Goal: Task Accomplishment & Management: Use online tool/utility

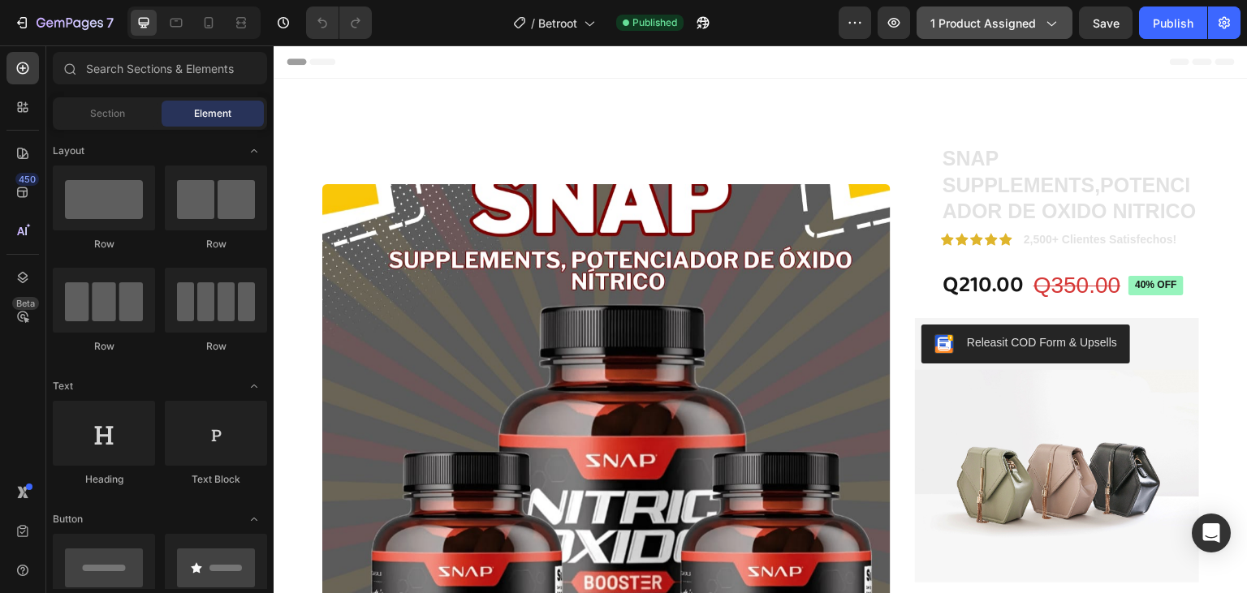
click at [1023, 15] on span "1 product assigned" at bounding box center [983, 23] width 106 height 17
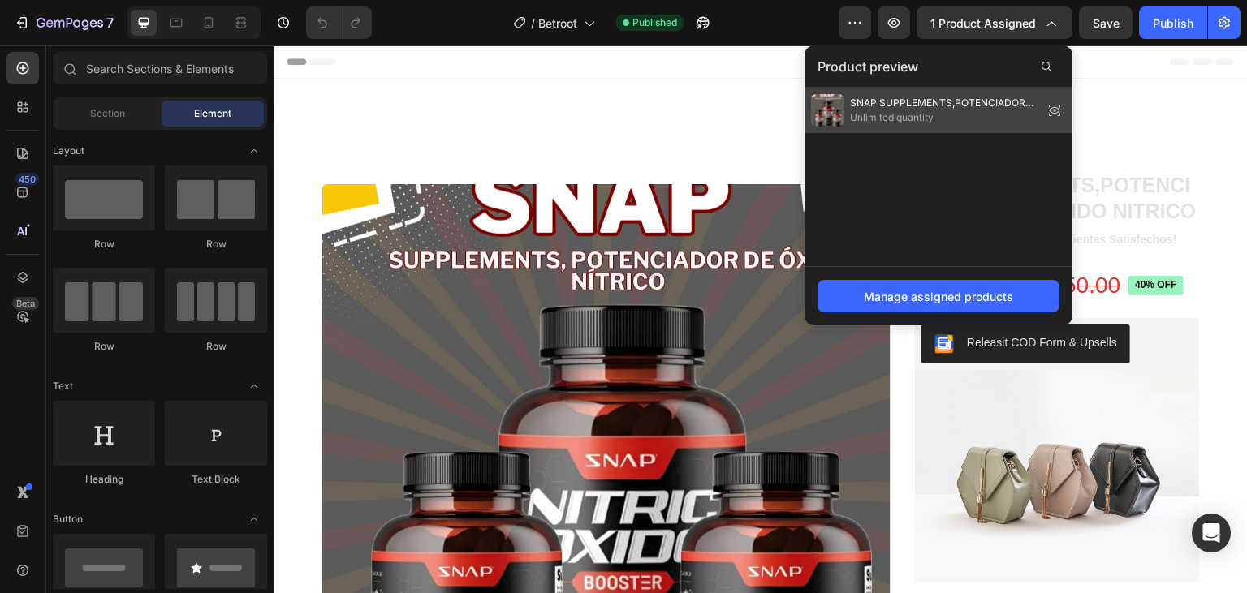
click at [911, 106] on span "SNAP SUPPLEMENTS,POTENCIADOR DE OXIDO NITRICO" at bounding box center [943, 103] width 187 height 15
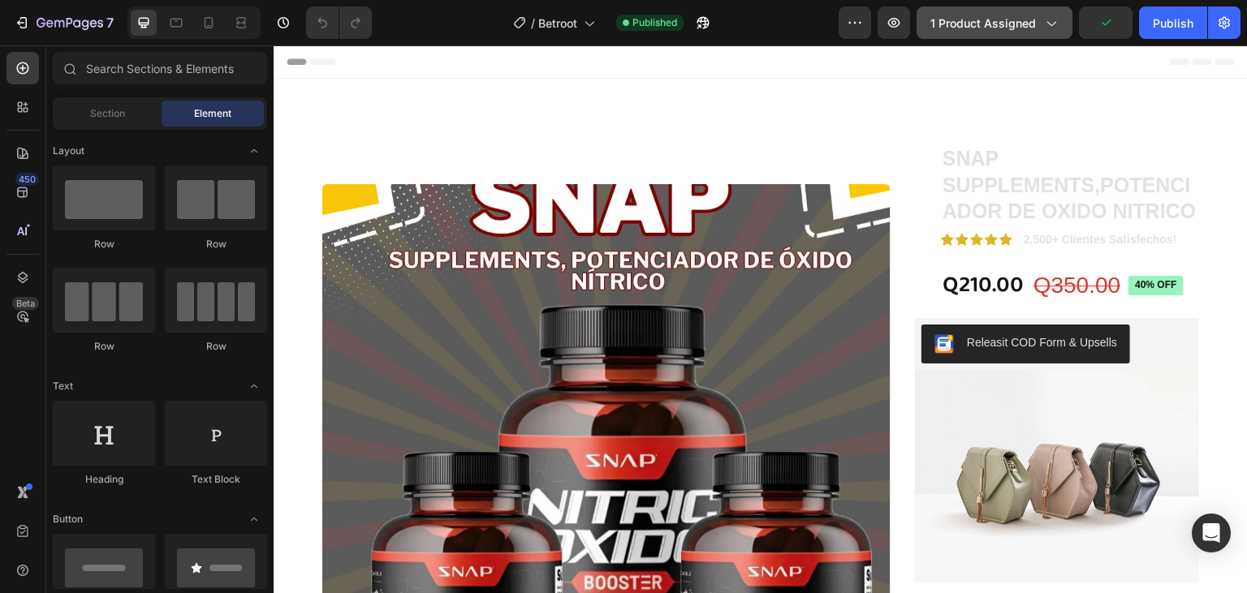
click at [1008, 11] on button "1 product assigned" at bounding box center [994, 22] width 156 height 32
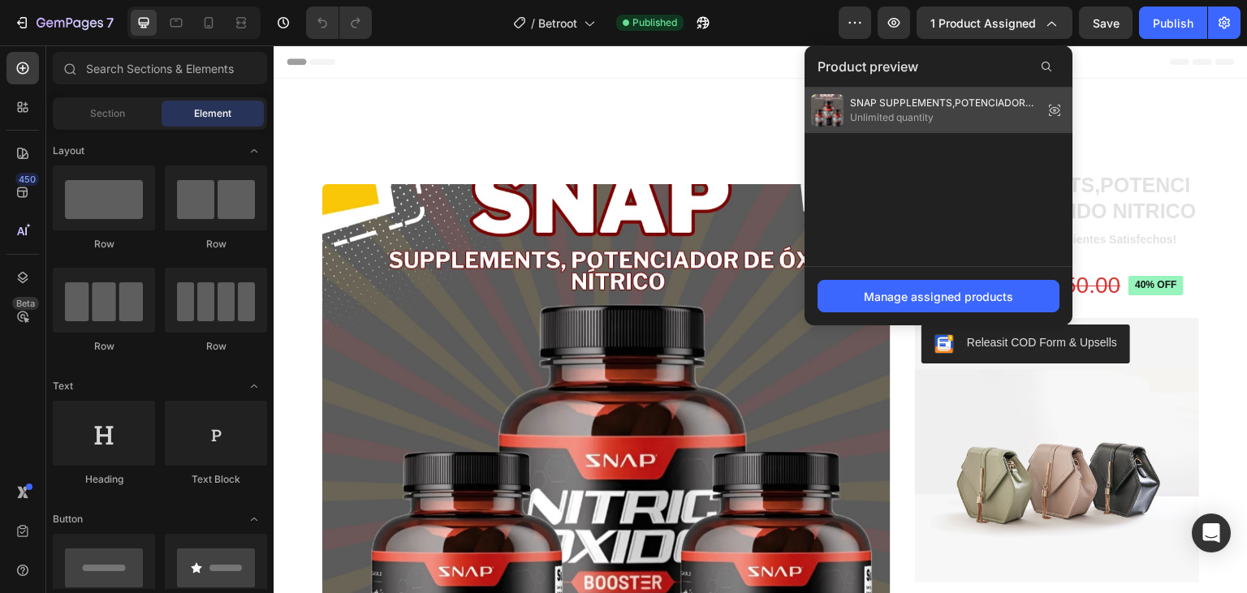
click at [1053, 105] on icon at bounding box center [1054, 110] width 23 height 23
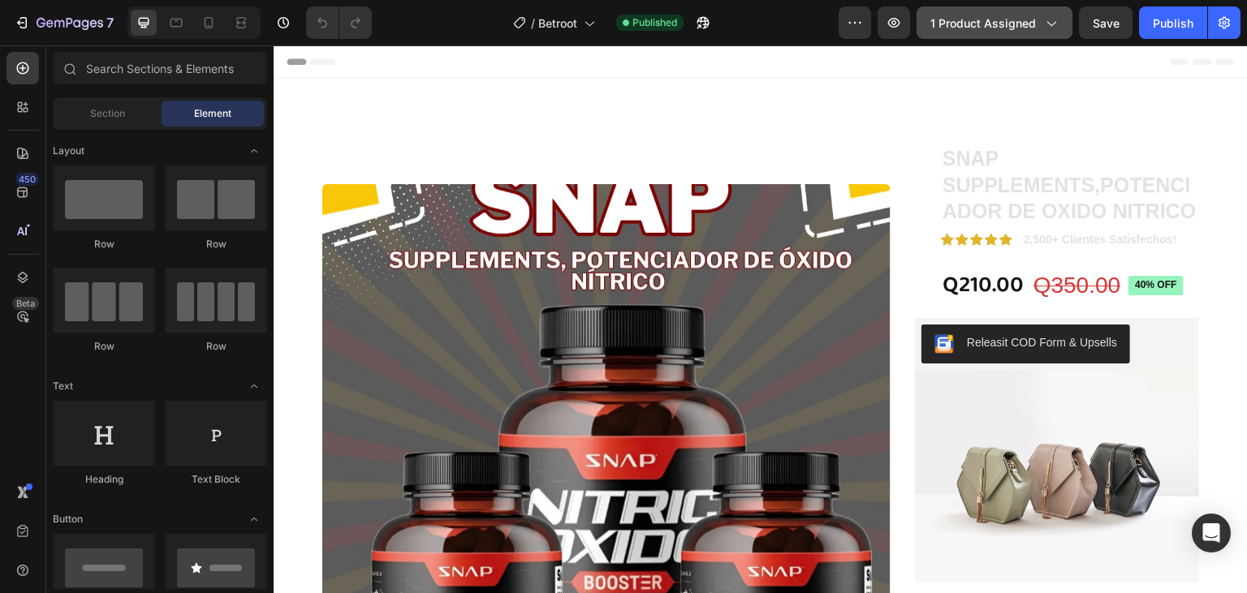
click at [1055, 24] on icon "button" at bounding box center [1051, 24] width 9 height 5
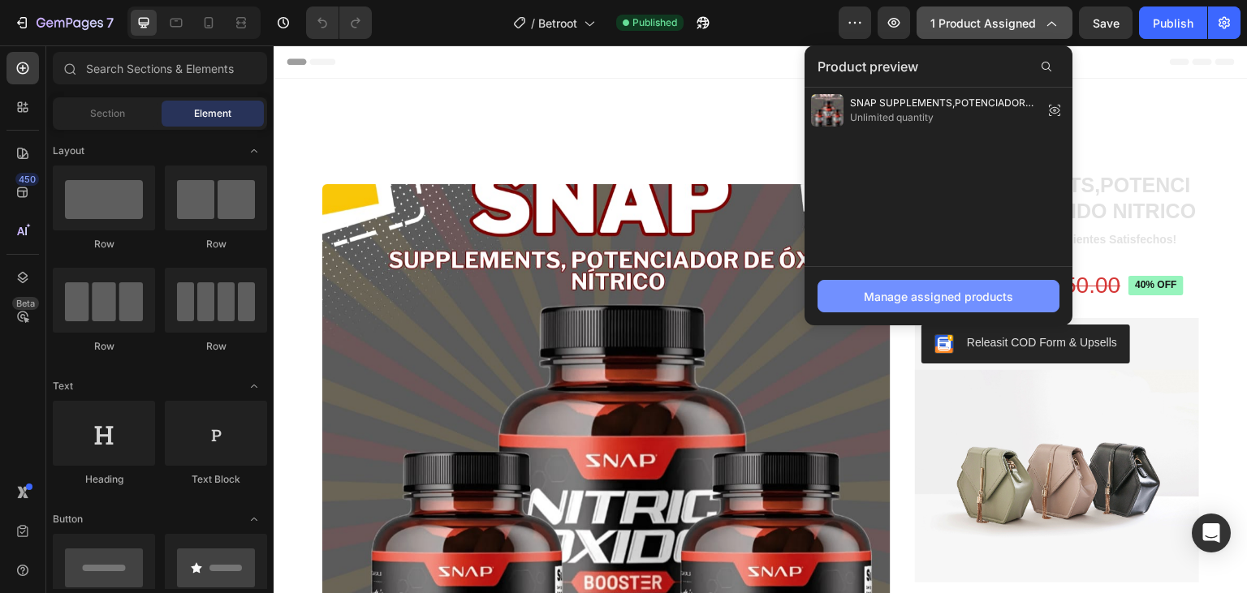
click at [934, 294] on div "Manage assigned products" at bounding box center [938, 296] width 149 height 17
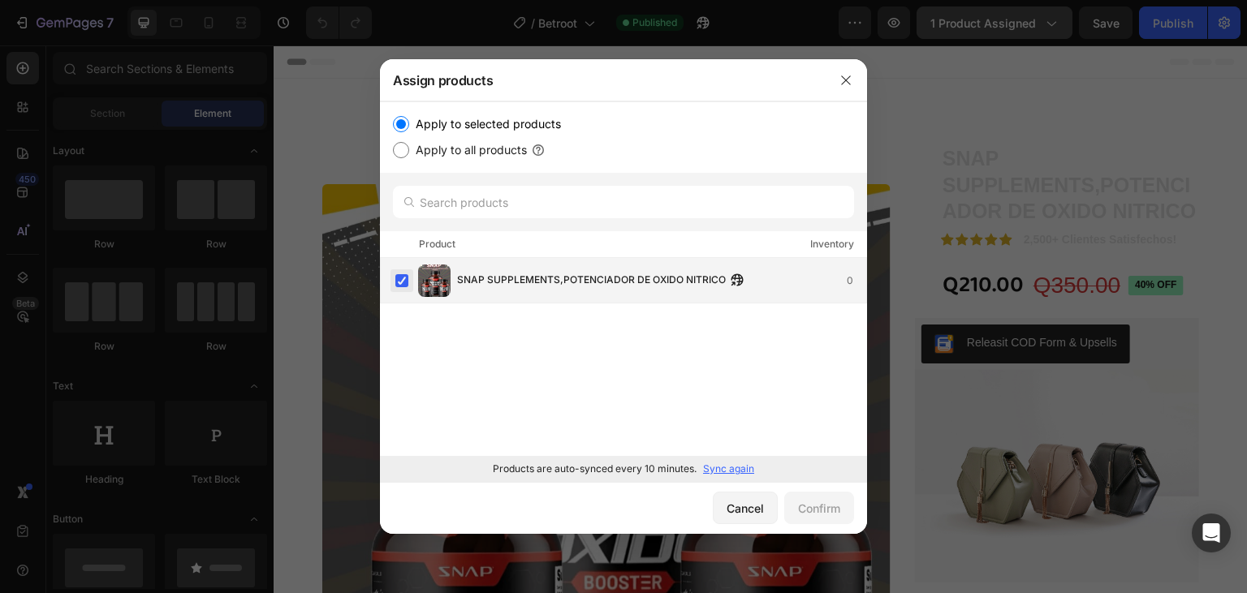
click at [403, 281] on label at bounding box center [401, 280] width 13 height 13
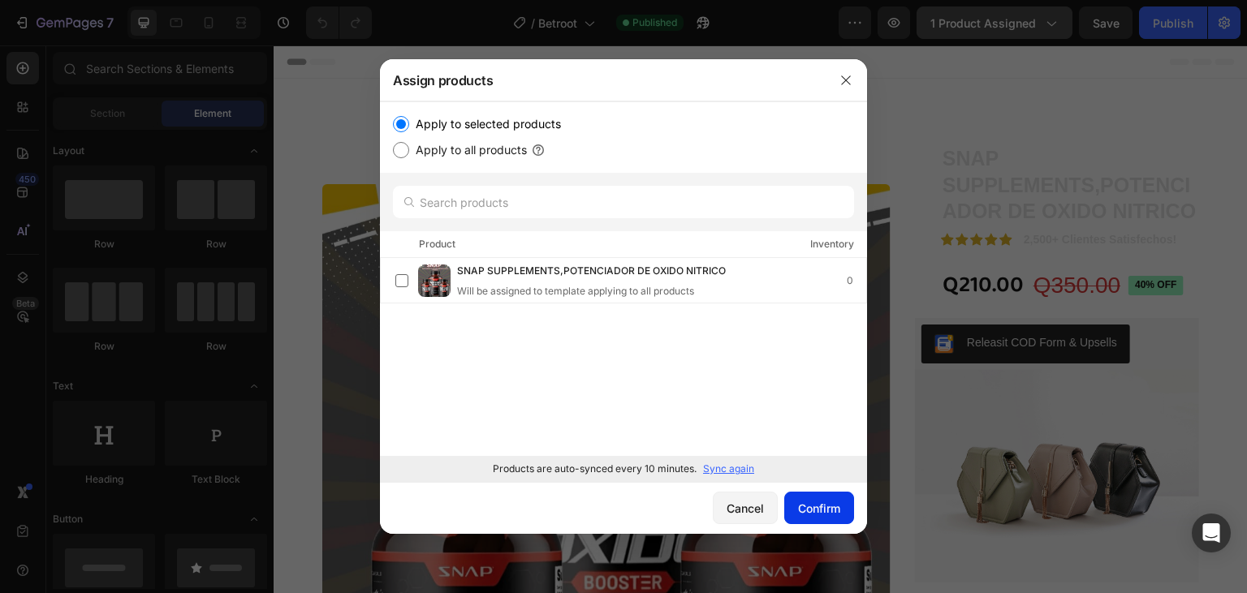
click at [816, 502] on div "Confirm" at bounding box center [819, 508] width 42 height 17
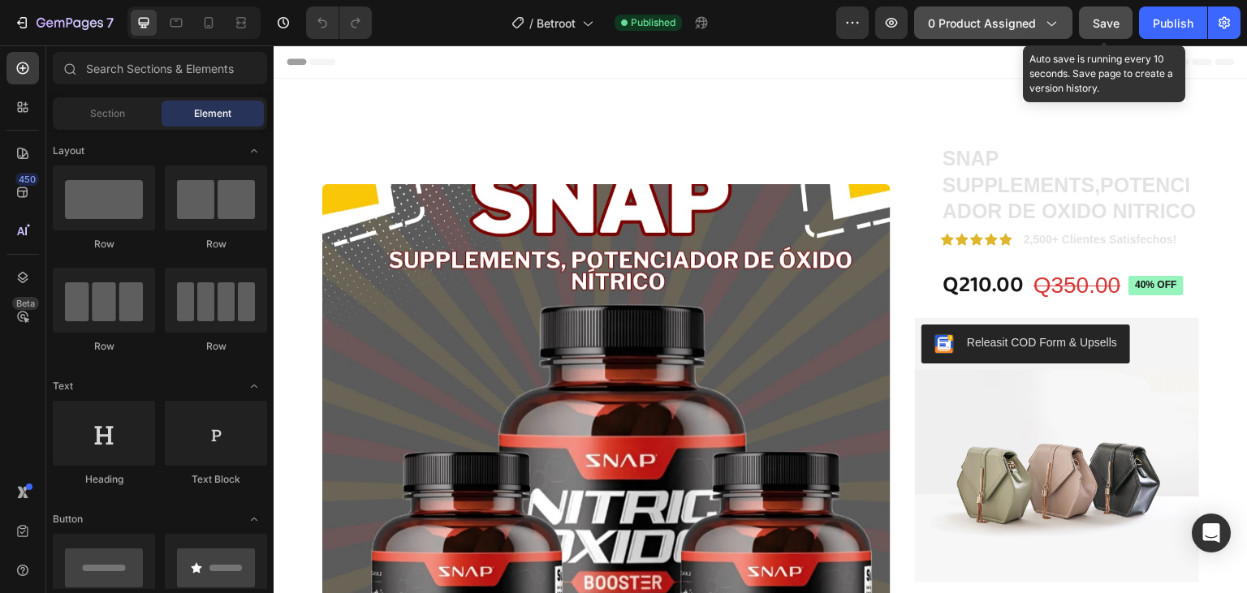
click at [1087, 25] on button "Save" at bounding box center [1106, 22] width 54 height 32
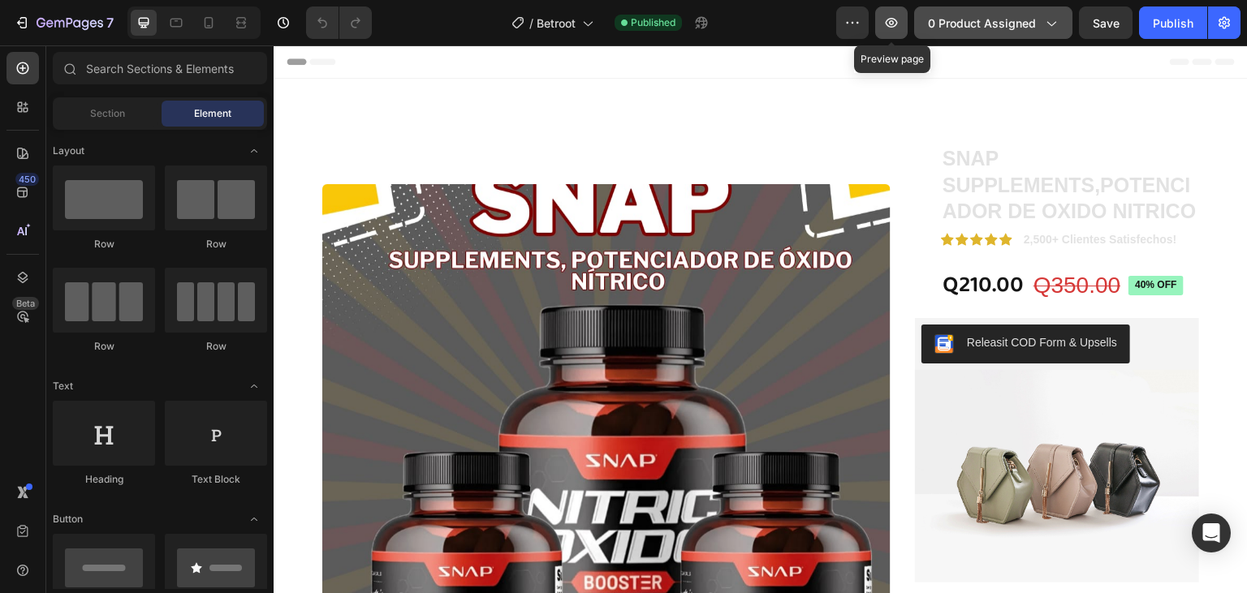
click at [894, 28] on icon "button" at bounding box center [891, 23] width 16 height 16
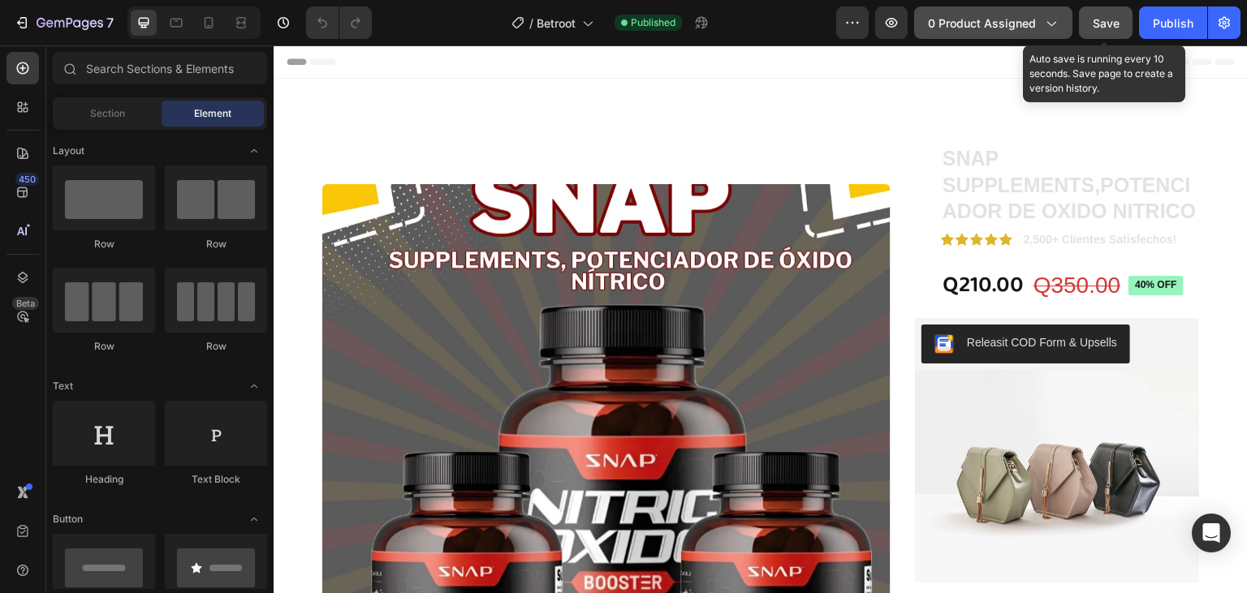
click at [1111, 24] on div "Save" at bounding box center [1106, 23] width 27 height 17
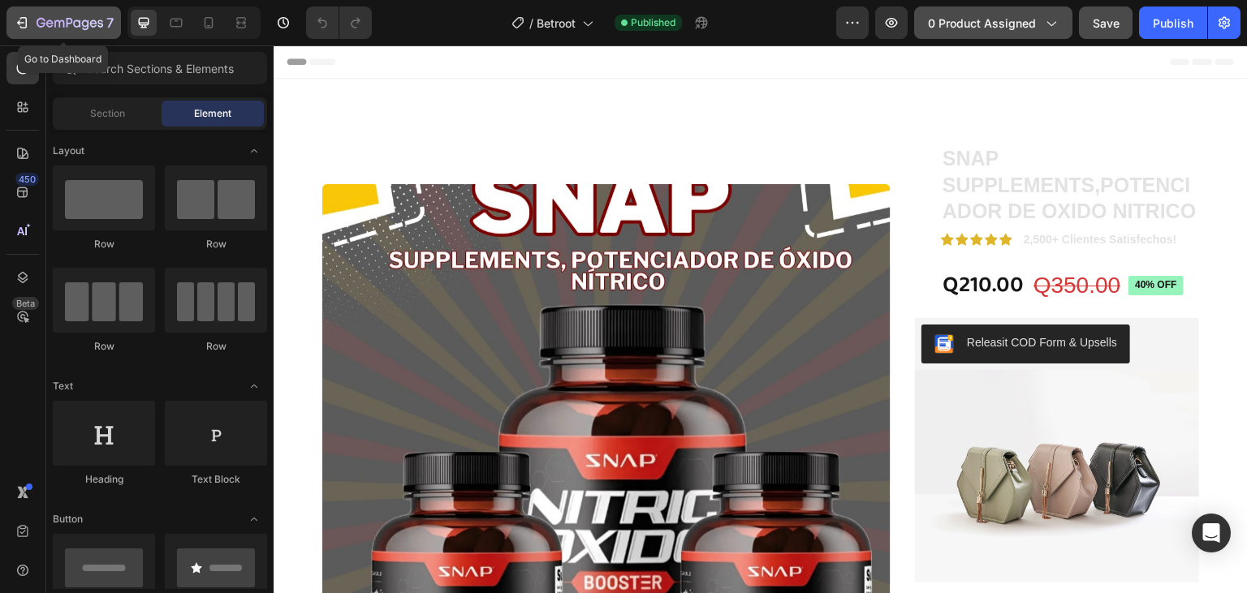
click at [76, 25] on icon "button" at bounding box center [70, 24] width 67 height 14
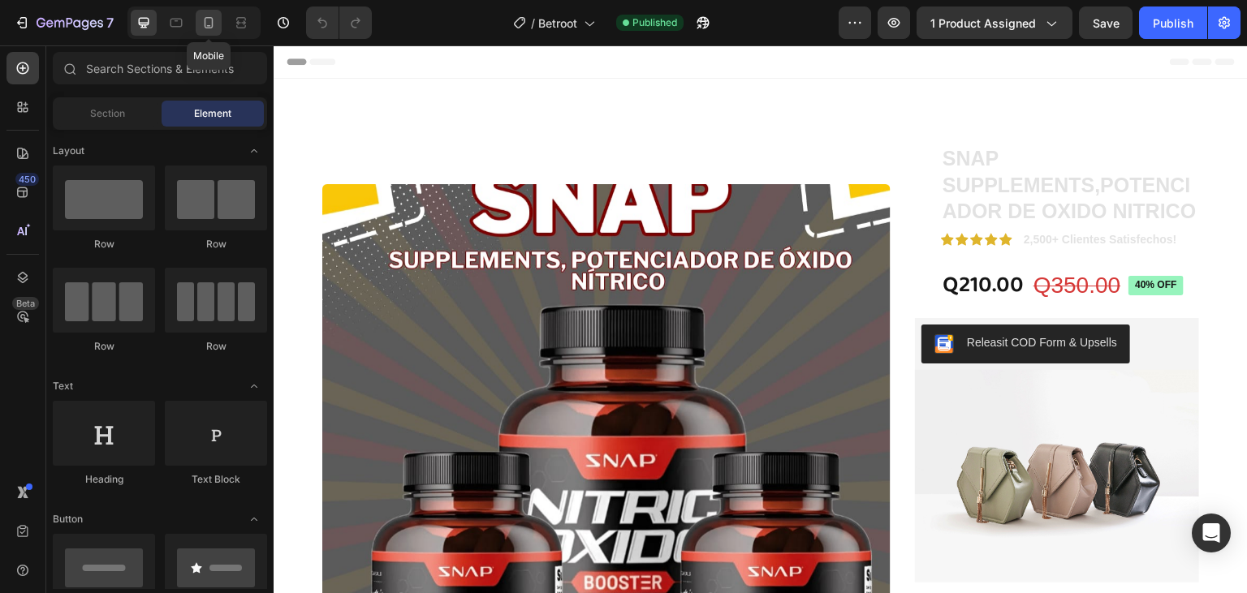
click at [209, 21] on icon at bounding box center [208, 23] width 16 height 16
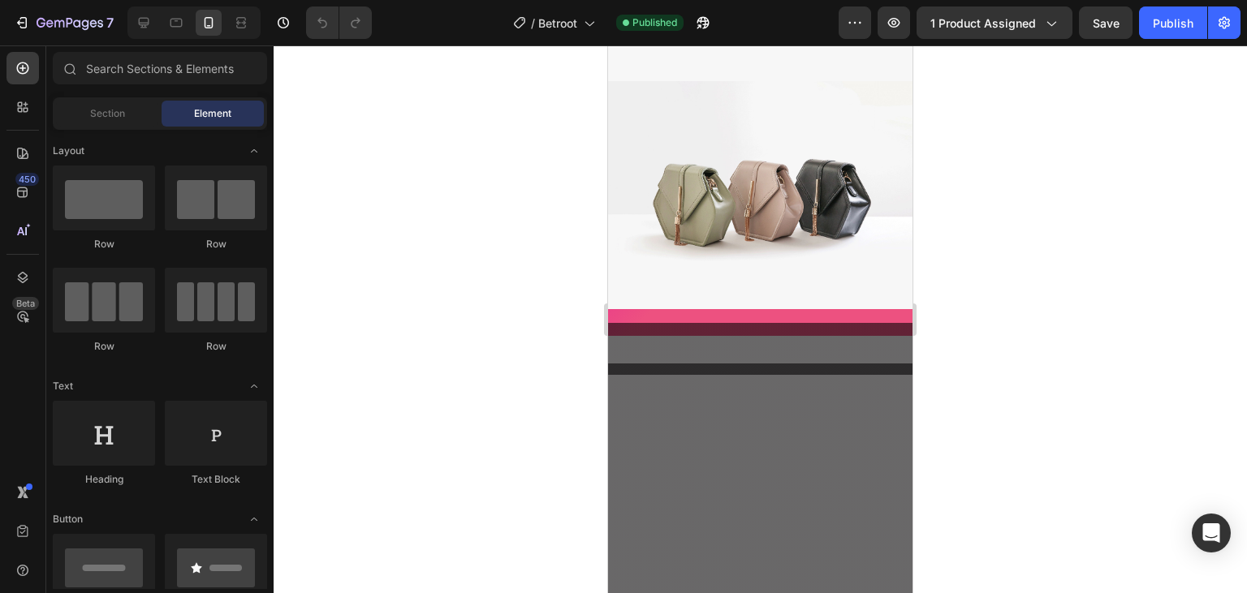
scroll to position [1799, 0]
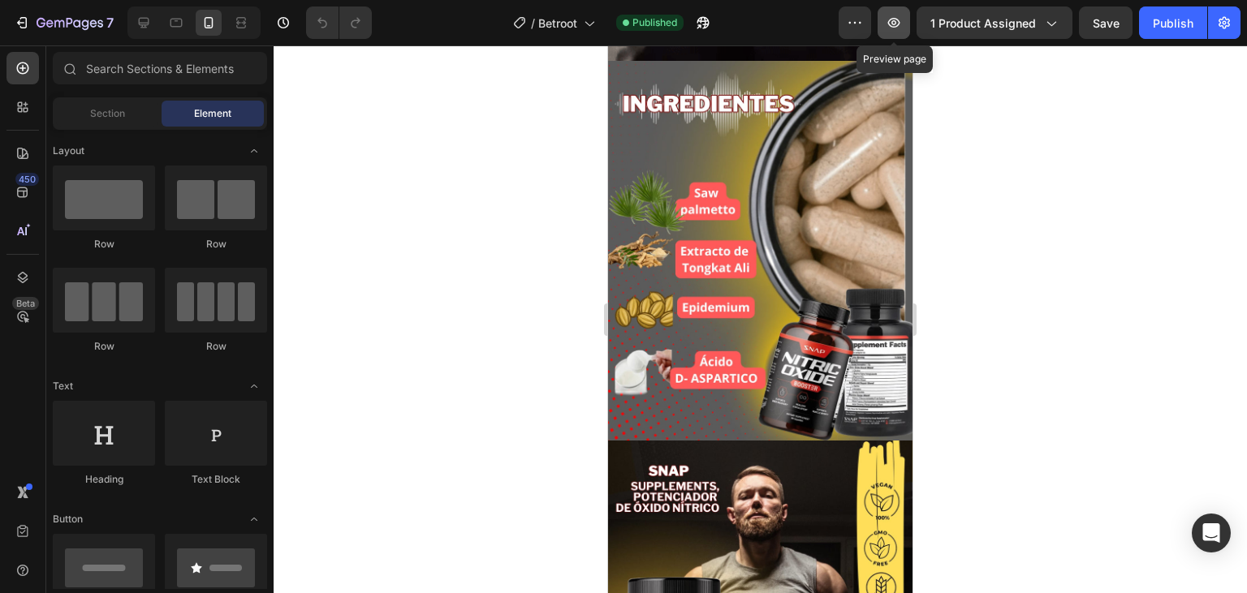
click at [896, 22] on icon "button" at bounding box center [893, 22] width 5 height 5
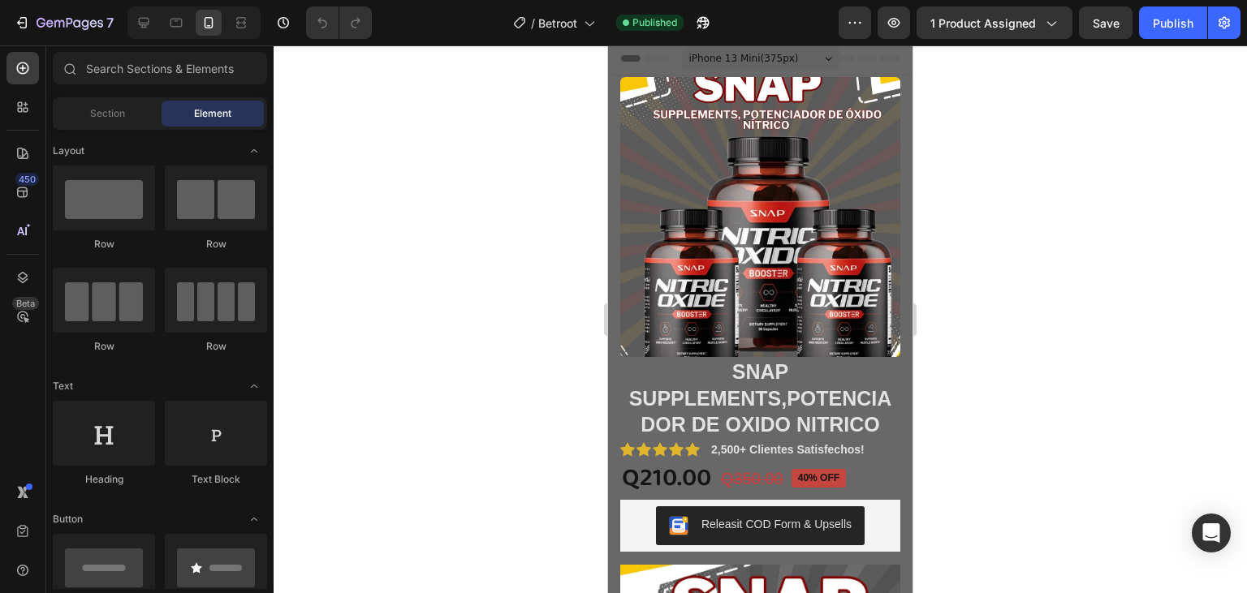
scroll to position [0, 0]
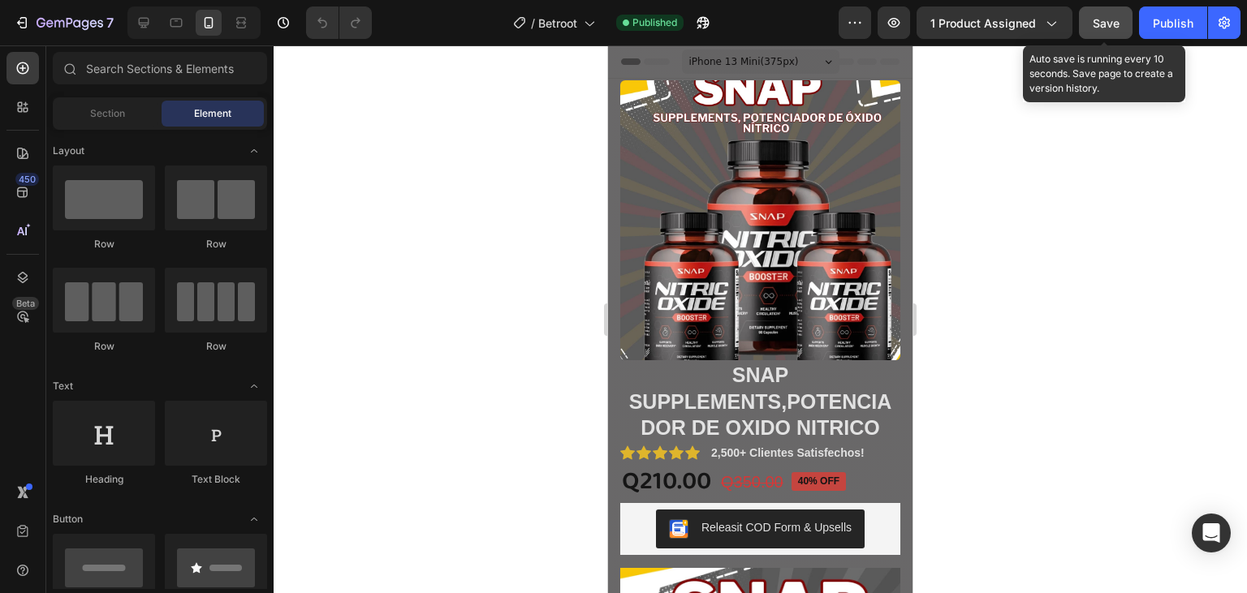
click at [1103, 29] on span "Save" at bounding box center [1106, 23] width 27 height 14
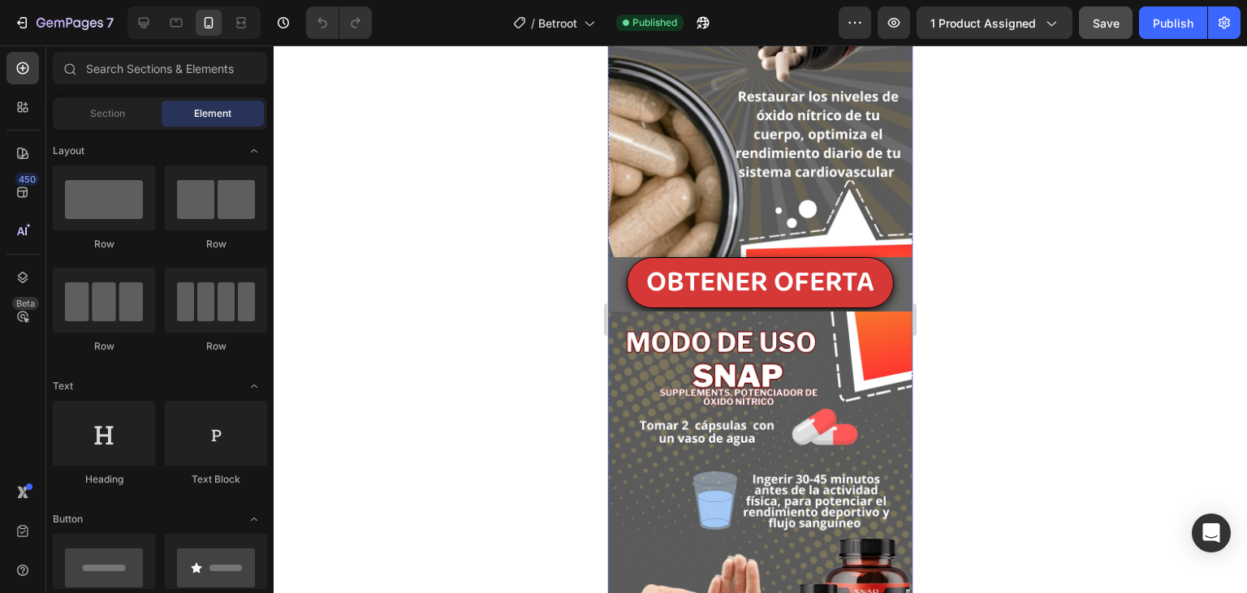
scroll to position [3342, 0]
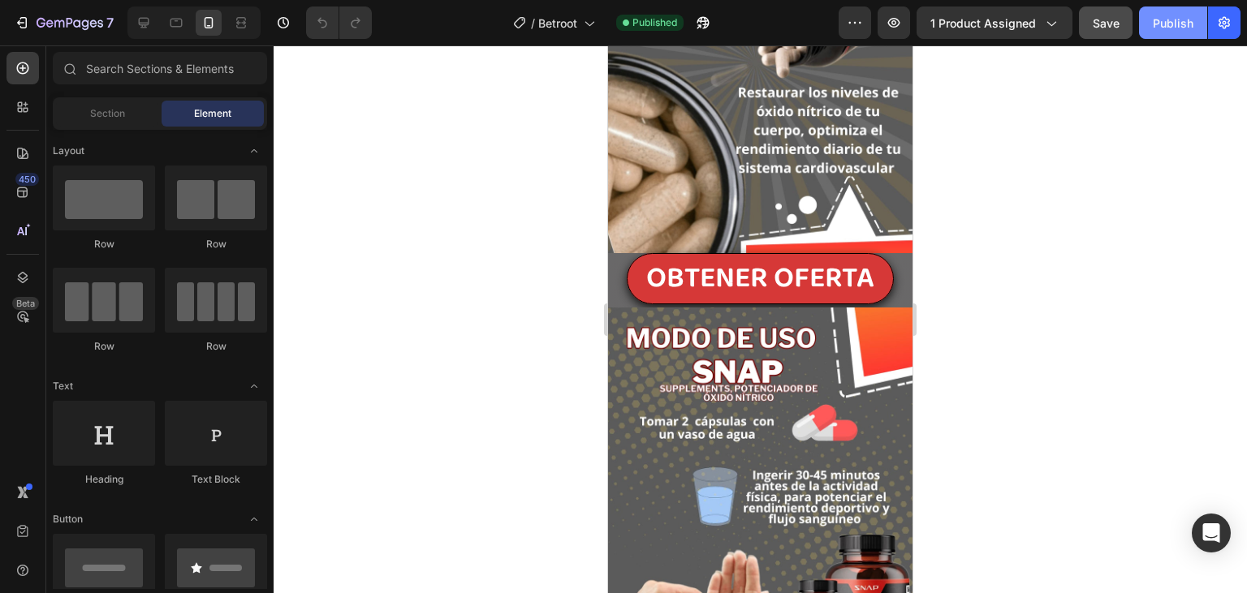
click at [1185, 20] on div "Publish" at bounding box center [1173, 23] width 41 height 17
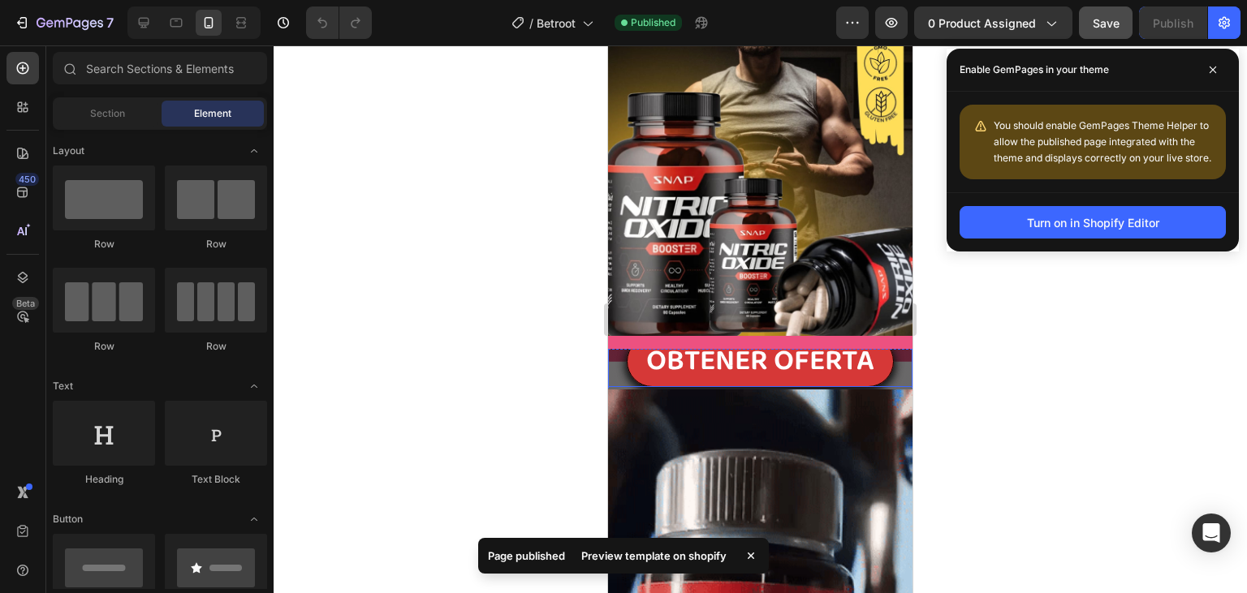
scroll to position [2571, 0]
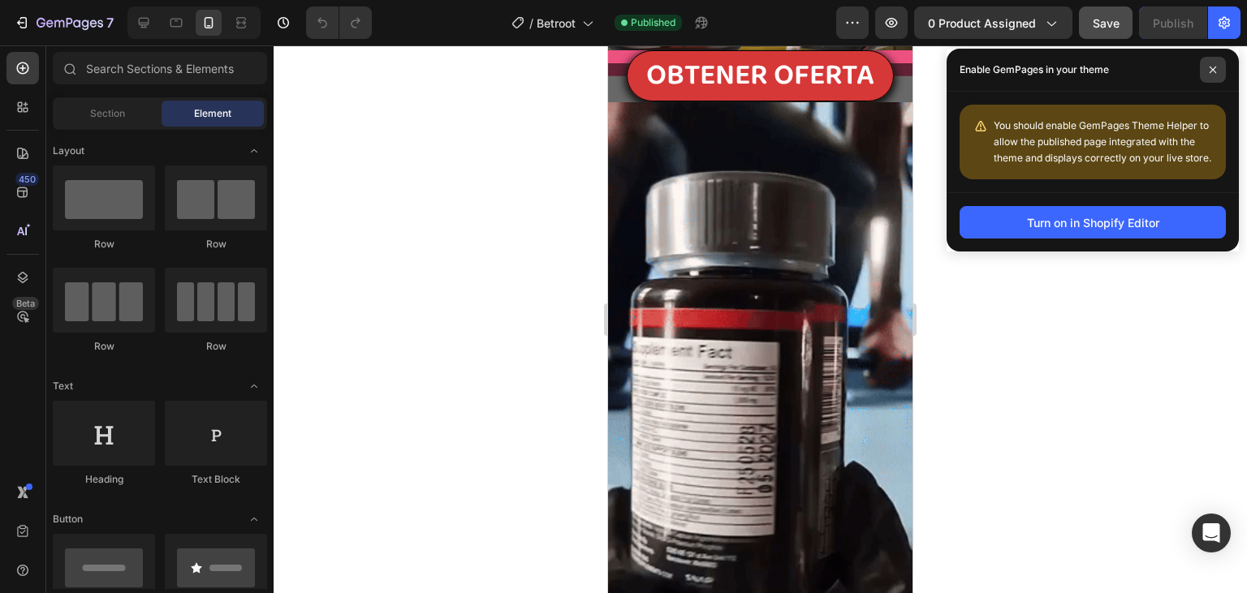
click at [1215, 62] on span at bounding box center [1213, 70] width 26 height 26
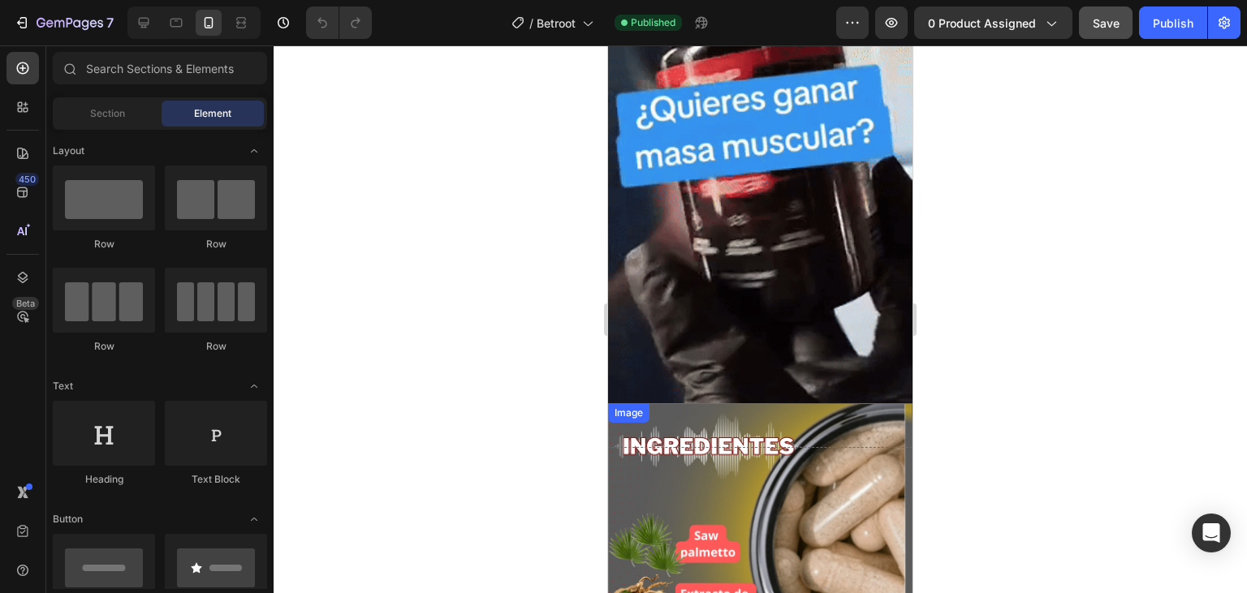
scroll to position [1200, 0]
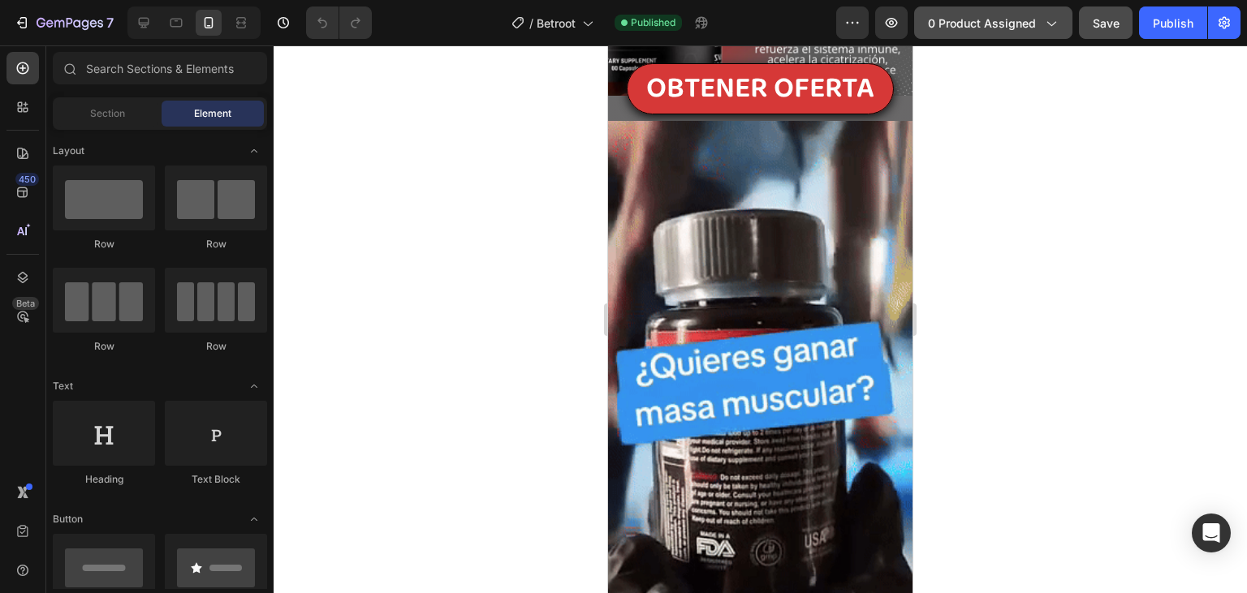
click at [1036, 18] on span "0 product assigned" at bounding box center [982, 23] width 108 height 17
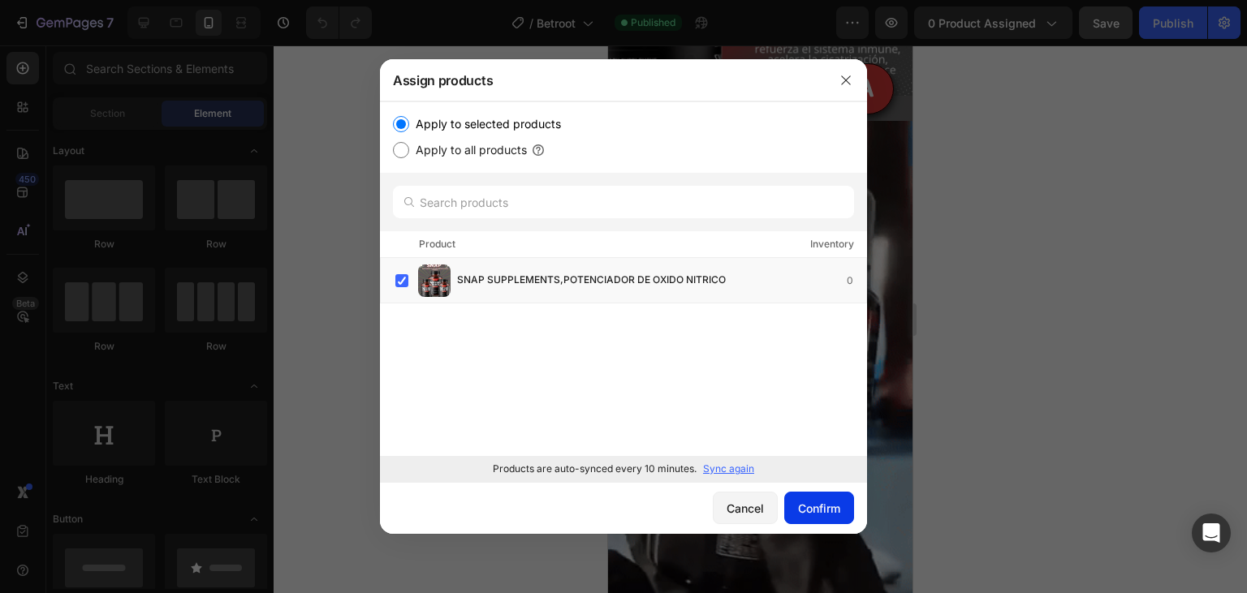
click at [807, 504] on div "Confirm" at bounding box center [819, 508] width 42 height 17
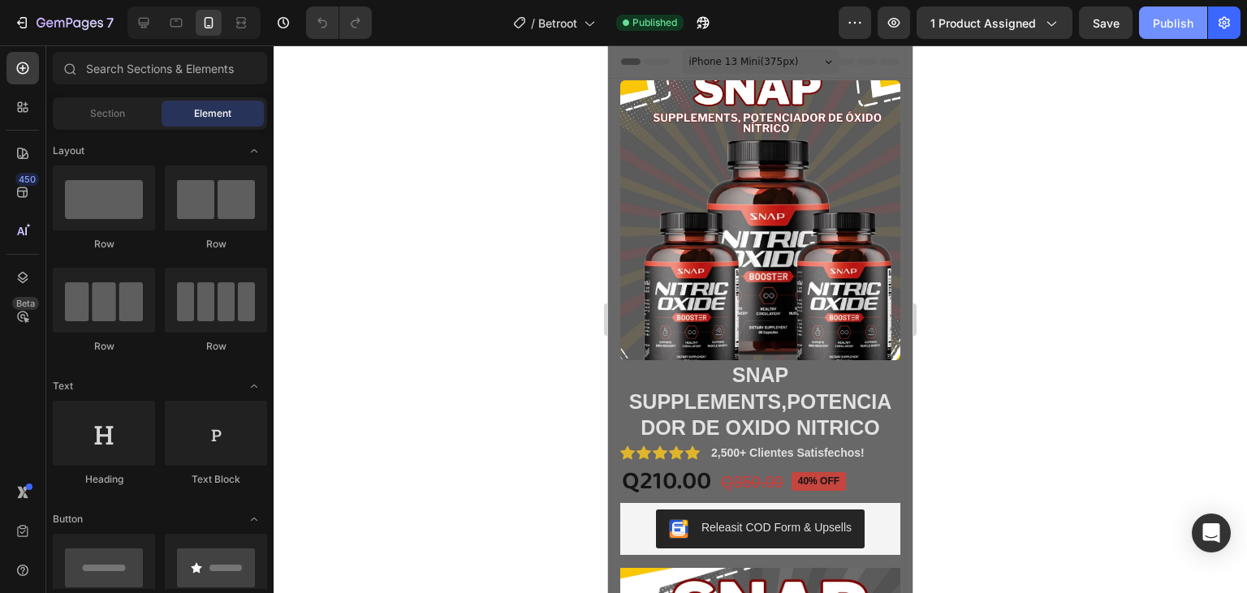
click at [1170, 17] on div "Publish" at bounding box center [1173, 23] width 41 height 17
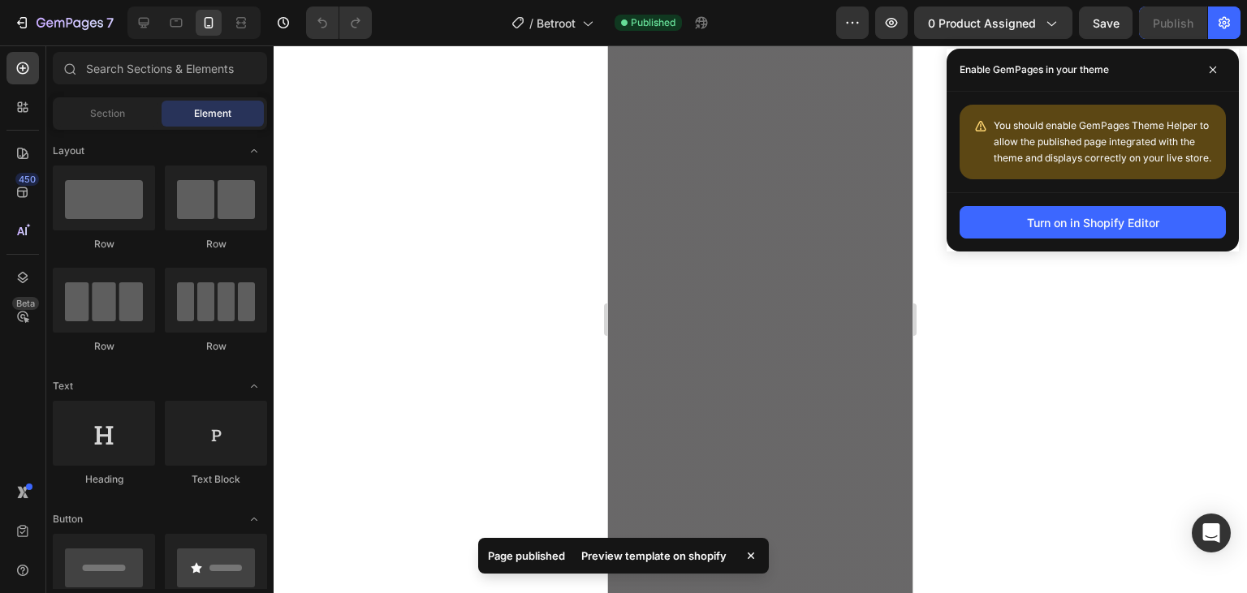
scroll to position [3171, 0]
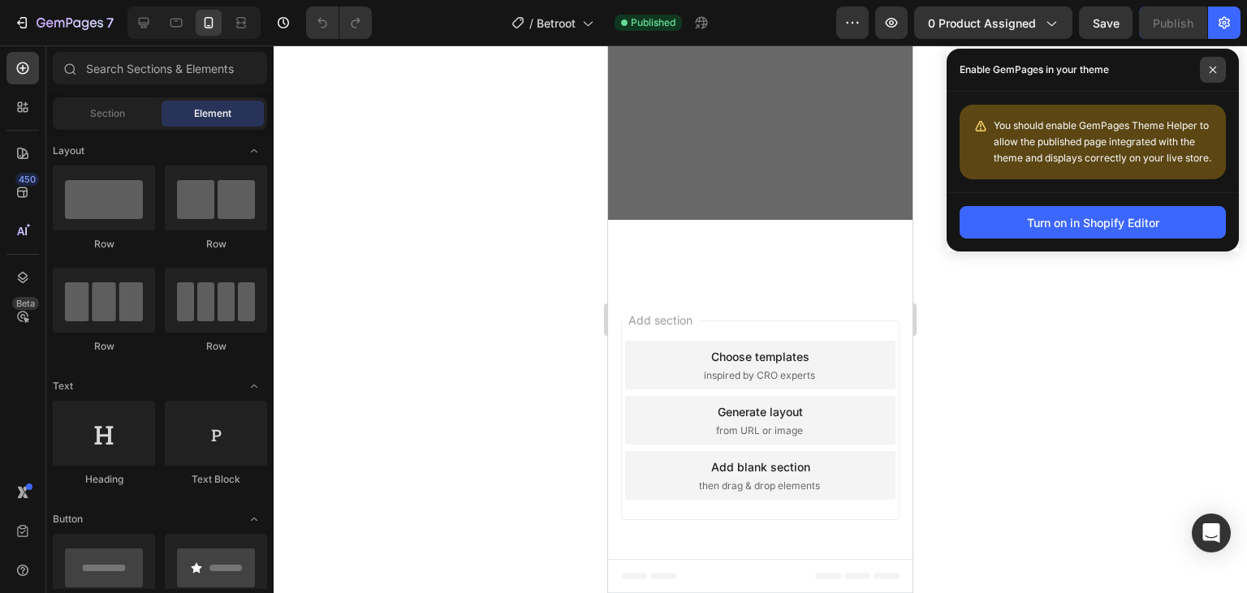
click at [1212, 63] on span at bounding box center [1213, 70] width 26 height 26
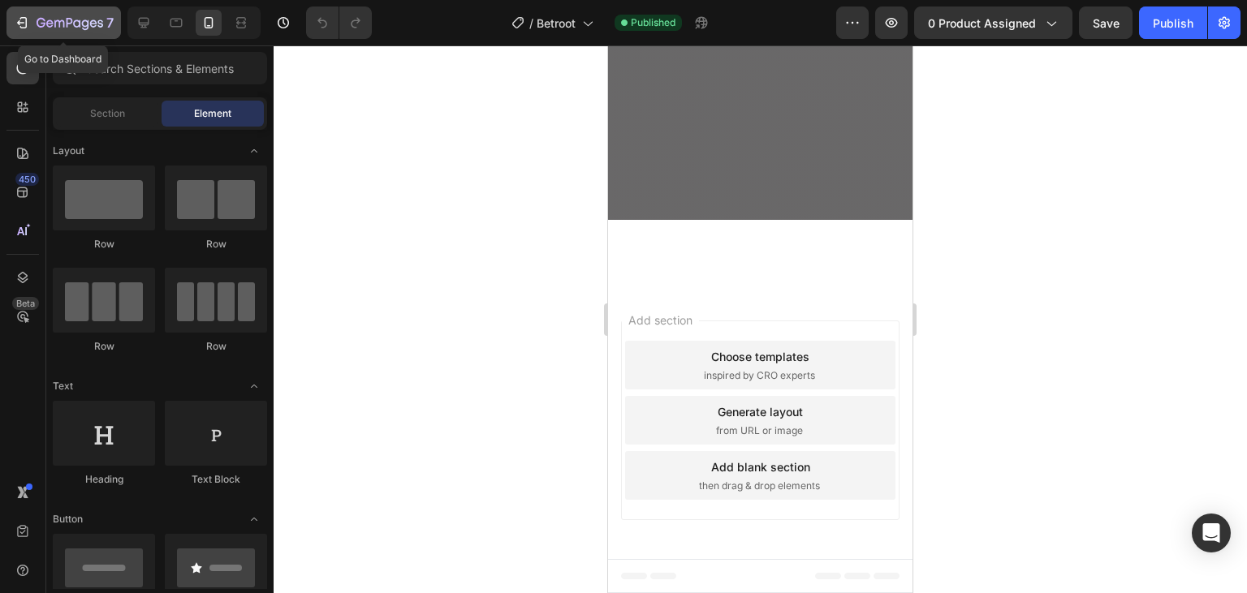
click at [71, 32] on div "7" at bounding box center [75, 22] width 77 height 19
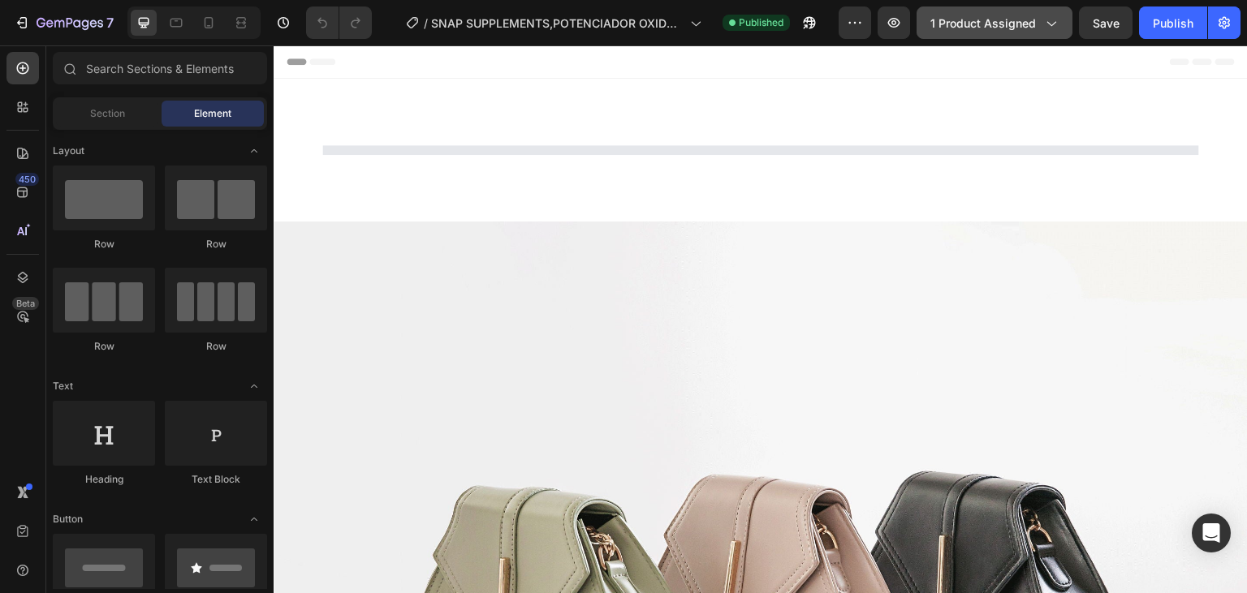
click at [976, 28] on span "1 product assigned" at bounding box center [983, 23] width 106 height 17
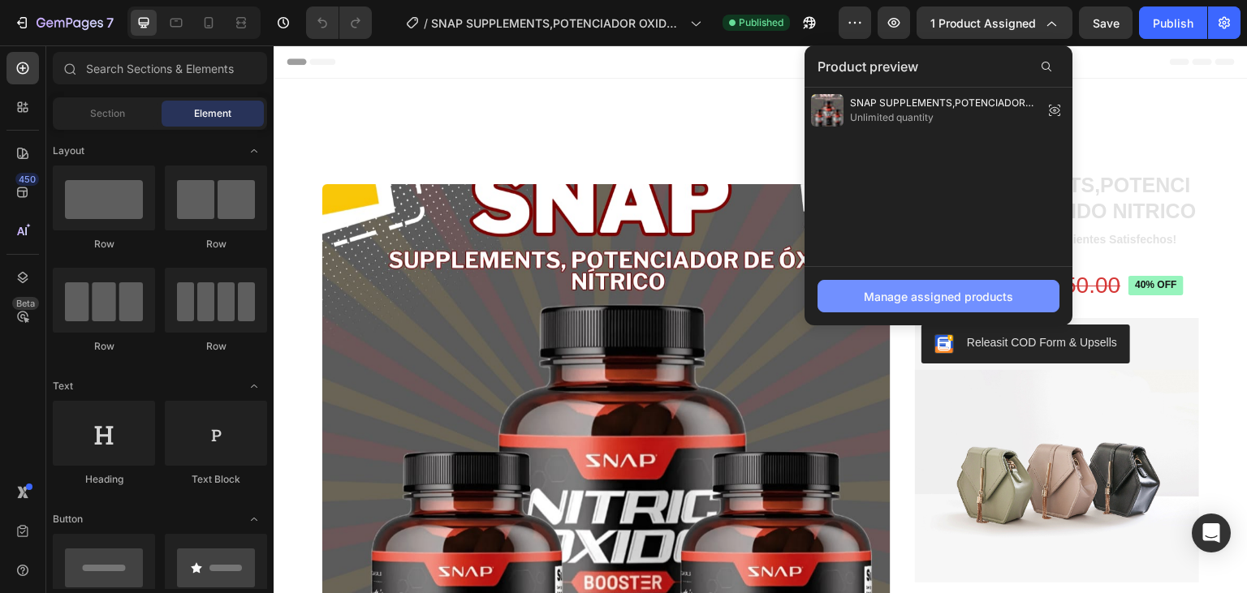
click at [897, 290] on div "Manage assigned products" at bounding box center [938, 296] width 149 height 17
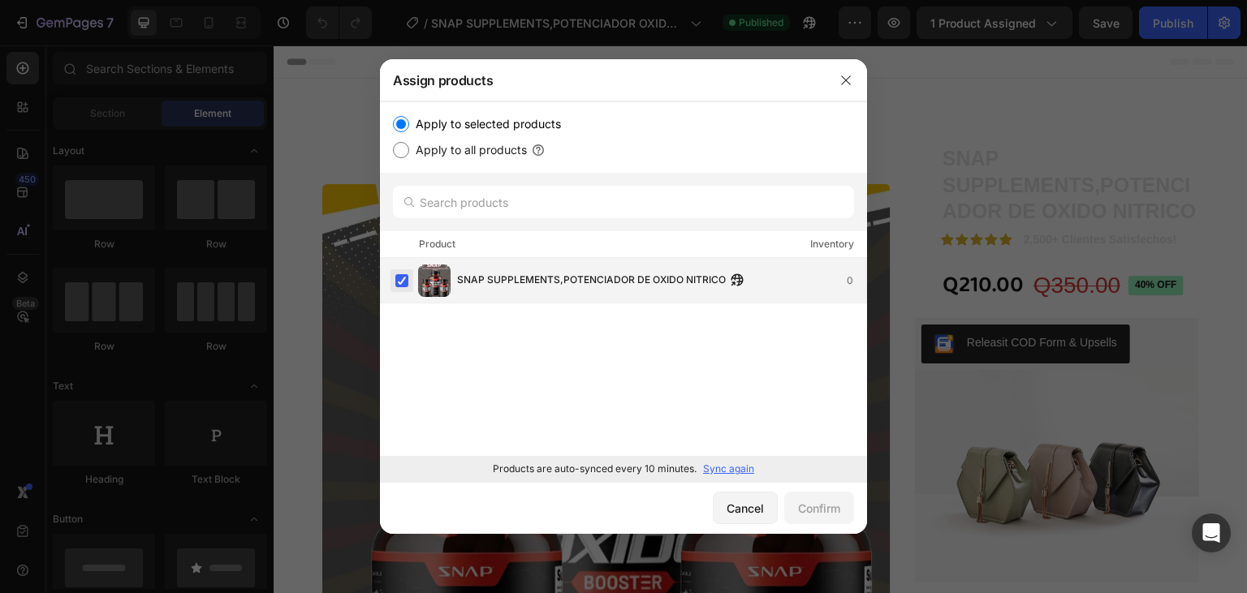
click at [404, 280] on label at bounding box center [401, 280] width 13 height 13
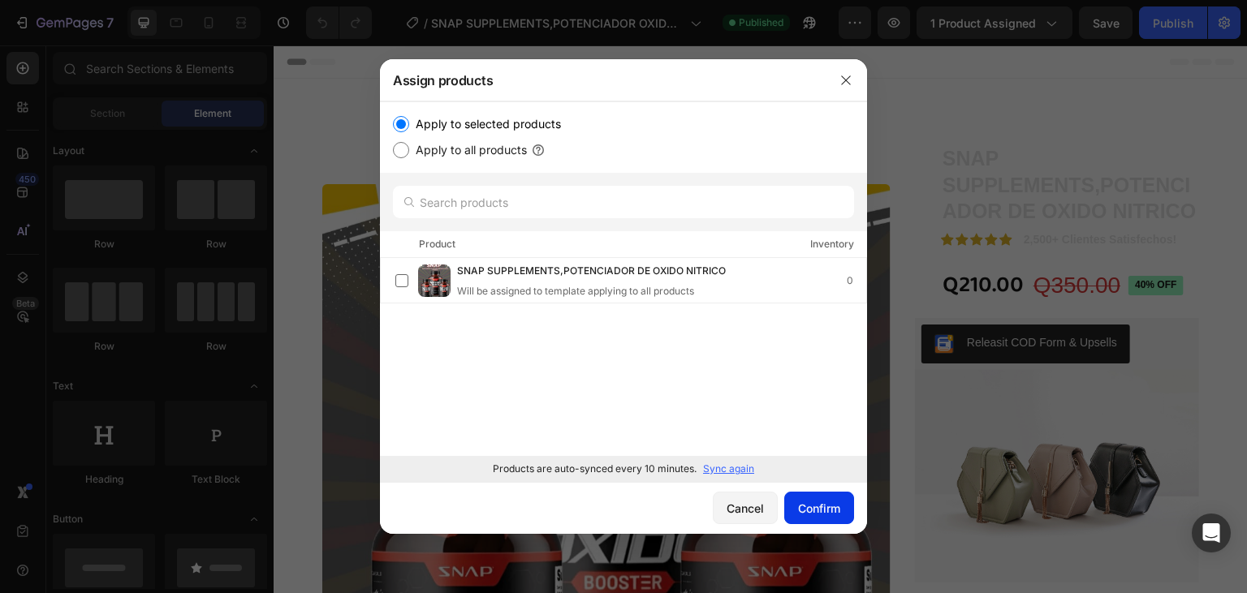
click at [807, 504] on div "Confirm" at bounding box center [819, 508] width 42 height 17
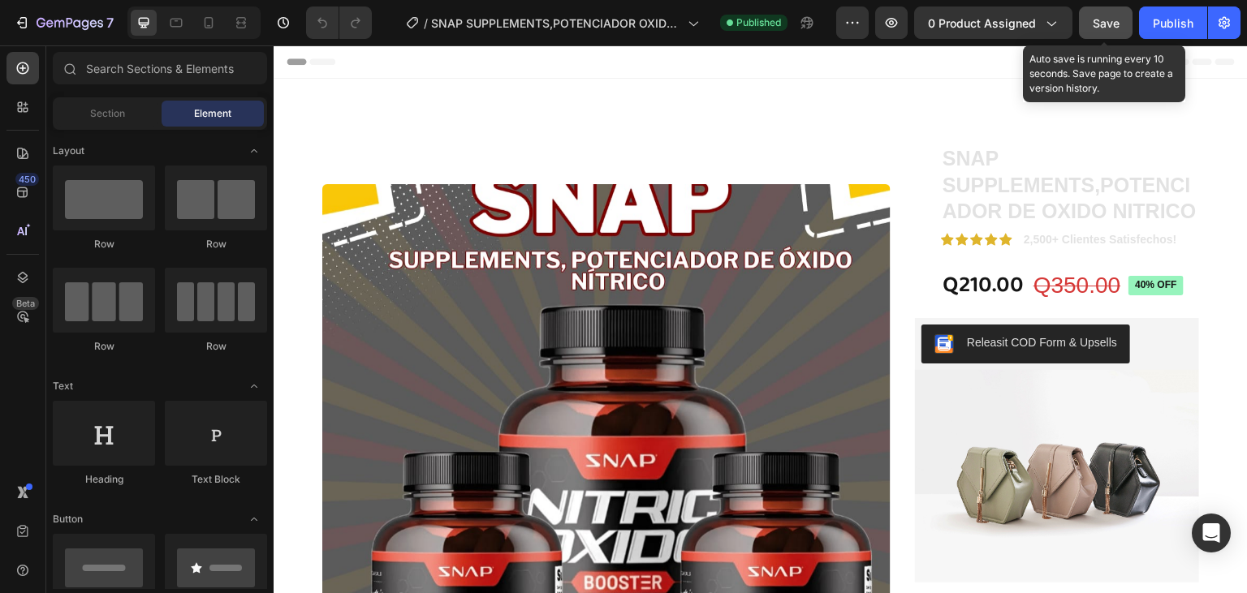
click at [1103, 25] on span "Save" at bounding box center [1106, 23] width 27 height 14
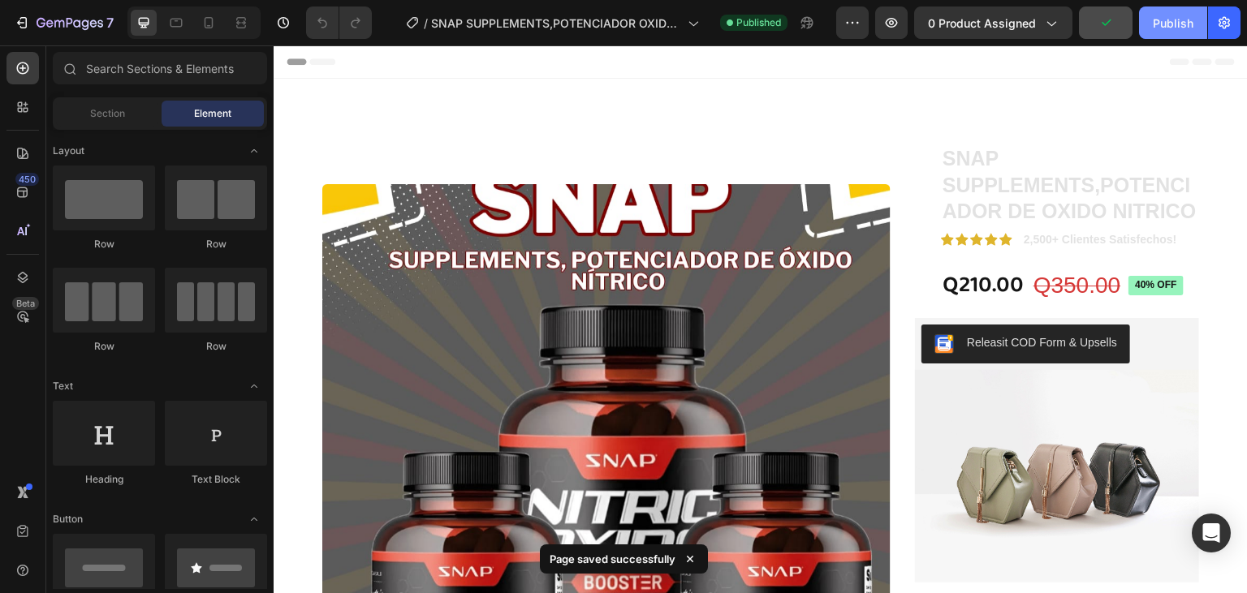
click at [1174, 19] on div "Publish" at bounding box center [1173, 23] width 41 height 17
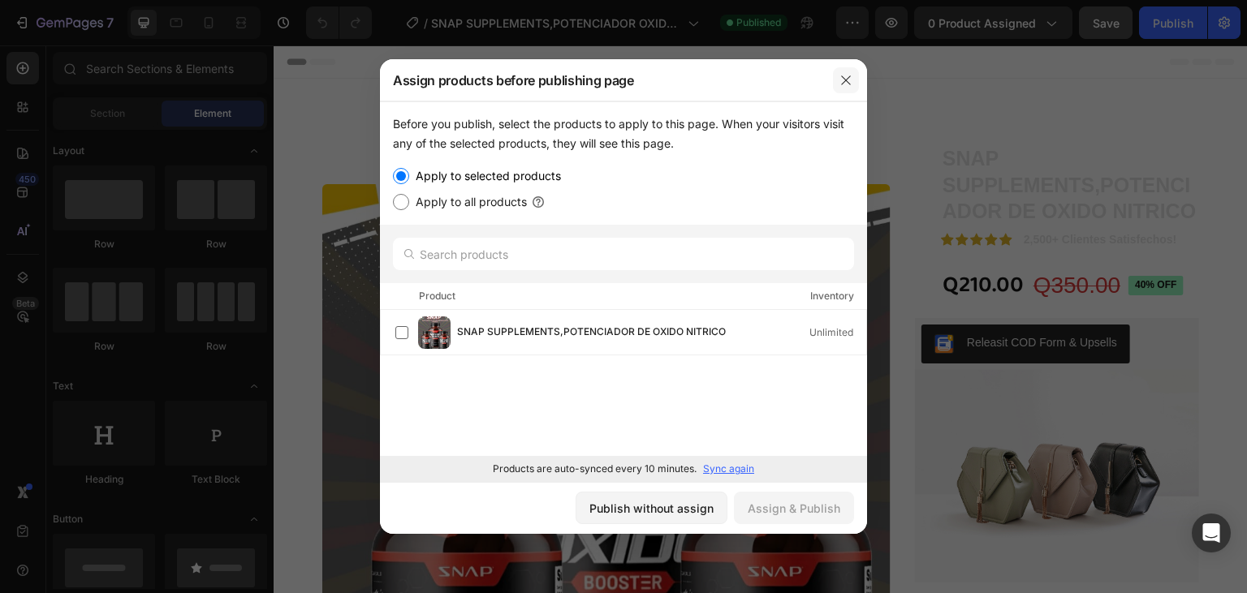
click at [852, 82] on icon "button" at bounding box center [845, 80] width 13 height 13
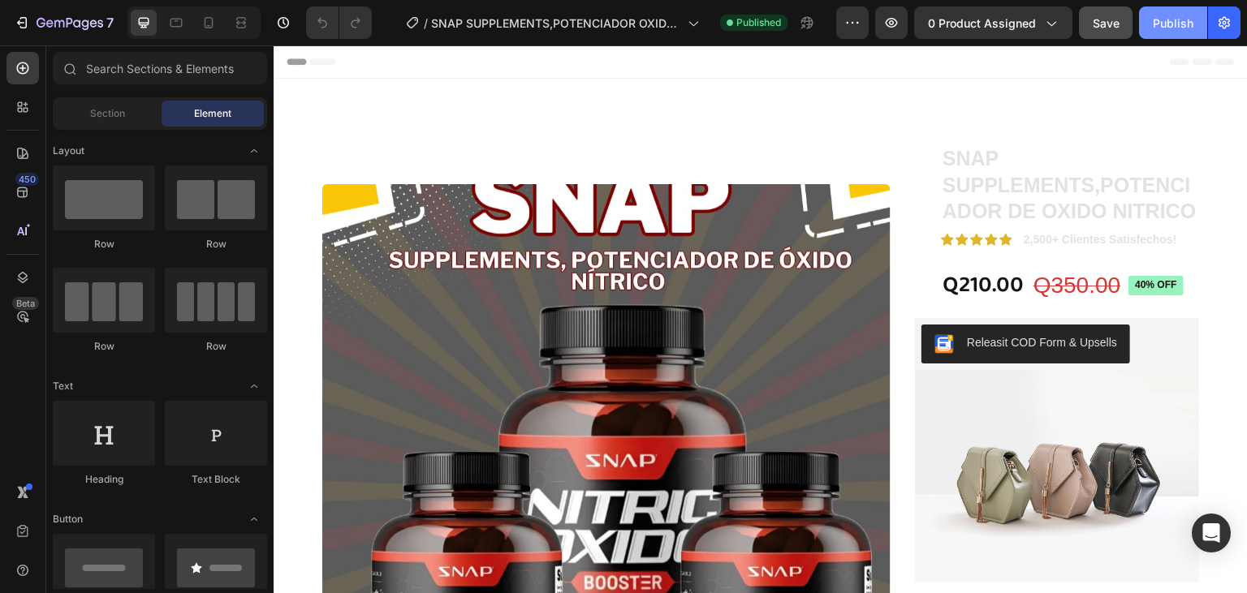
click at [1151, 15] on button "Publish" at bounding box center [1173, 22] width 68 height 32
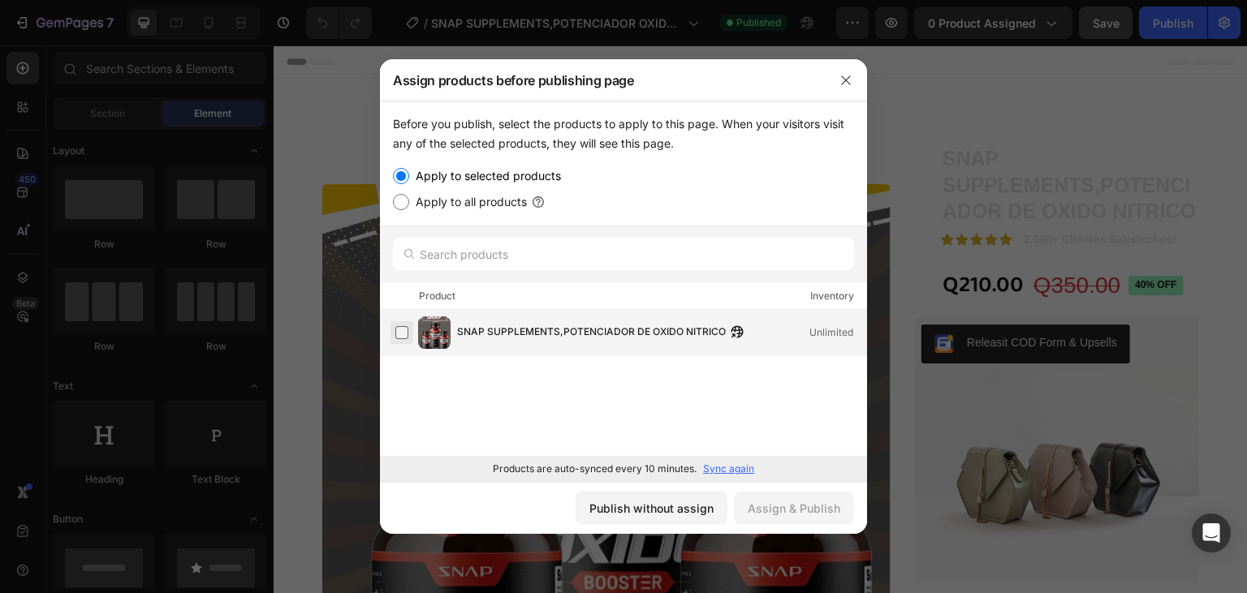
click at [404, 327] on label at bounding box center [401, 332] width 13 height 13
click at [792, 505] on div "Assign & Publish" at bounding box center [794, 508] width 93 height 17
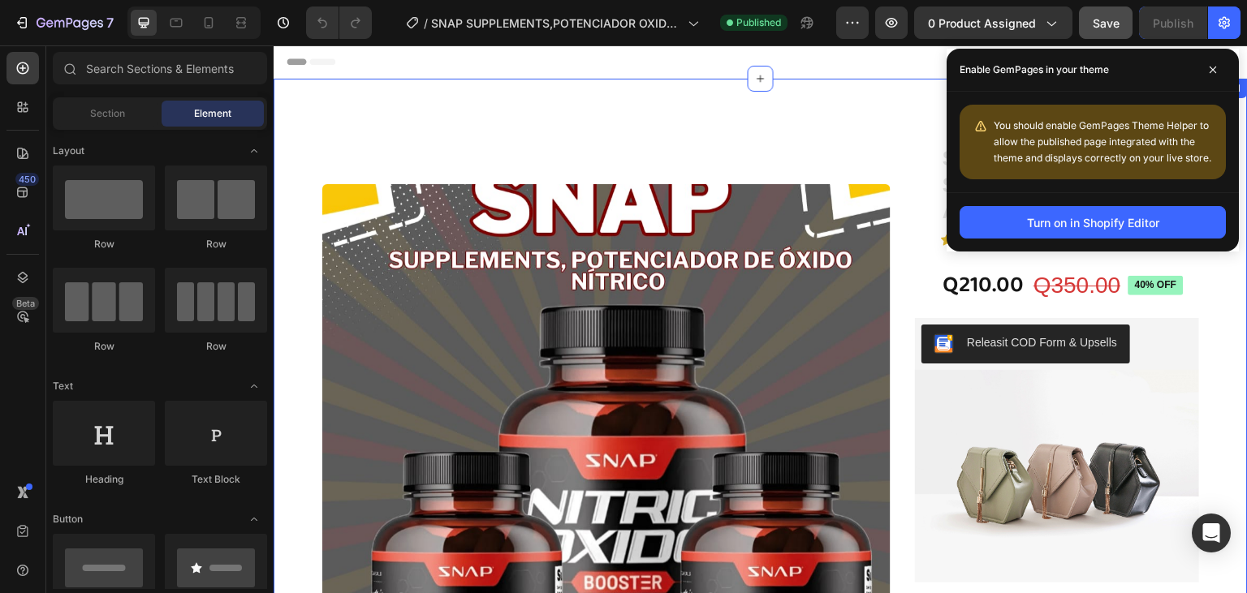
click at [890, 88] on div "Product Images SNAP SUPPLEMENTS,POTENCIADOR DE OXIDO NITRICO Product Title Icon…" at bounding box center [761, 442] width 974 height 726
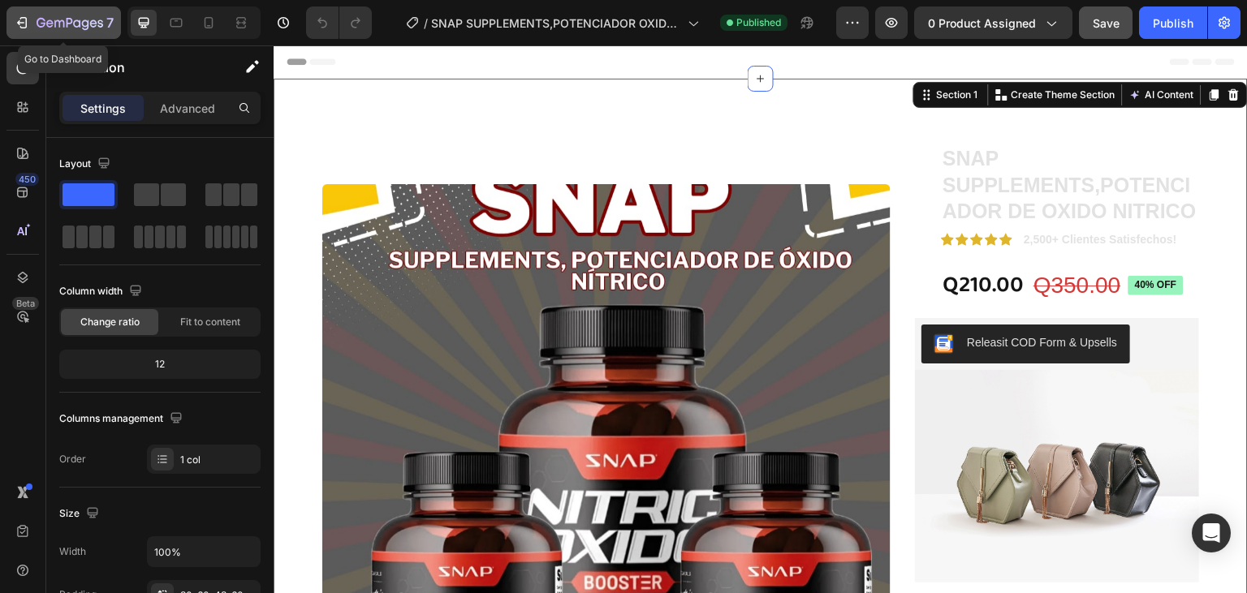
click at [50, 16] on div "7" at bounding box center [75, 22] width 77 height 19
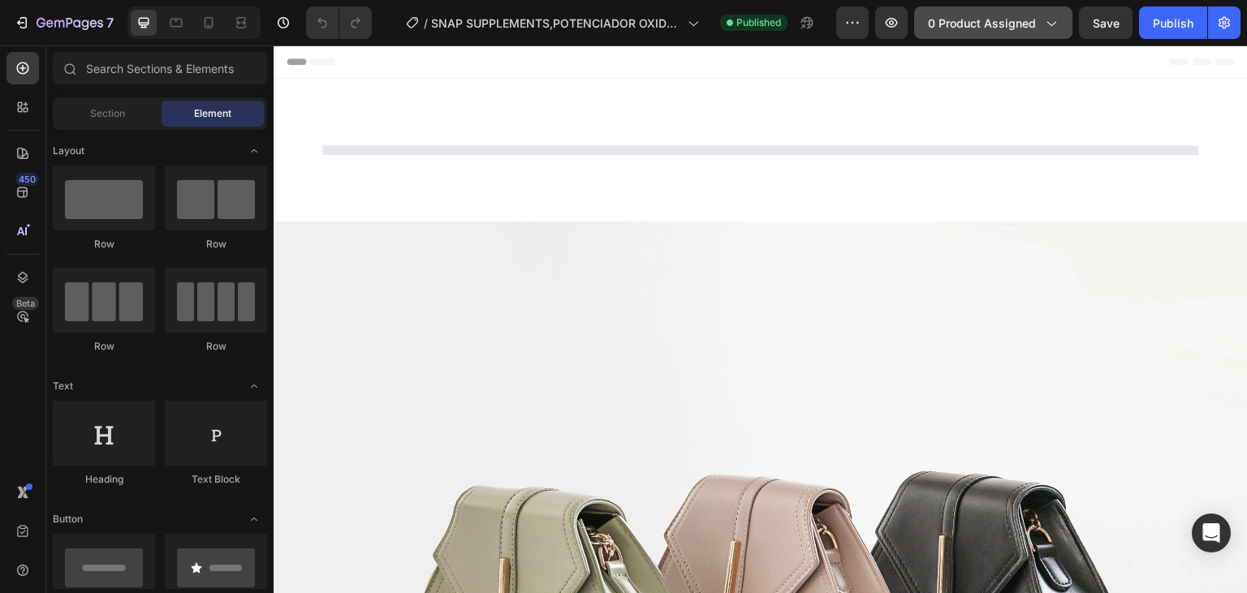
click at [1044, 21] on icon "button" at bounding box center [1050, 23] width 16 height 16
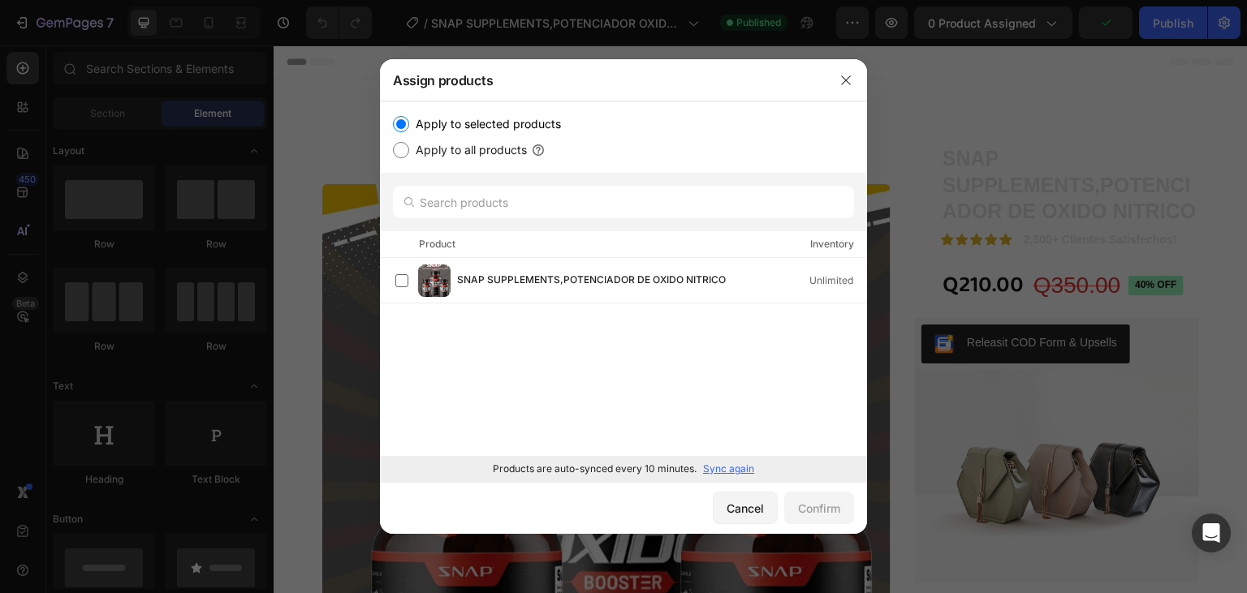
click at [844, 65] on div at bounding box center [846, 80] width 42 height 42
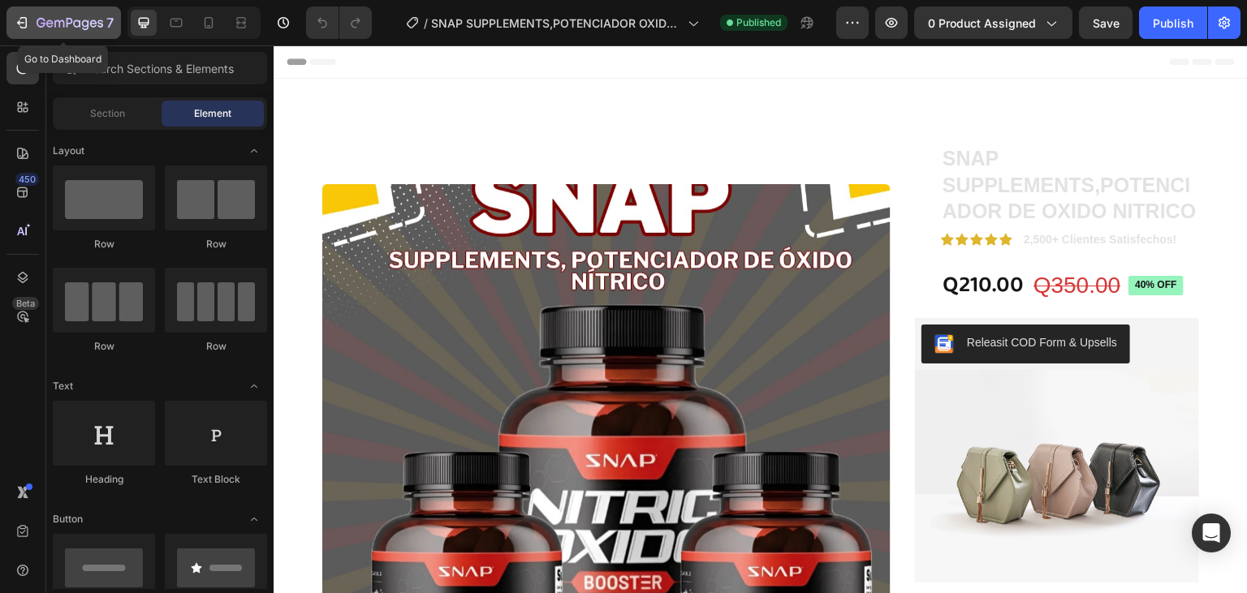
click at [62, 20] on icon "button" at bounding box center [70, 24] width 67 height 14
click at [214, 21] on icon at bounding box center [208, 23] width 16 height 16
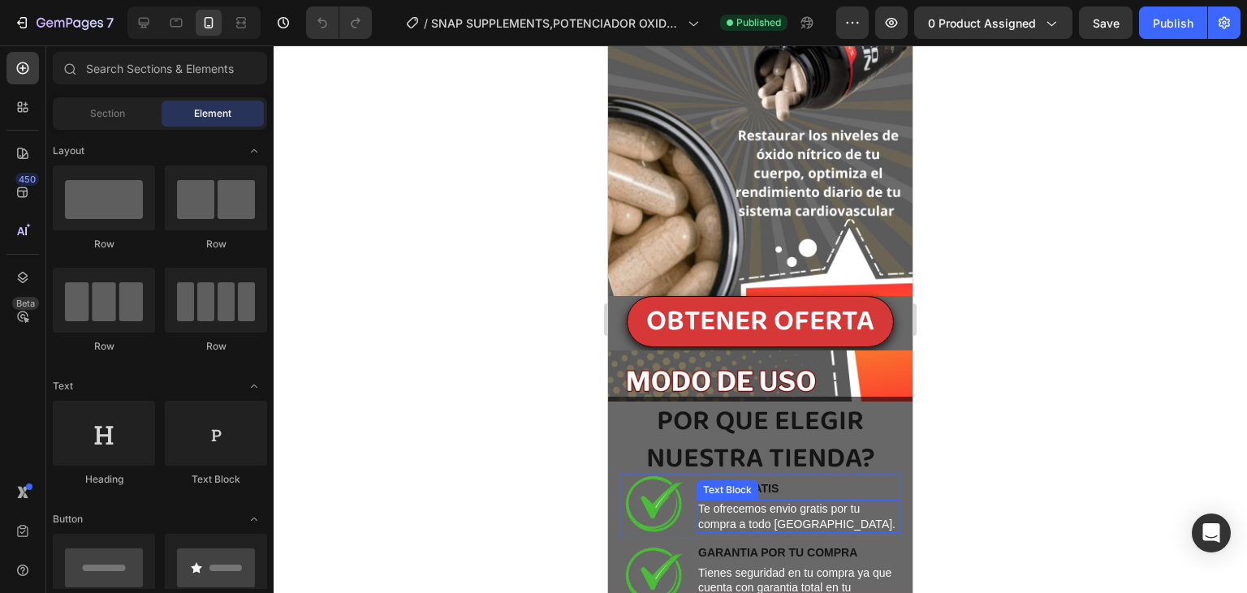
scroll to position [3299, 0]
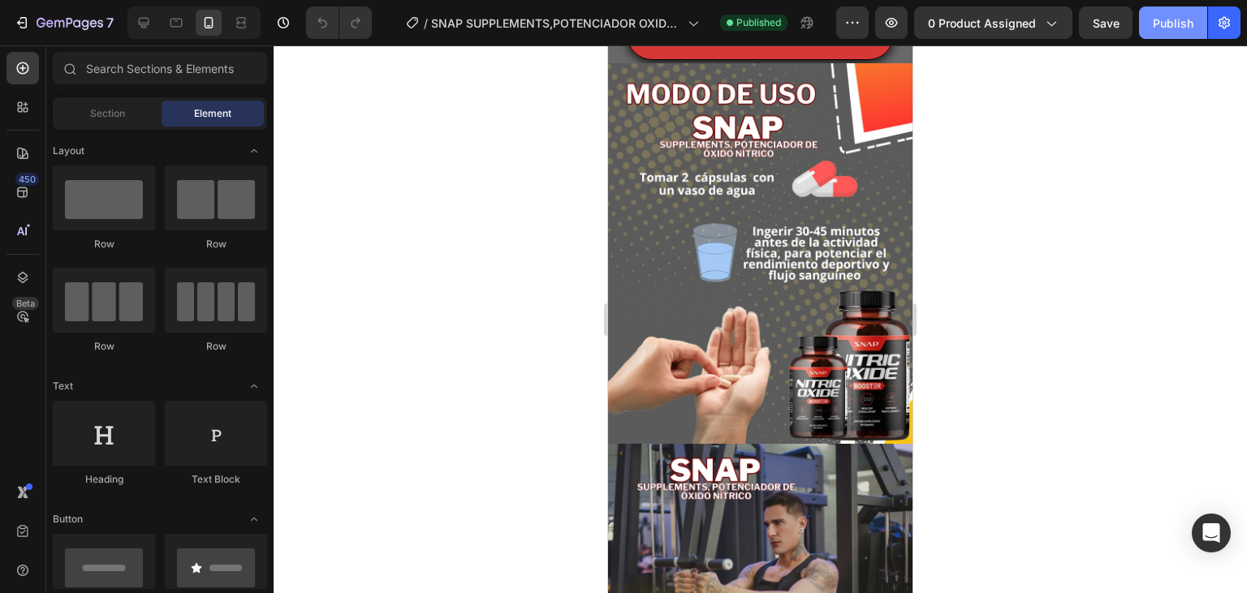
click at [1184, 30] on div "Publish" at bounding box center [1173, 23] width 41 height 17
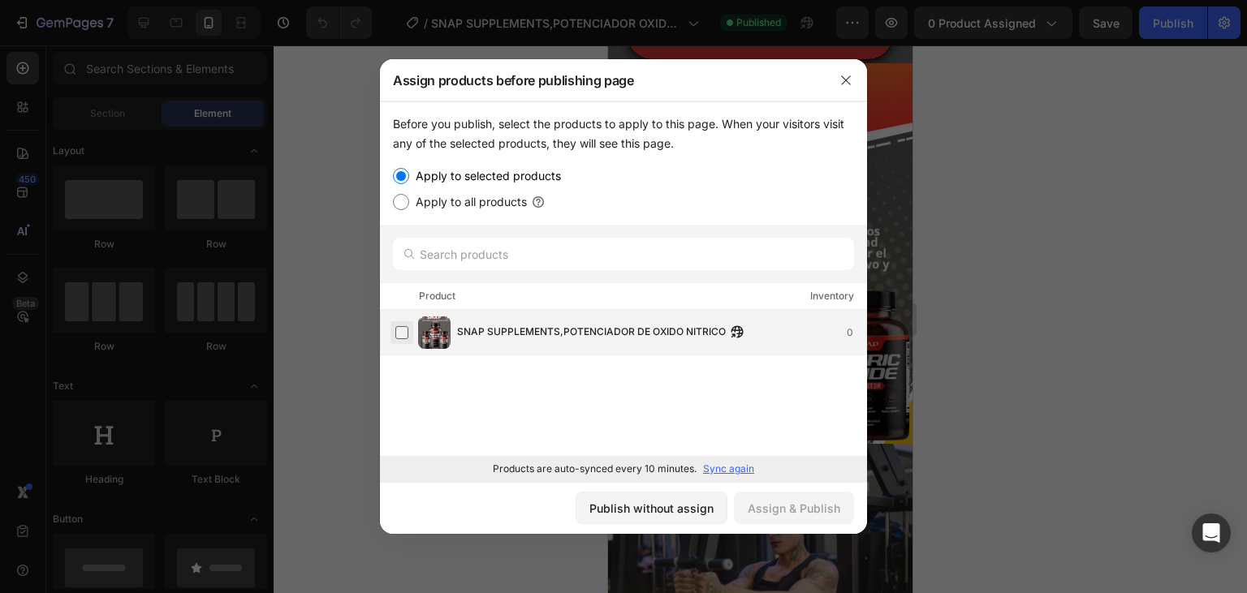
click at [408, 334] on label at bounding box center [401, 332] width 13 height 13
click at [400, 333] on label at bounding box center [401, 332] width 13 height 13
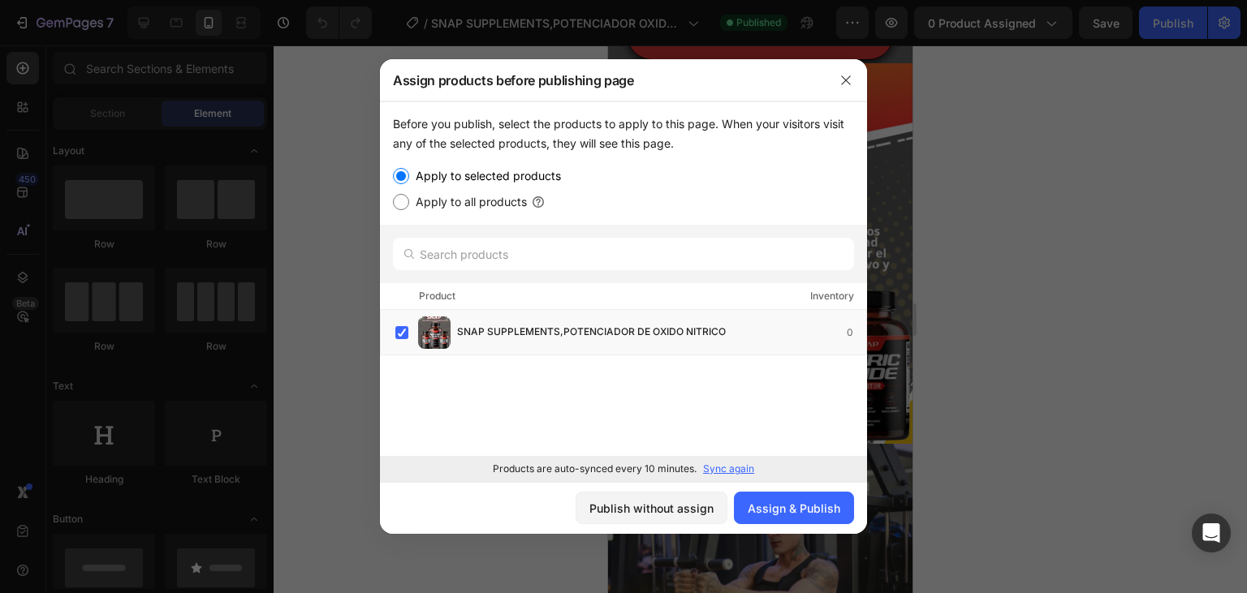
click at [733, 474] on p "Sync again" at bounding box center [728, 469] width 51 height 15
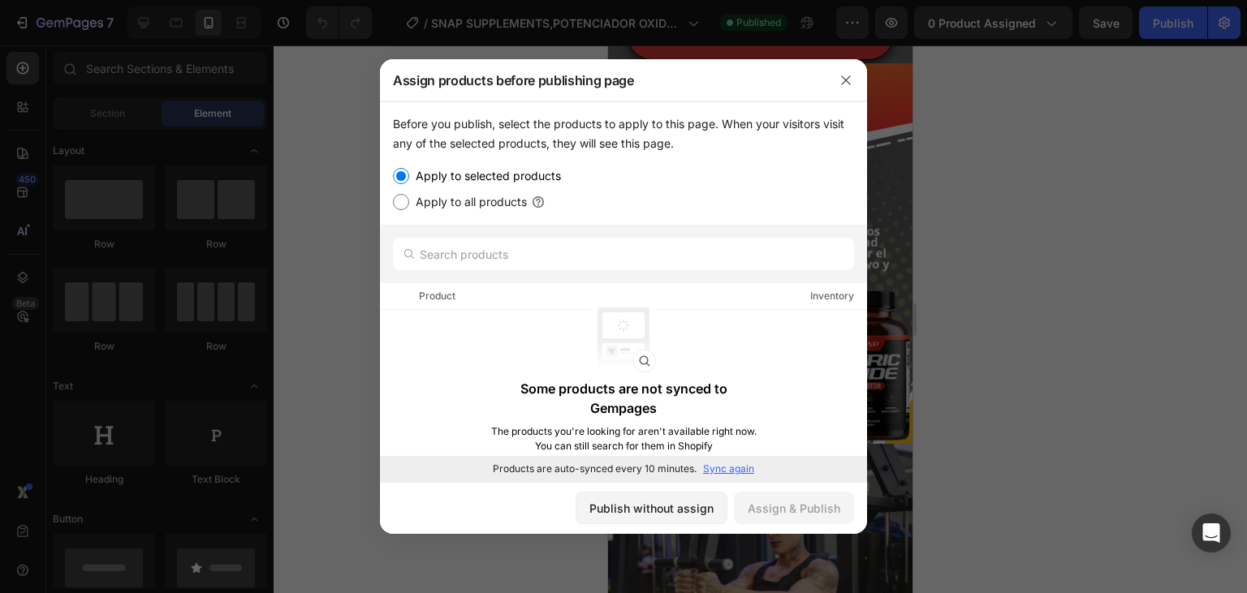
click at [726, 472] on p "Sync again" at bounding box center [728, 469] width 51 height 15
click at [847, 75] on icon "button" at bounding box center [845, 80] width 13 height 13
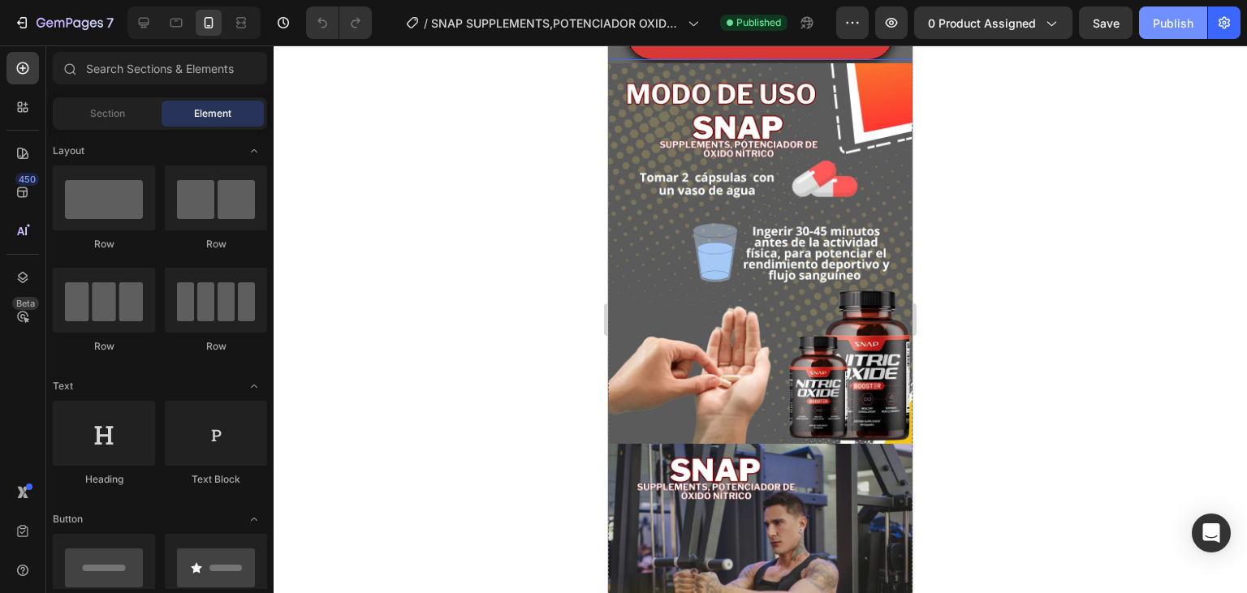
click at [1190, 28] on div "Publish" at bounding box center [1173, 23] width 41 height 17
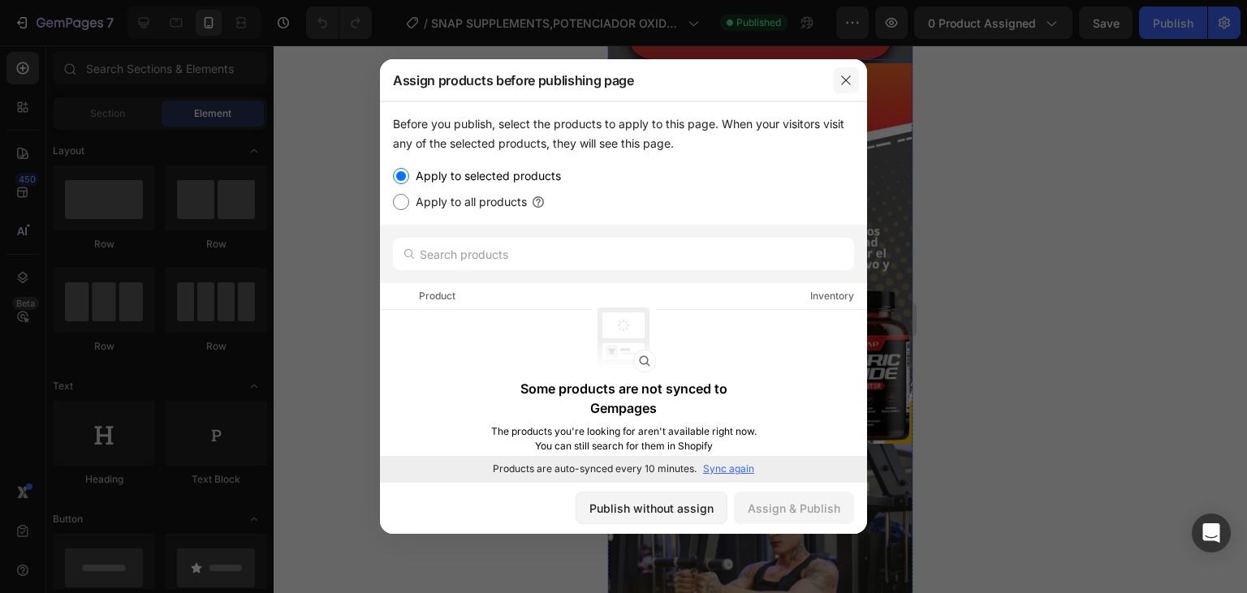
click at [845, 73] on button "button" at bounding box center [846, 80] width 26 height 26
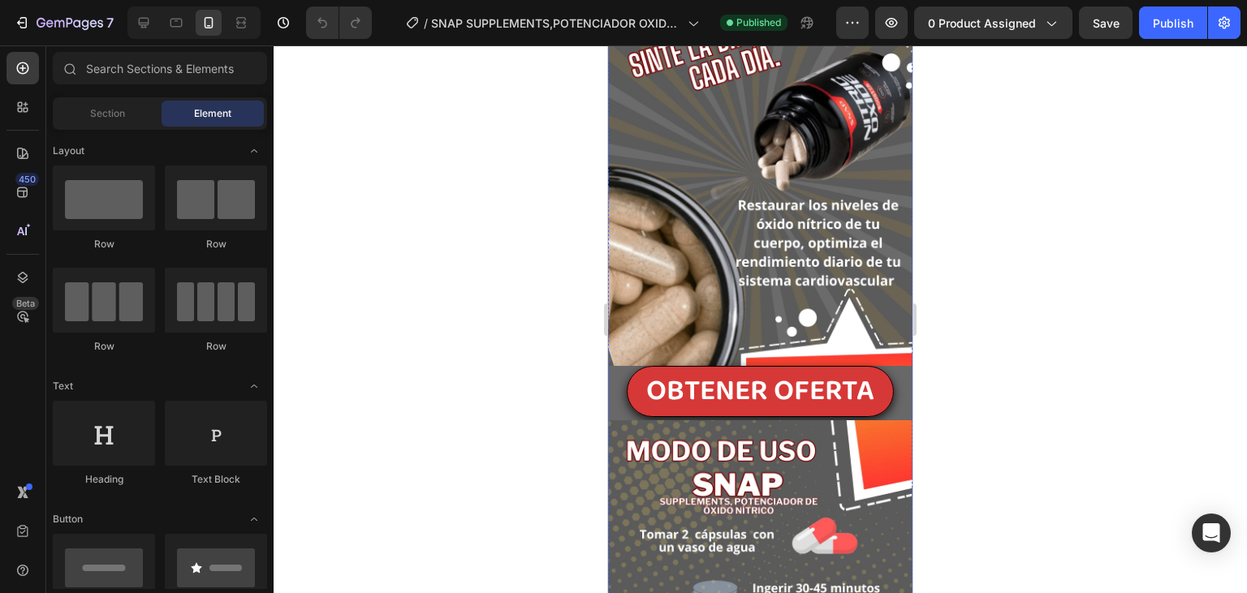
scroll to position [2870, 0]
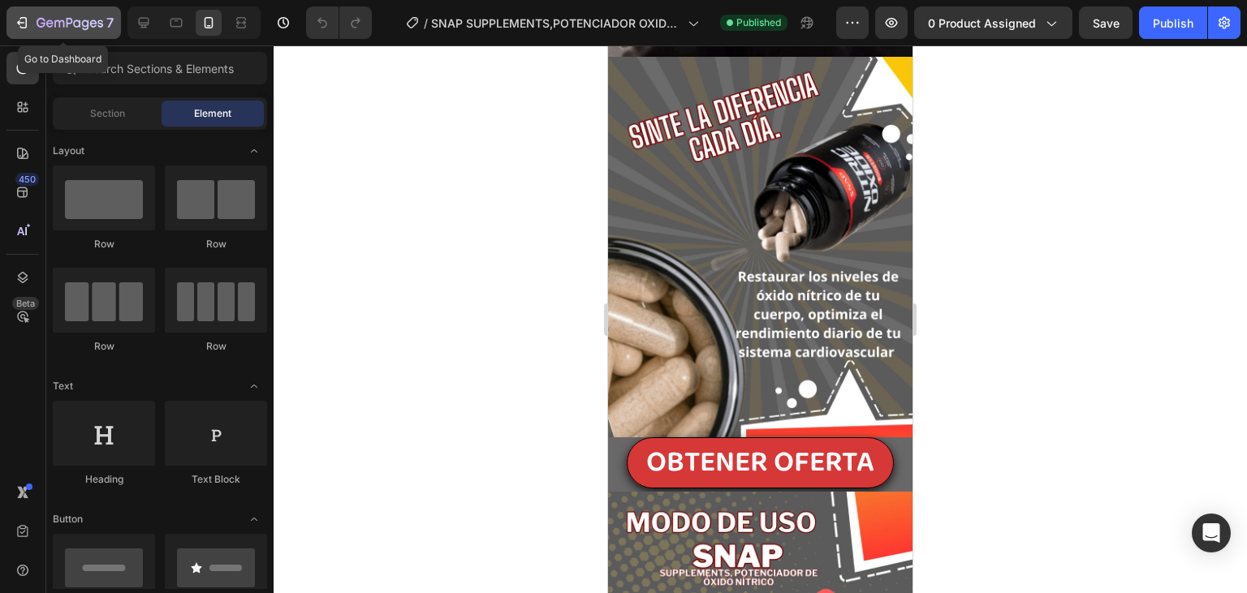
click at [63, 11] on button "7" at bounding box center [63, 22] width 114 height 32
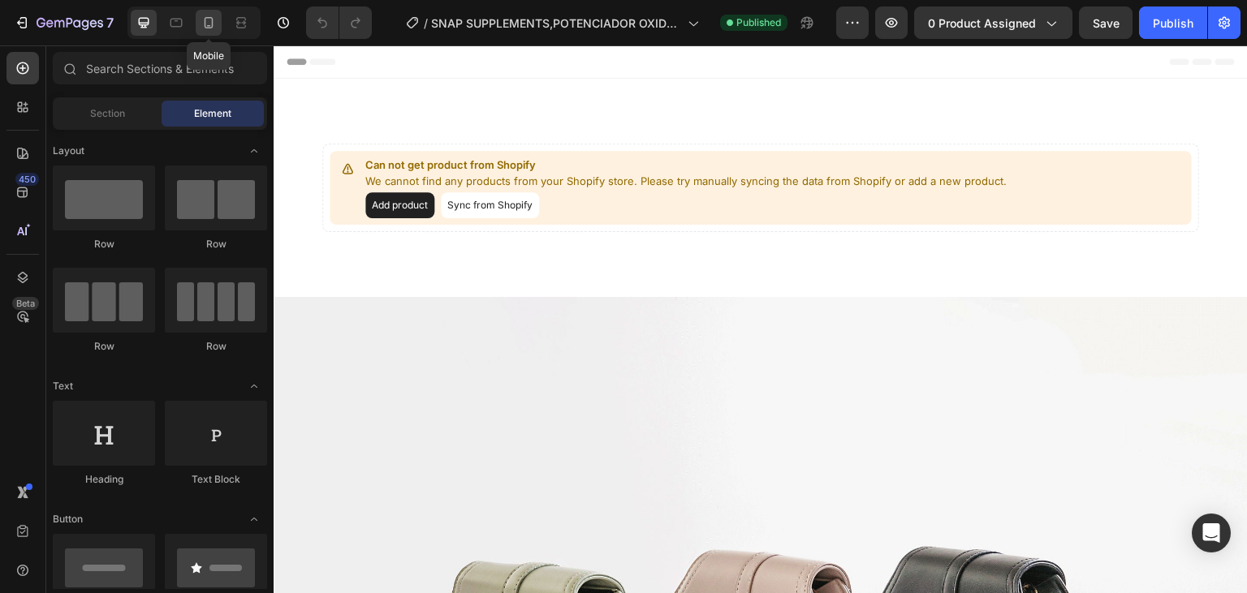
click at [209, 30] on icon at bounding box center [208, 23] width 16 height 16
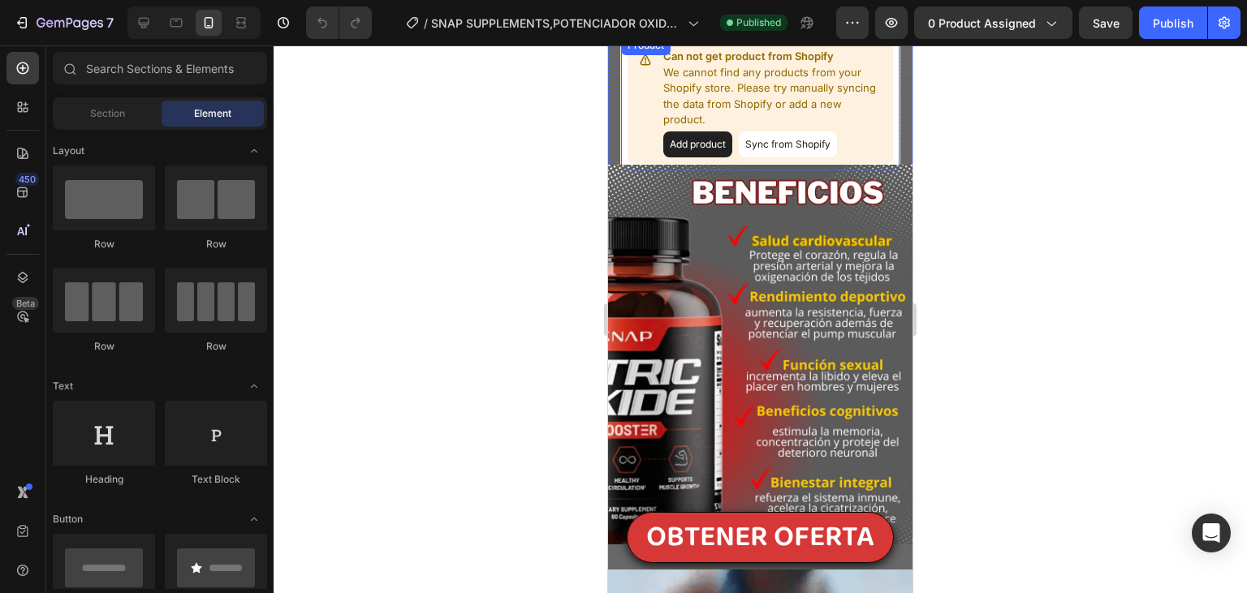
click at [670, 131] on button "Add product" at bounding box center [697, 144] width 69 height 26
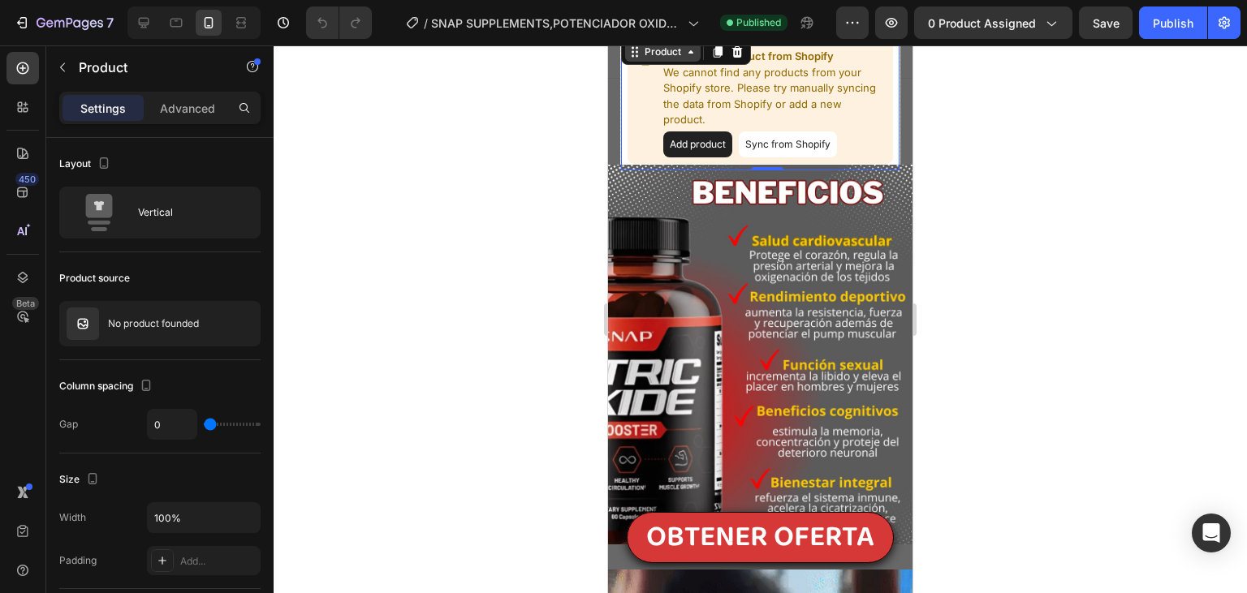
click at [654, 57] on div "Product" at bounding box center [662, 52] width 43 height 15
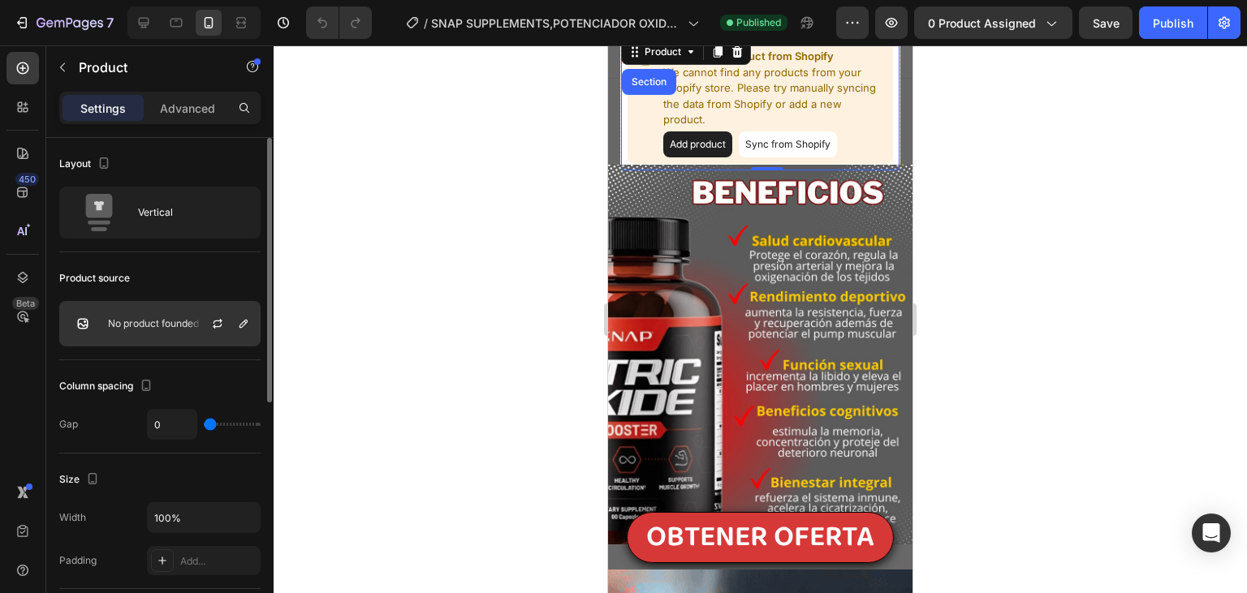
click at [145, 317] on div "No product founded" at bounding box center [159, 323] width 201 height 45
click at [214, 322] on icon "button" at bounding box center [217, 321] width 9 height 5
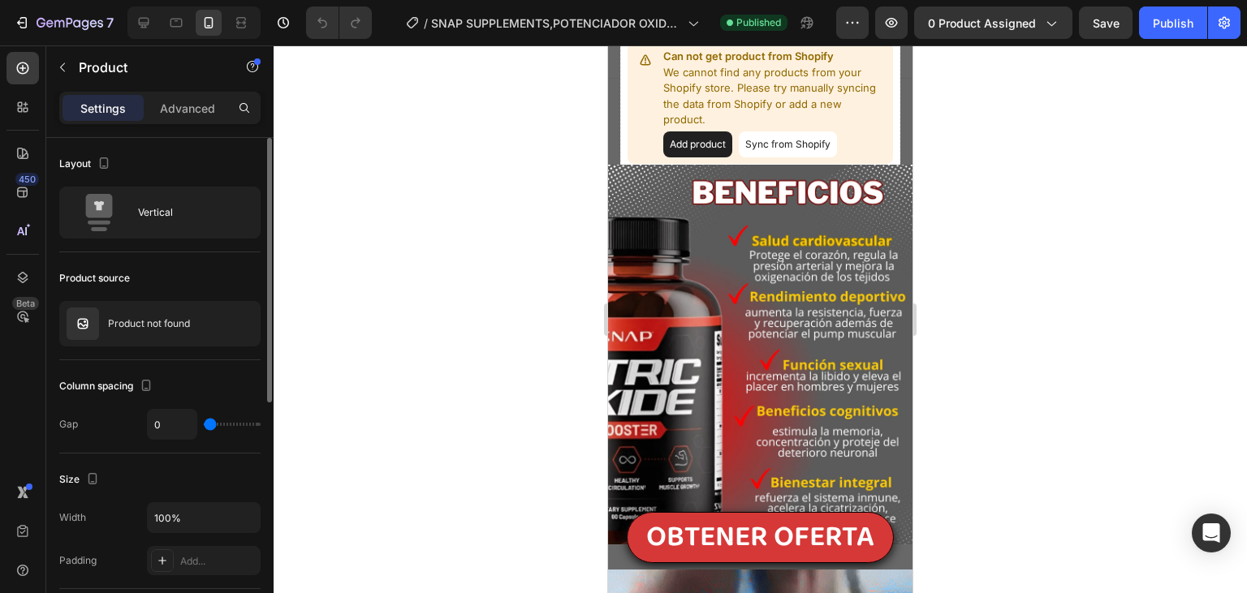
click at [0, 0] on icon "button" at bounding box center [0, 0] width 0 height 0
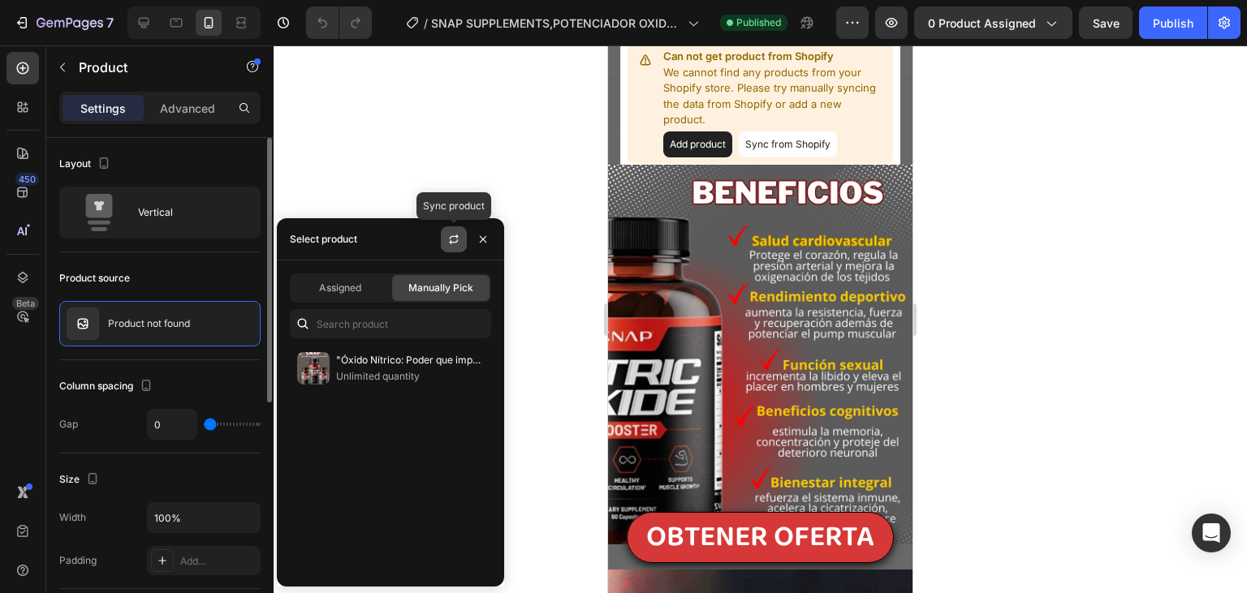
click at [448, 235] on icon "button" at bounding box center [453, 239] width 13 height 13
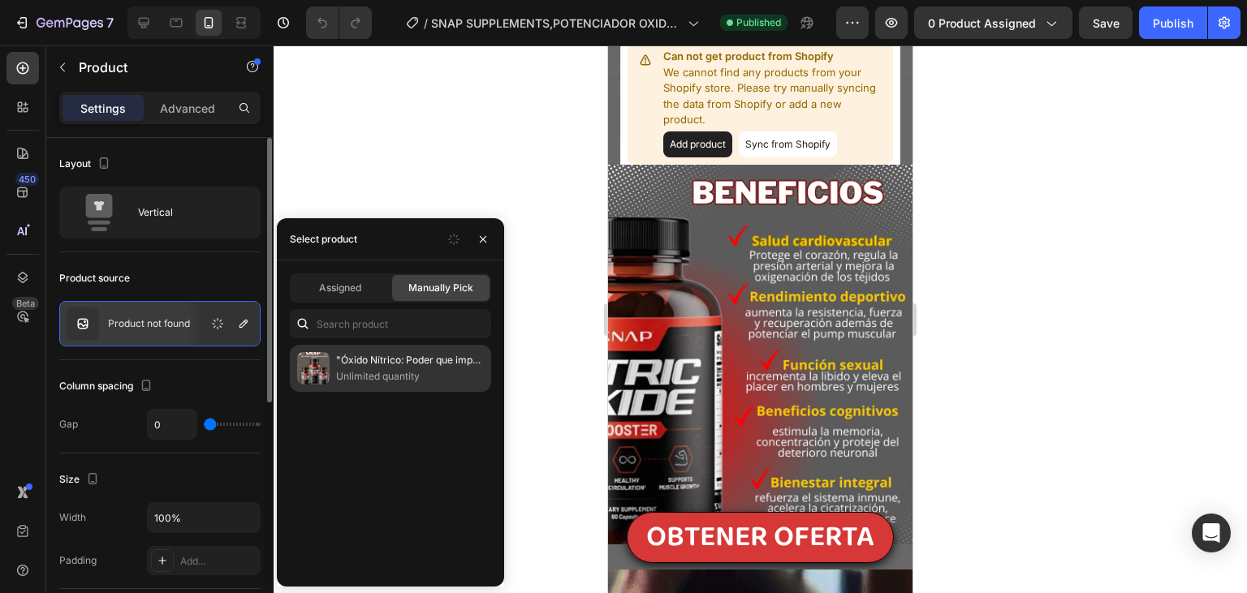
click at [394, 354] on p ""Óxido Nítrico: Poder que impulsa tu rendimiento."" at bounding box center [410, 360] width 148 height 16
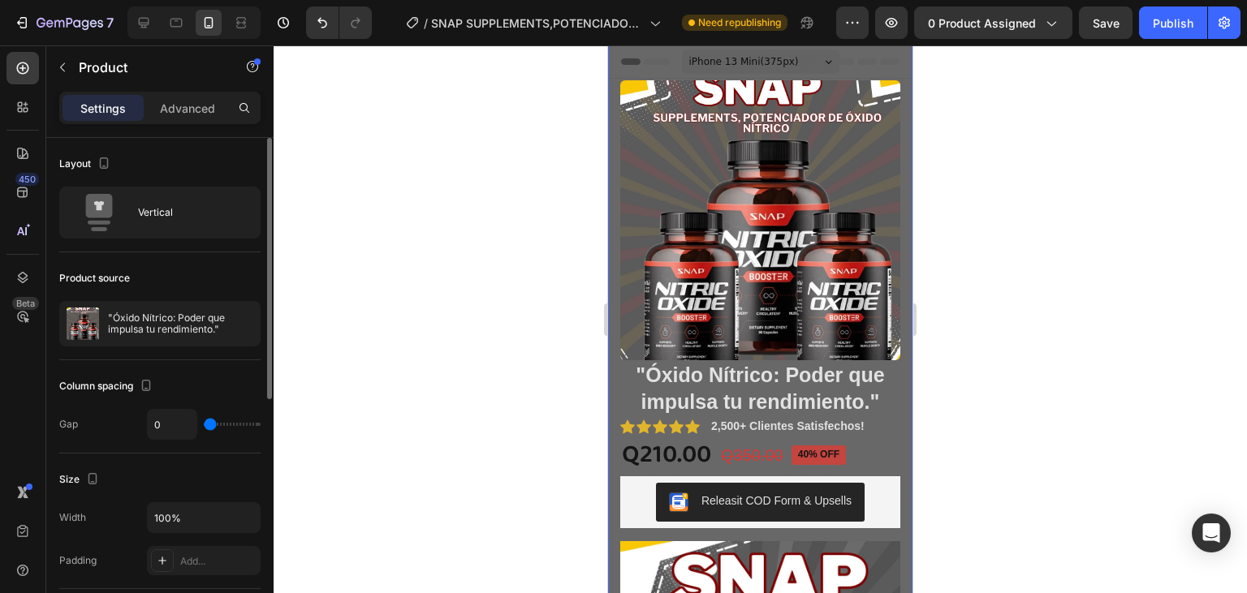
click at [485, 178] on div at bounding box center [760, 319] width 973 height 548
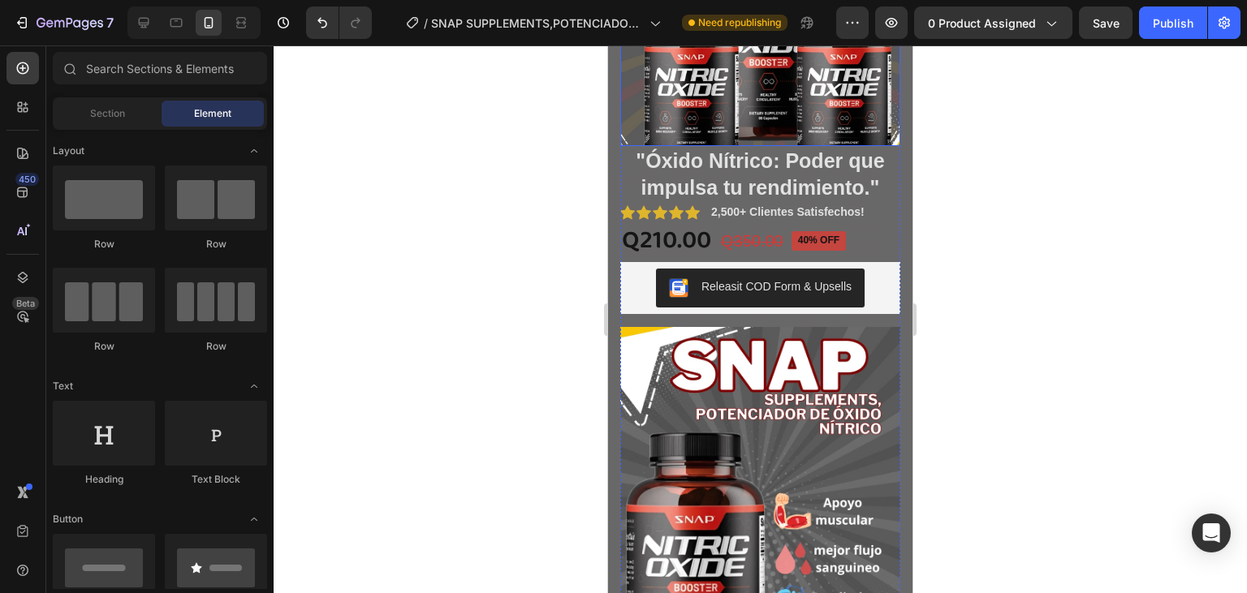
scroll to position [256, 0]
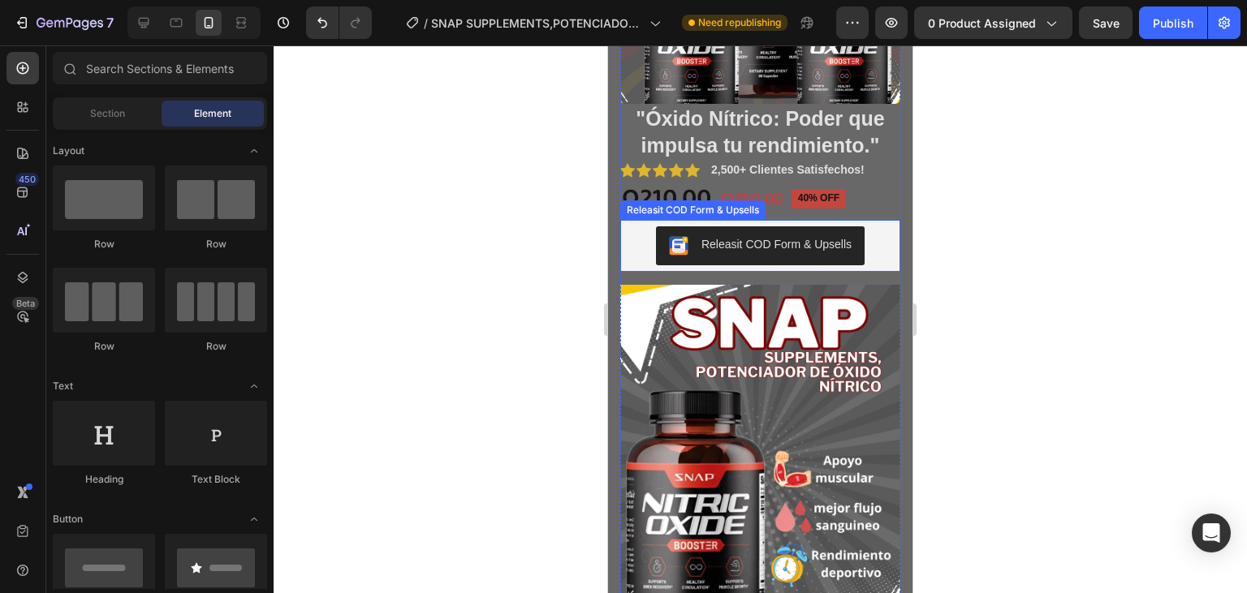
click at [637, 216] on div "Releasit COD Form & Upsells" at bounding box center [692, 209] width 145 height 19
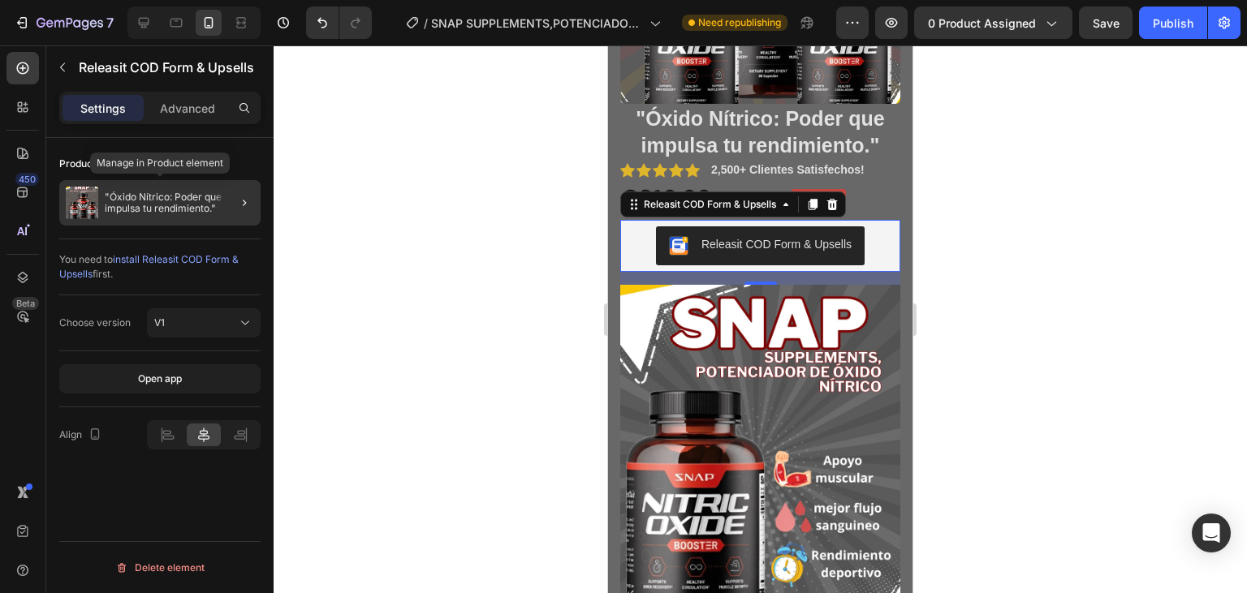
click at [179, 205] on p ""Óxido Nítrico: Poder que impulsa tu rendimiento."" at bounding box center [179, 203] width 149 height 23
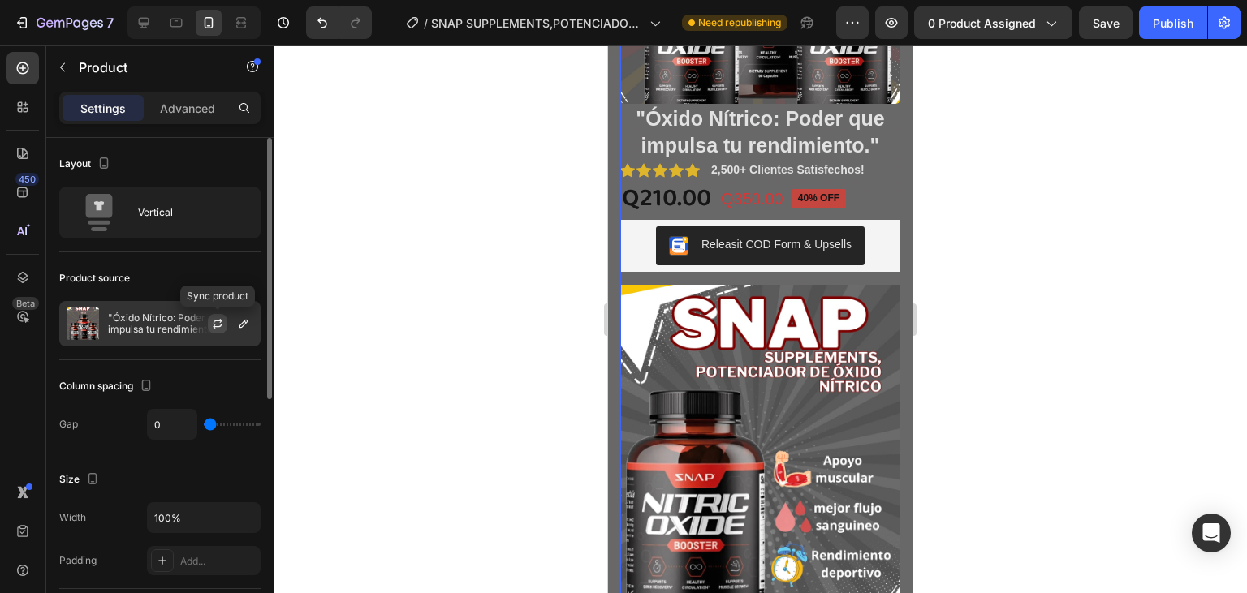
click at [213, 320] on icon "button" at bounding box center [217, 323] width 13 height 13
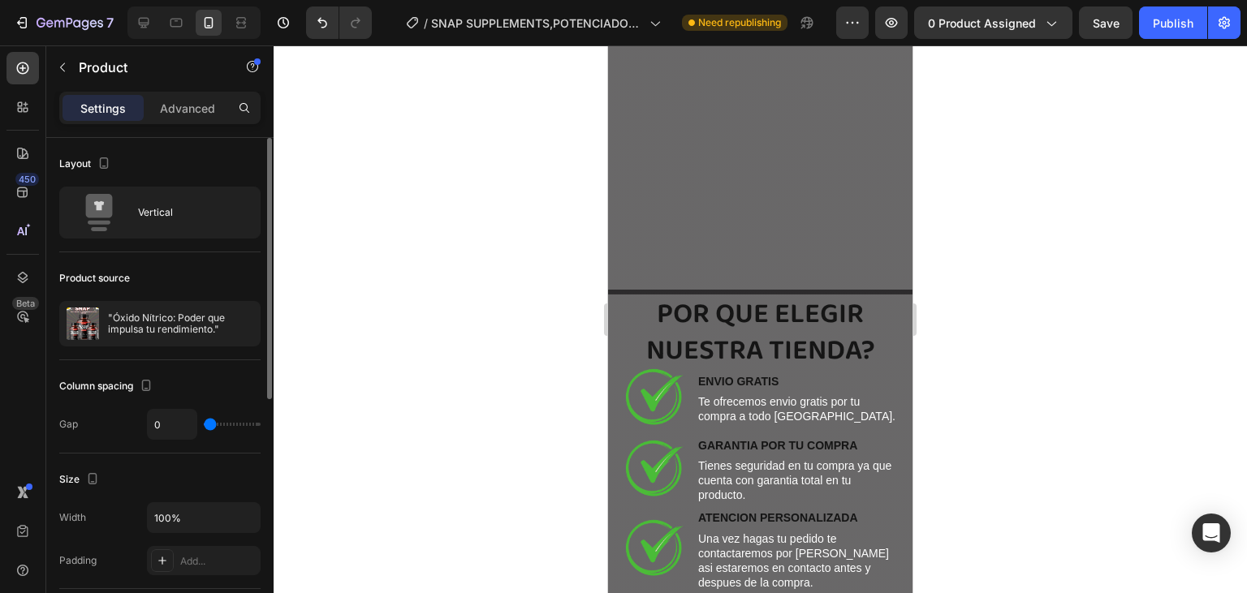
scroll to position [4371, 0]
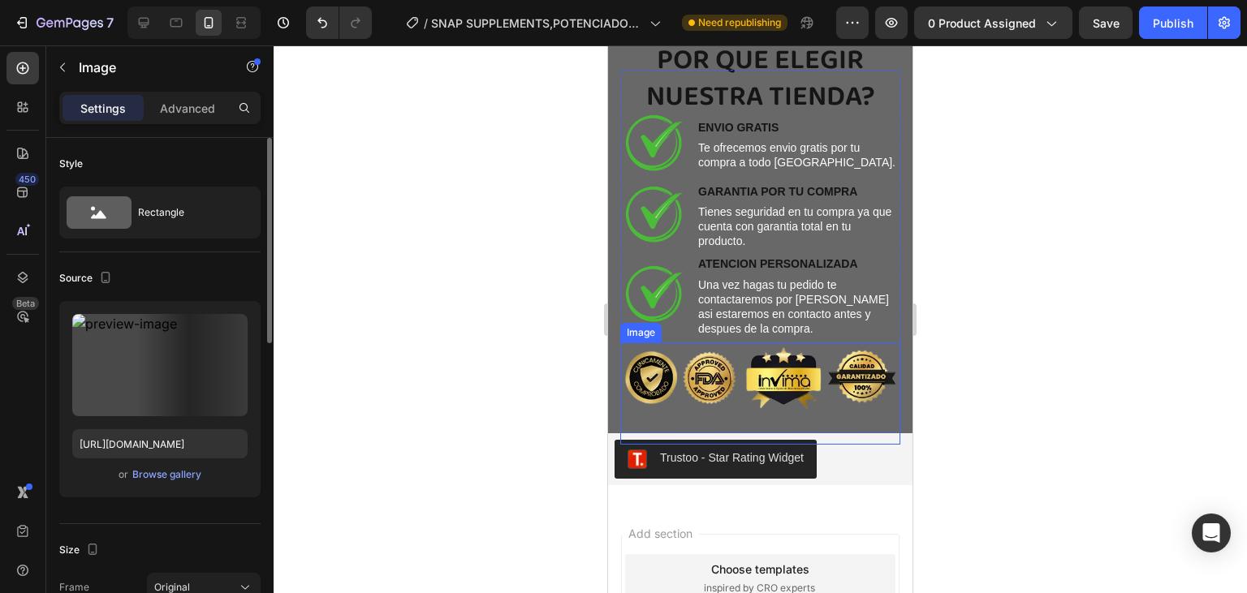
click at [636, 337] on div "Image" at bounding box center [640, 332] width 41 height 19
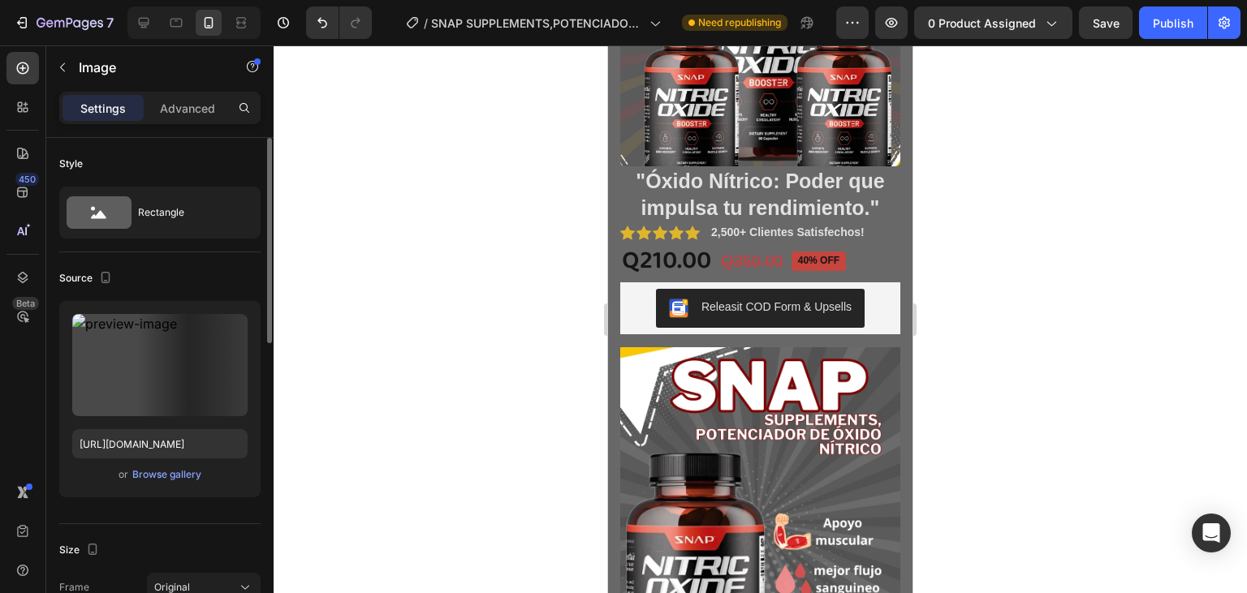
scroll to position [343, 0]
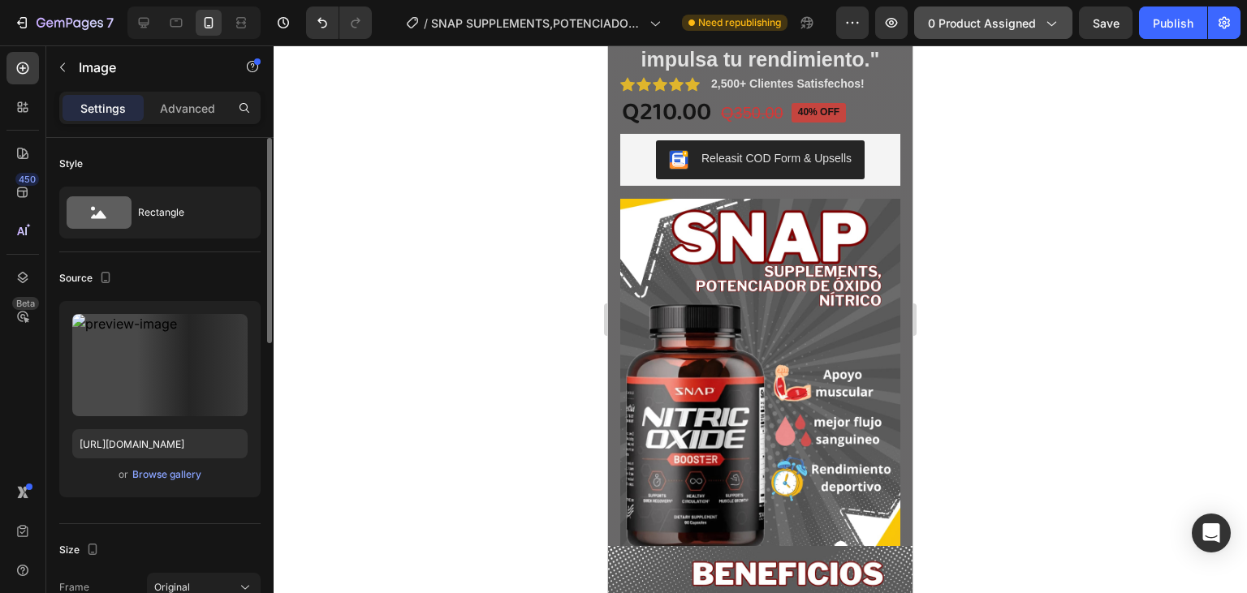
click at [1011, 28] on span "0 product assigned" at bounding box center [982, 23] width 108 height 17
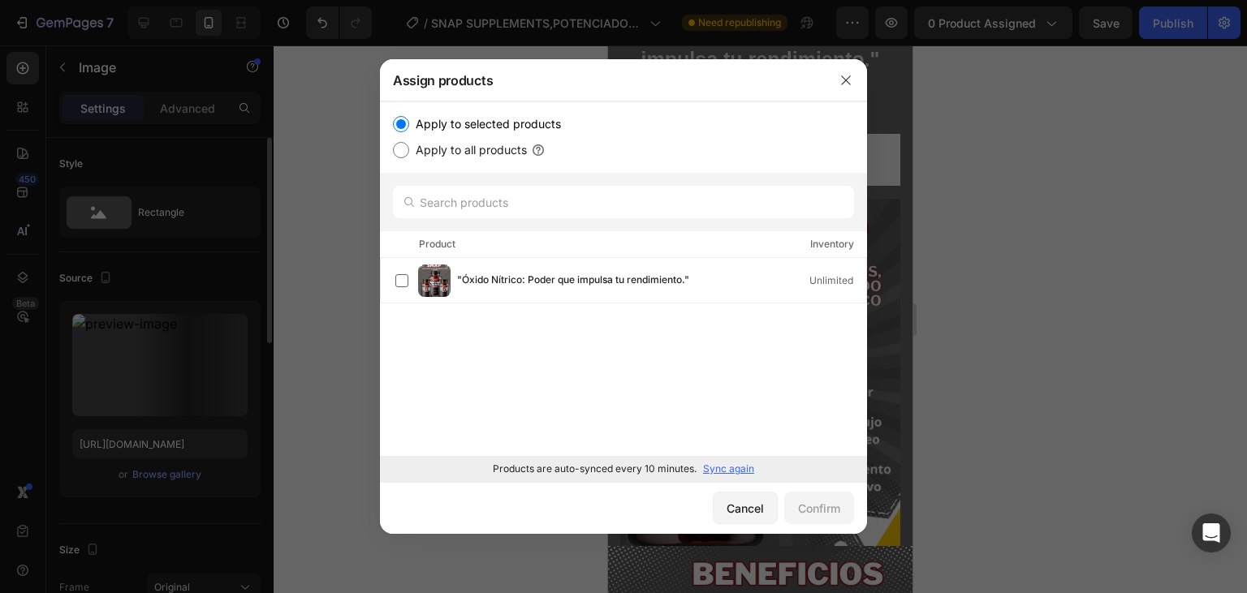
click at [736, 472] on p "Sync again" at bounding box center [728, 469] width 51 height 15
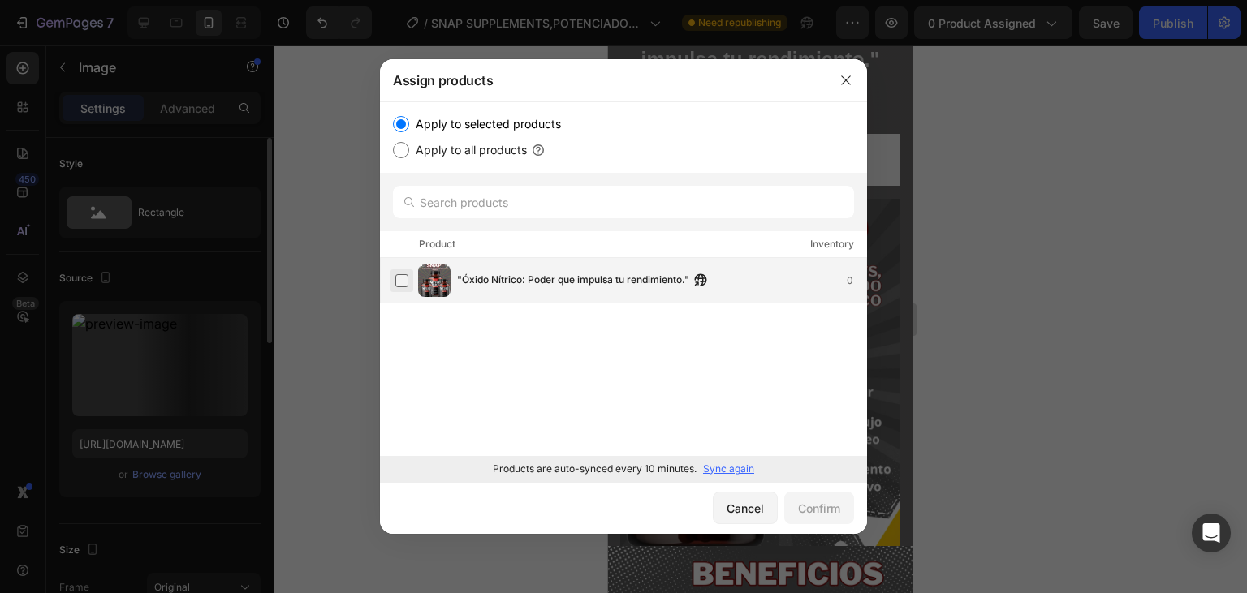
click at [404, 274] on label at bounding box center [401, 280] width 13 height 13
click at [814, 502] on div "Confirm" at bounding box center [819, 508] width 42 height 17
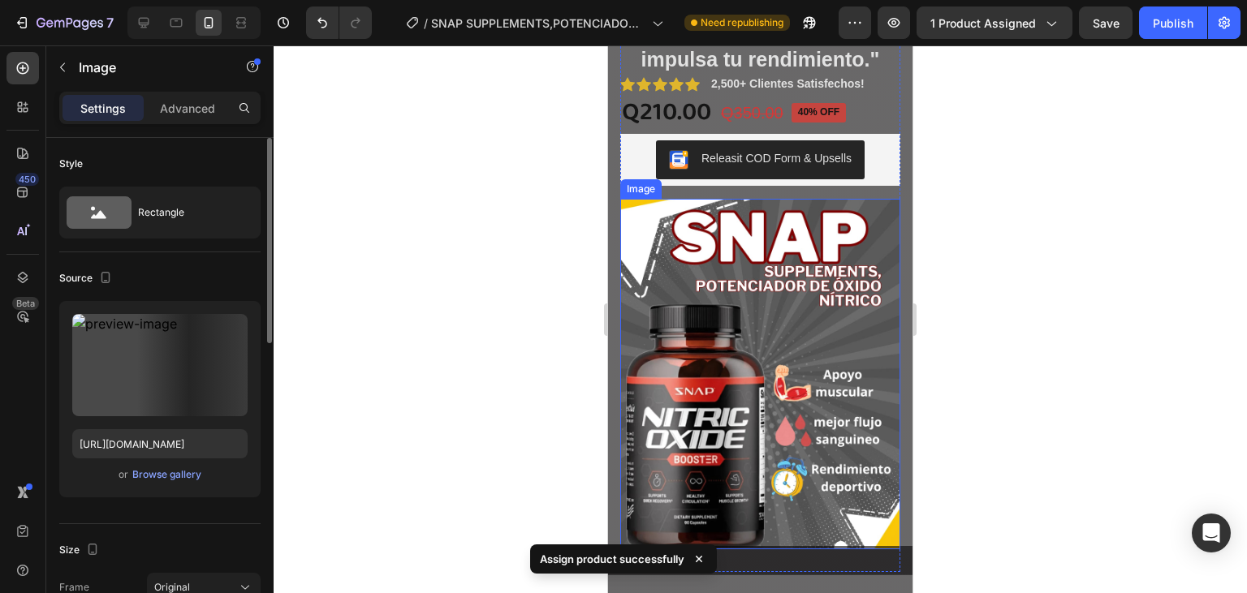
scroll to position [0, 0]
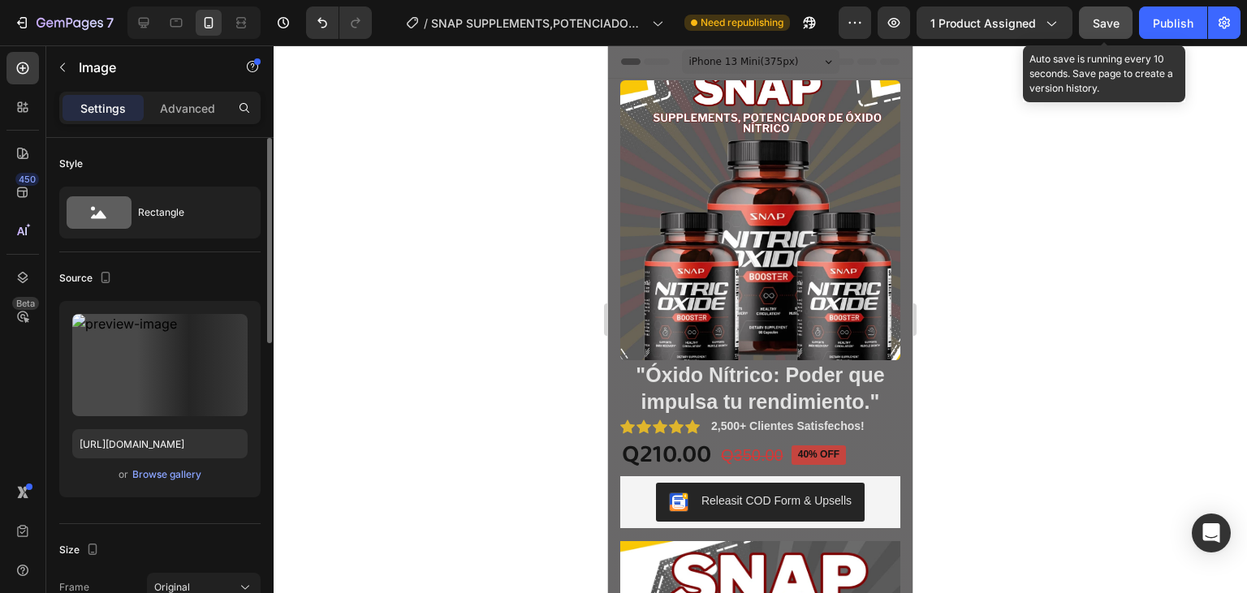
click at [1103, 22] on span "Save" at bounding box center [1106, 23] width 27 height 14
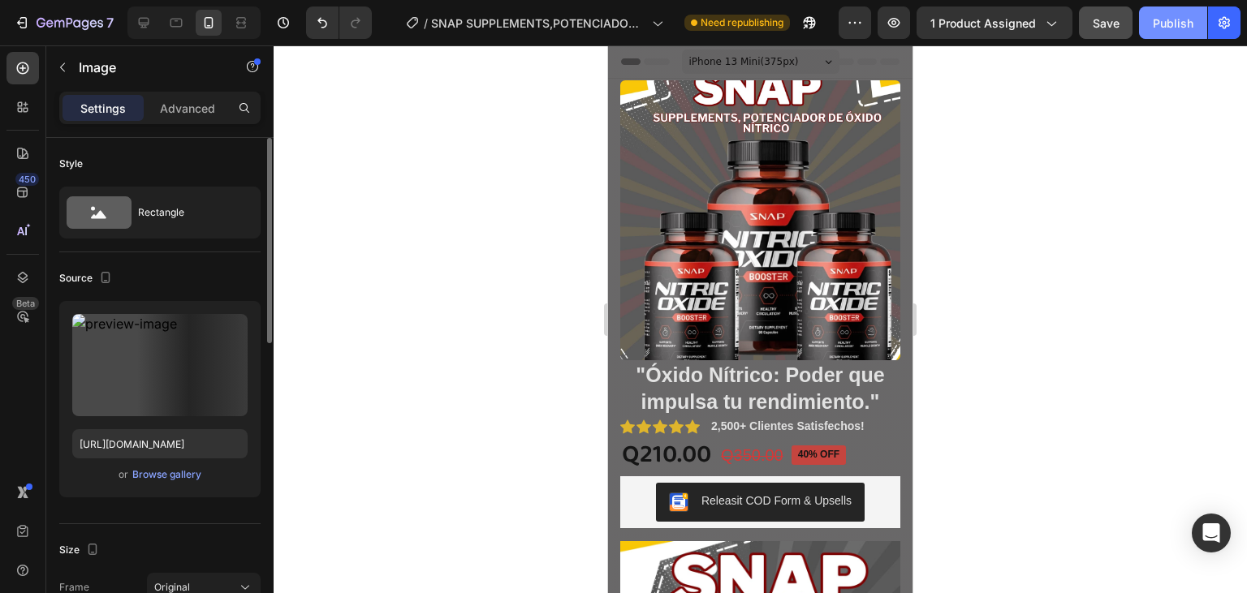
click at [1171, 20] on div "Publish" at bounding box center [1173, 23] width 41 height 17
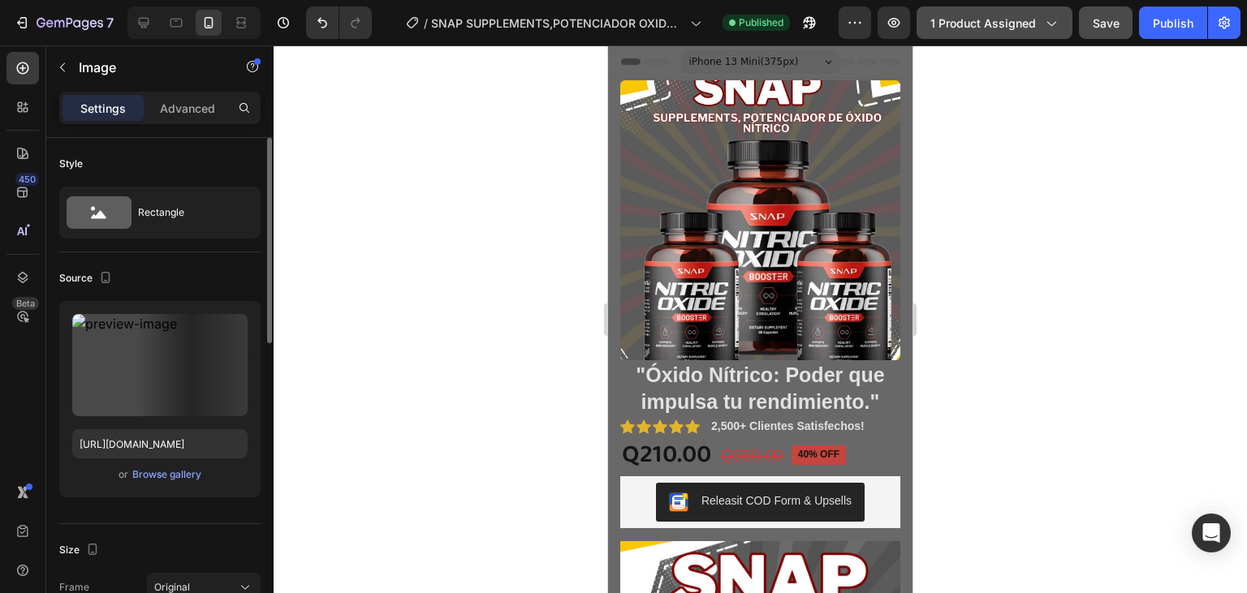
click at [1041, 20] on div "1 product assigned" at bounding box center [994, 23] width 128 height 17
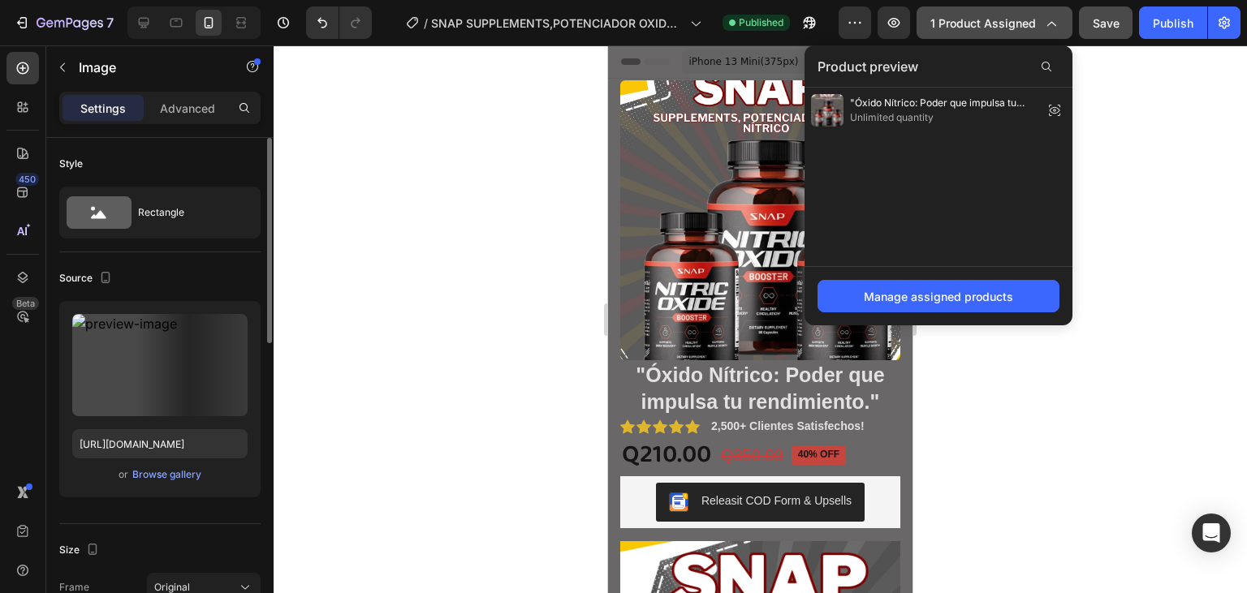
click at [1042, 18] on div "1 product assigned" at bounding box center [994, 23] width 128 height 17
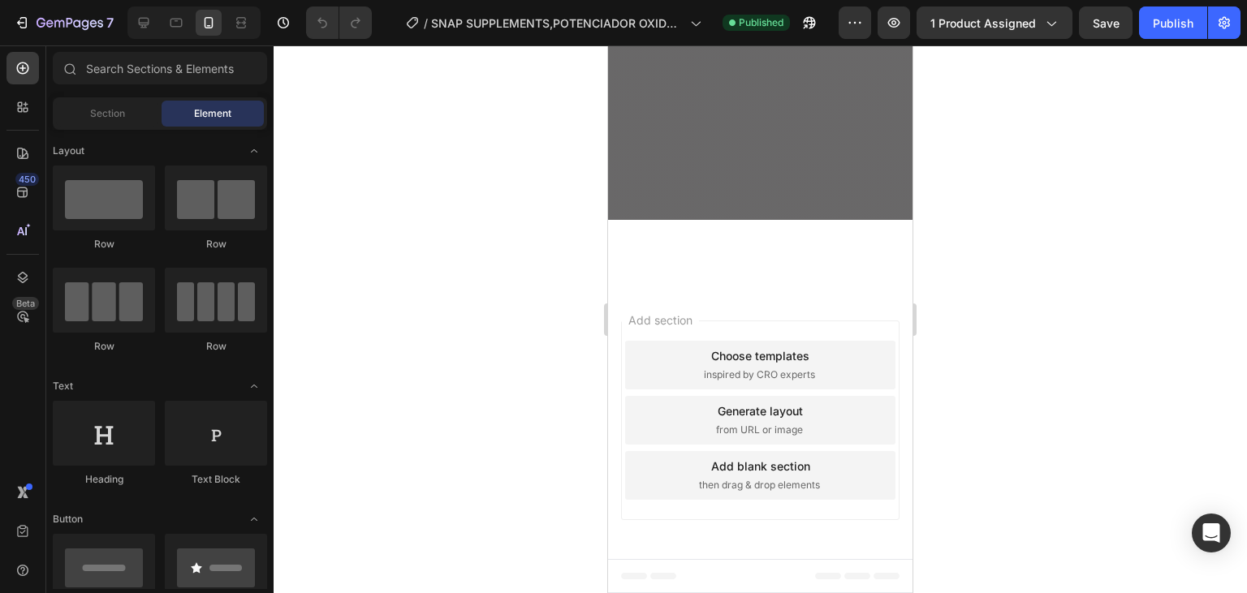
scroll to position [4457, 0]
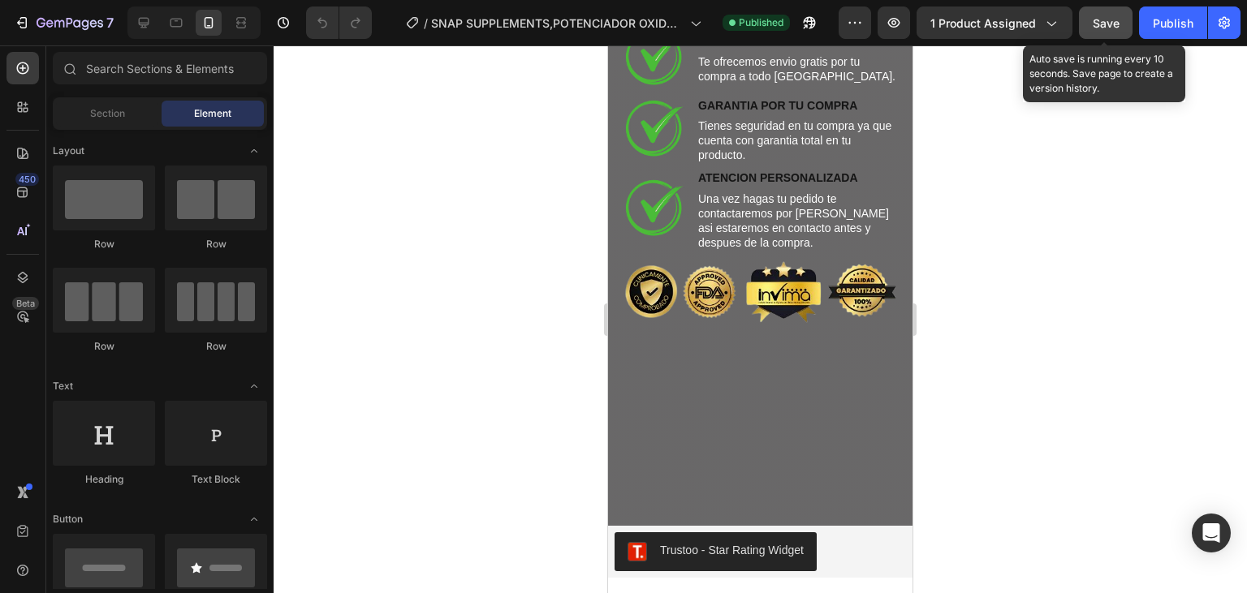
click at [1123, 20] on button "Save" at bounding box center [1106, 22] width 54 height 32
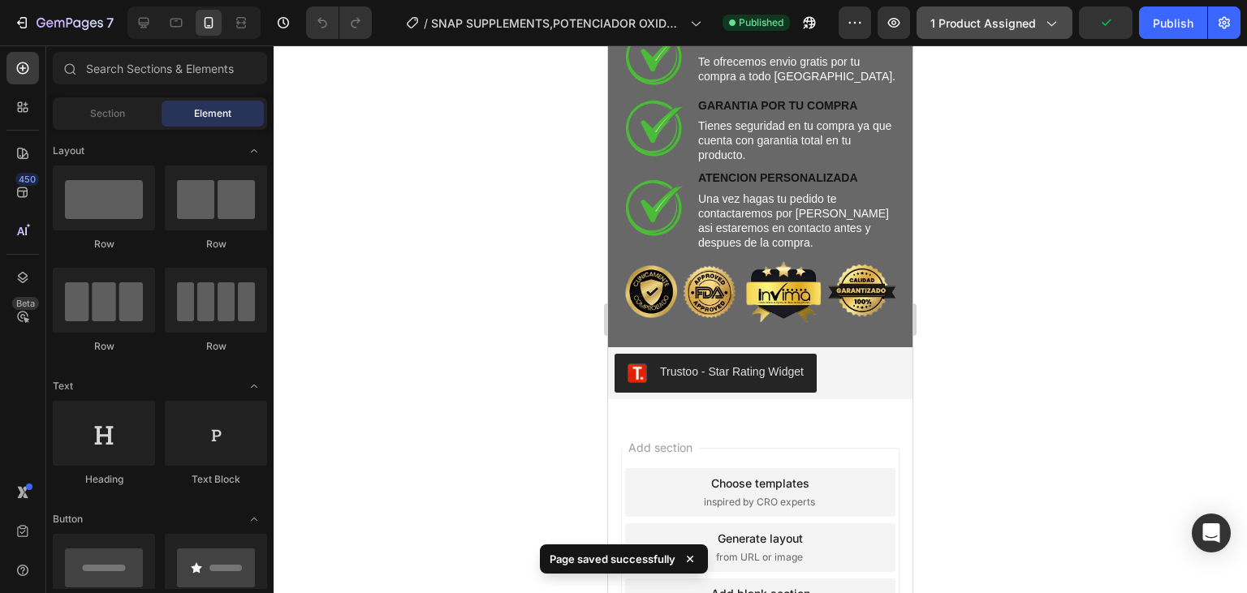
click at [1025, 25] on span "1 product assigned" at bounding box center [983, 23] width 106 height 17
click at [1151, 16] on button "Publish" at bounding box center [1173, 22] width 68 height 32
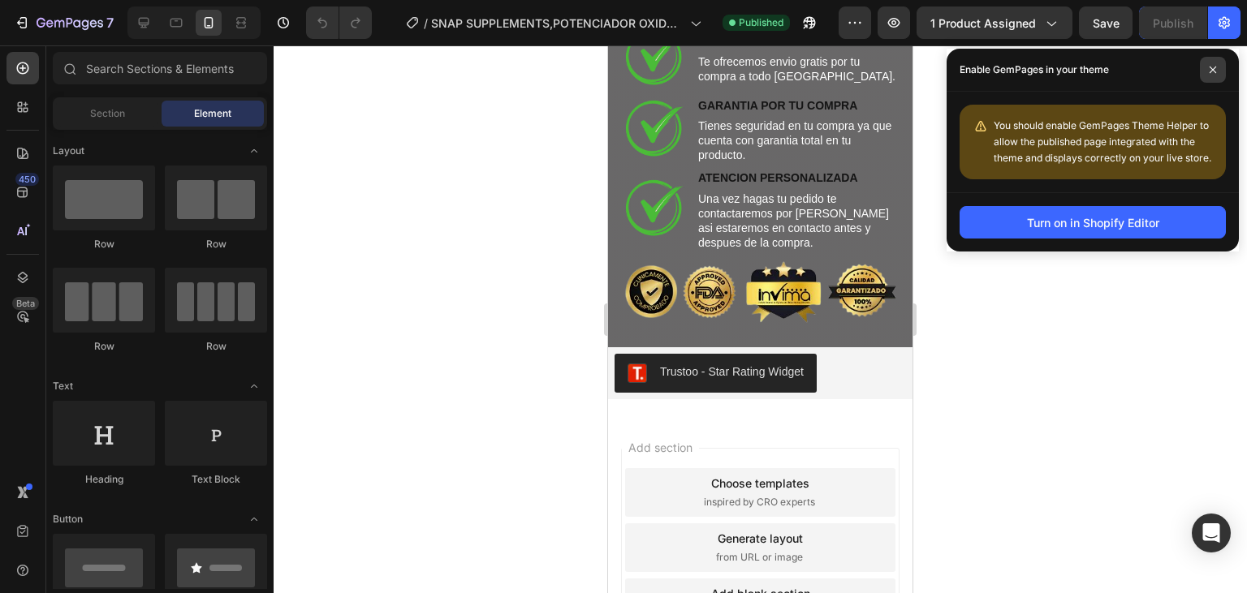
click at [1213, 66] on span at bounding box center [1213, 70] width 26 height 26
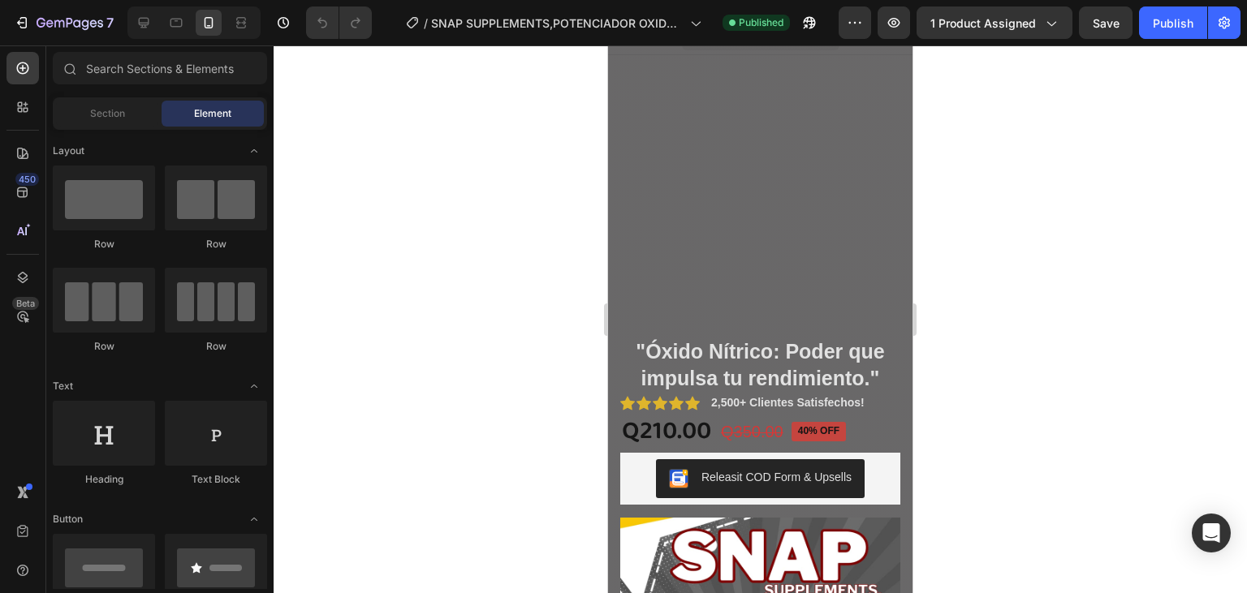
scroll to position [0, 0]
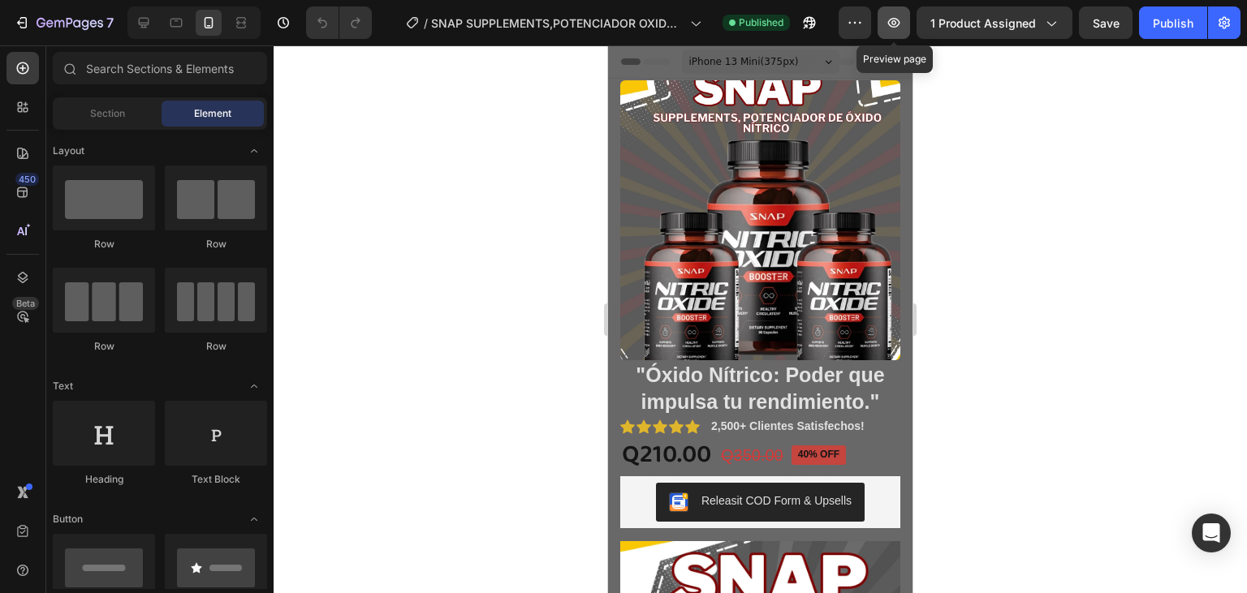
click at [894, 23] on icon "button" at bounding box center [894, 23] width 16 height 16
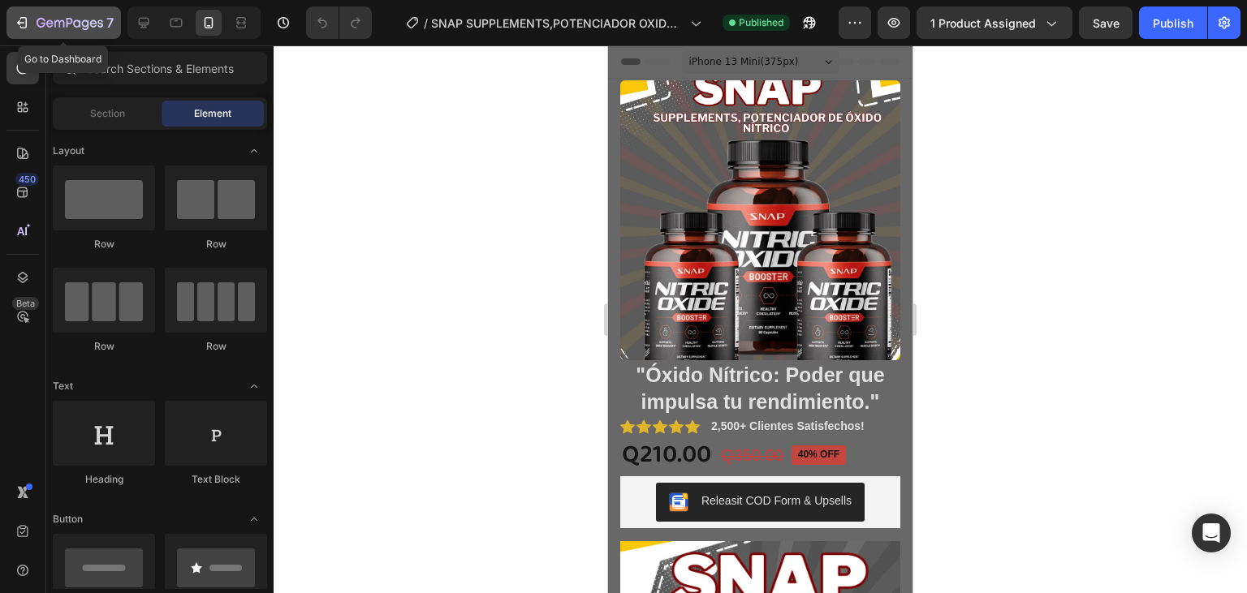
click at [37, 21] on icon "button" at bounding box center [41, 23] width 9 height 10
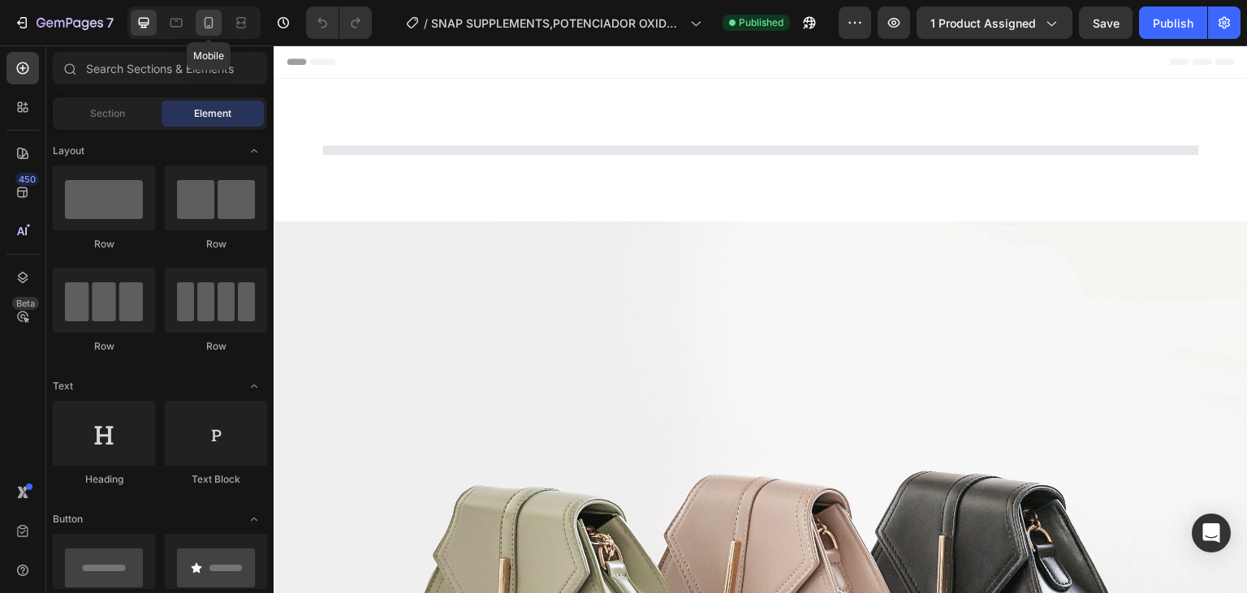
click at [209, 20] on icon at bounding box center [208, 23] width 16 height 16
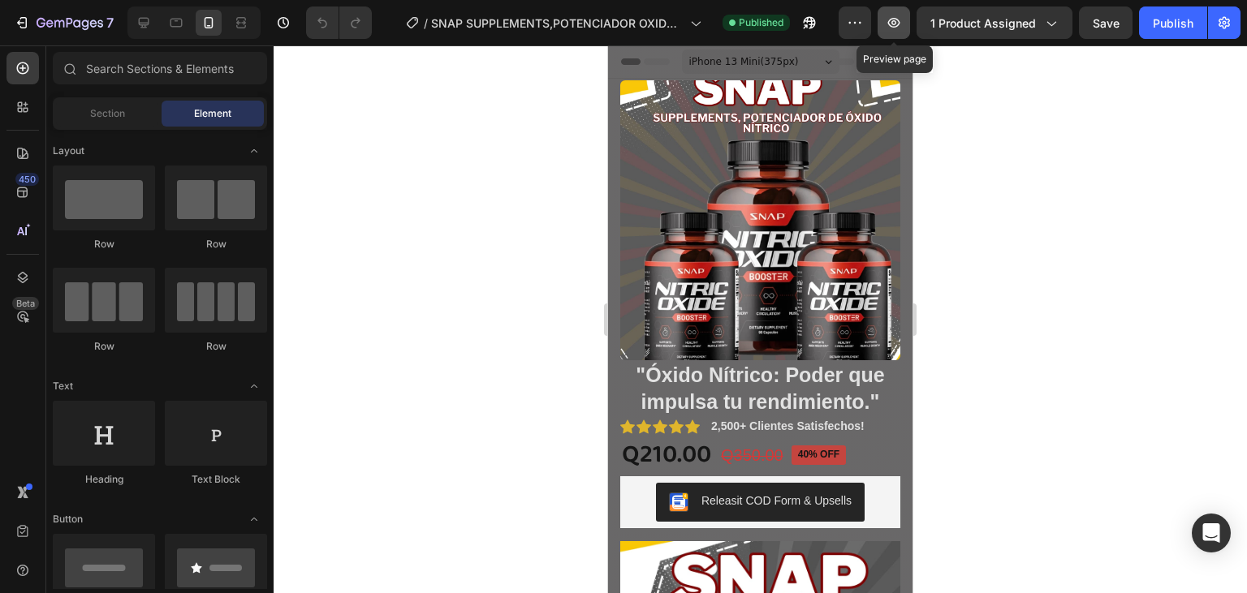
click at [901, 18] on icon "button" at bounding box center [894, 23] width 16 height 16
click at [1217, 25] on icon "button" at bounding box center [1224, 23] width 16 height 16
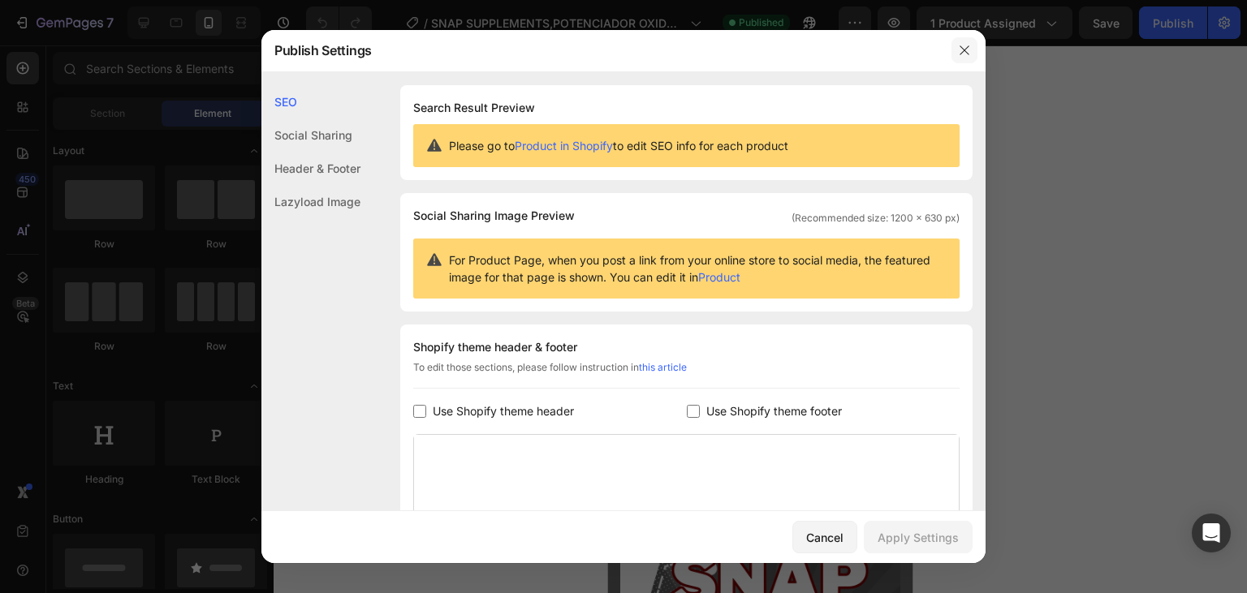
click at [963, 57] on icon "button" at bounding box center [964, 50] width 13 height 13
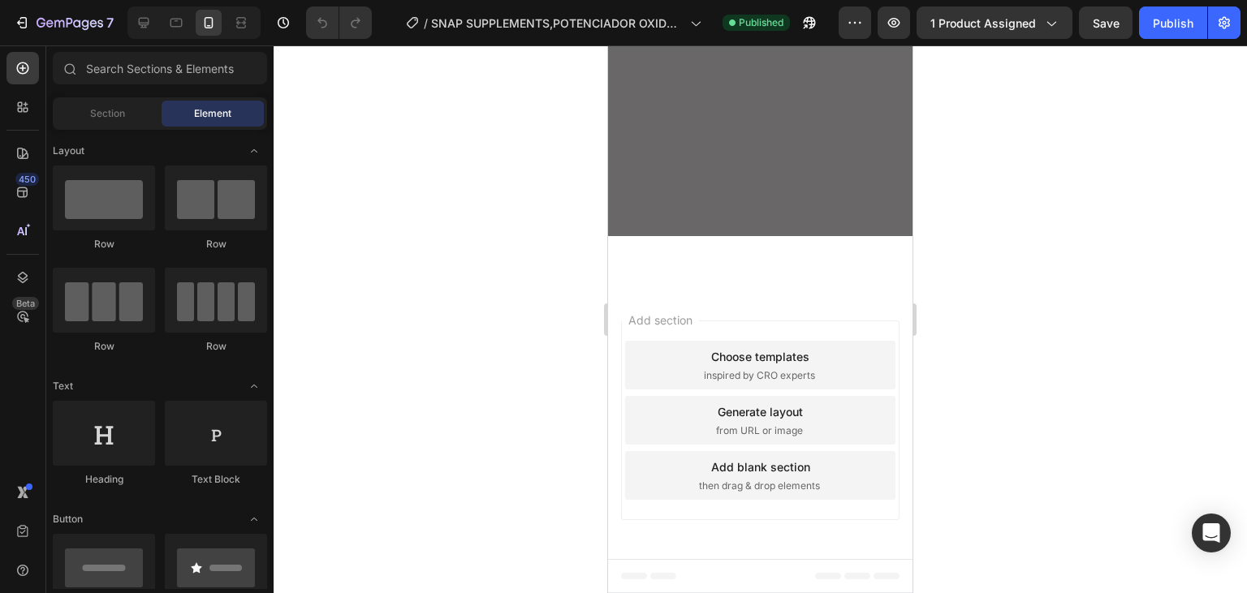
scroll to position [2143, 0]
click at [815, 31] on button "button" at bounding box center [809, 22] width 32 height 32
click at [893, 33] on button "button" at bounding box center [893, 22] width 32 height 32
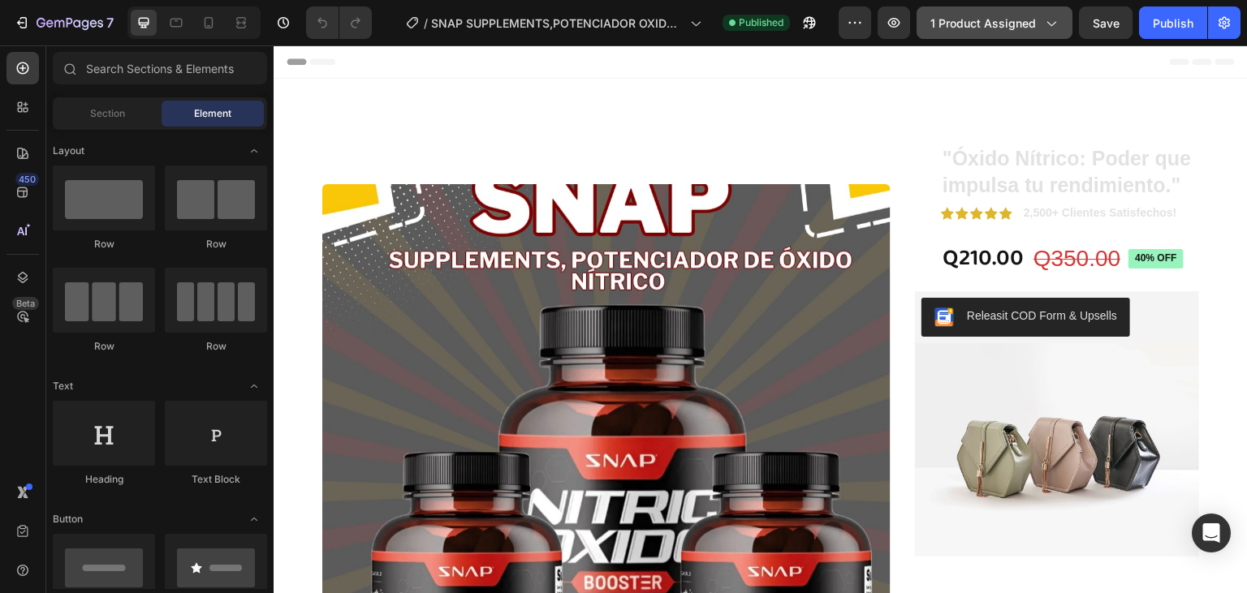
click at [1058, 27] on icon "button" at bounding box center [1050, 23] width 16 height 16
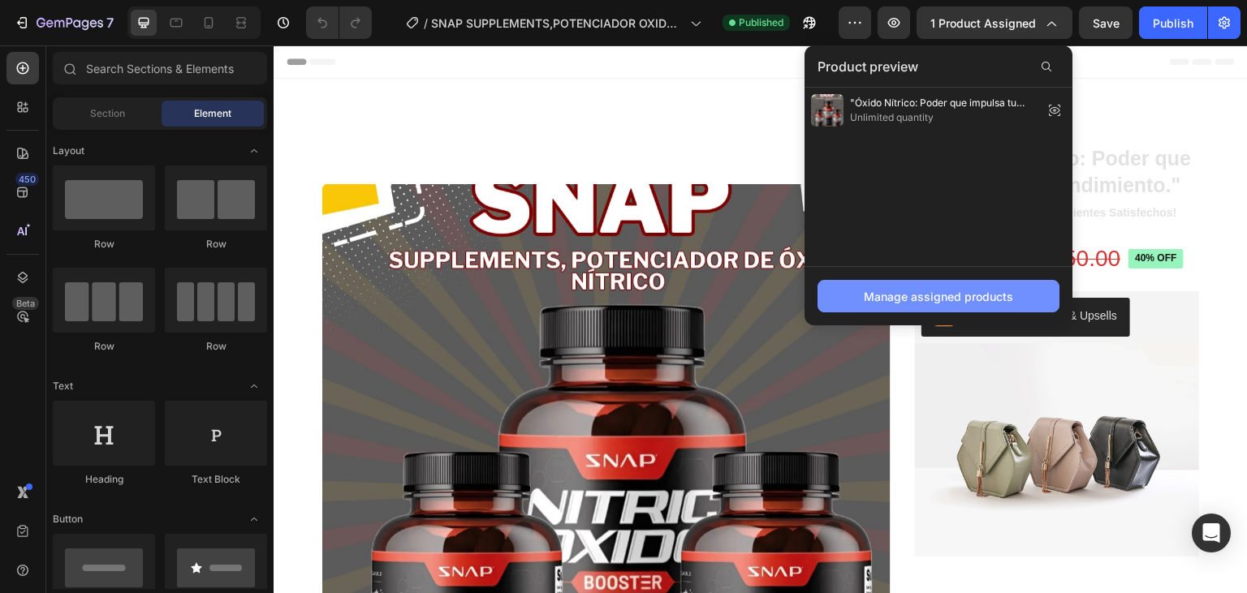
click at [963, 294] on div "Manage assigned products" at bounding box center [938, 296] width 149 height 17
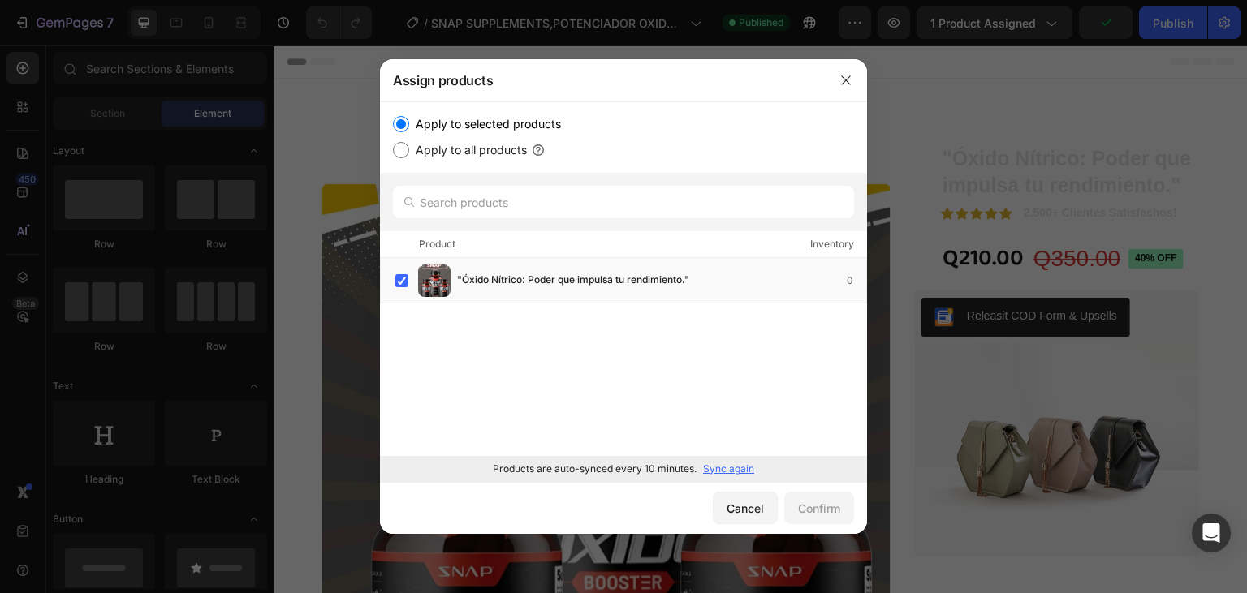
click at [729, 468] on p "Sync again" at bounding box center [728, 469] width 51 height 15
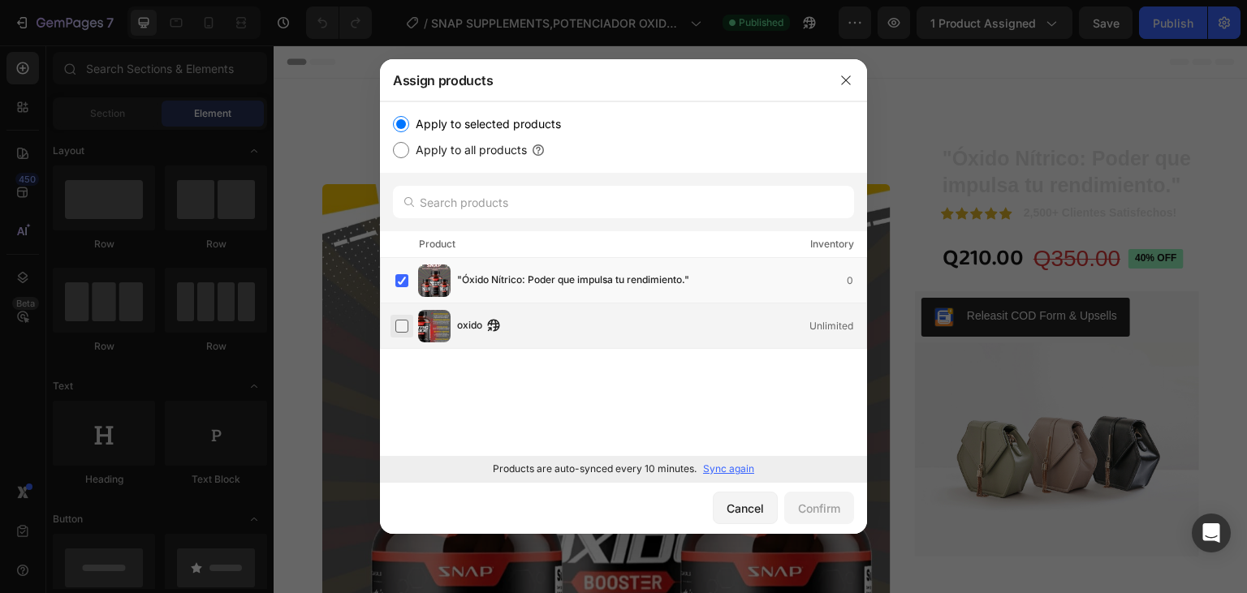
click at [403, 327] on label at bounding box center [401, 326] width 13 height 13
drag, startPoint x: 403, startPoint y: 282, endPoint x: 407, endPoint y: 290, distance: 8.8
click at [403, 282] on label at bounding box center [401, 280] width 13 height 13
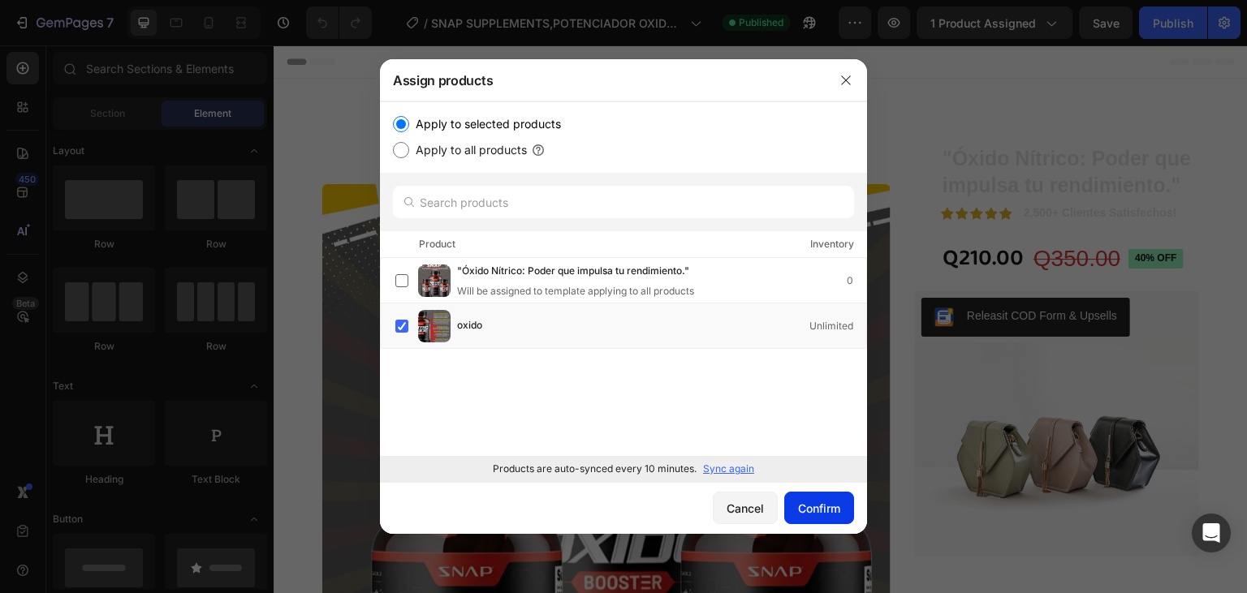
click at [817, 512] on div "Confirm" at bounding box center [819, 508] width 42 height 17
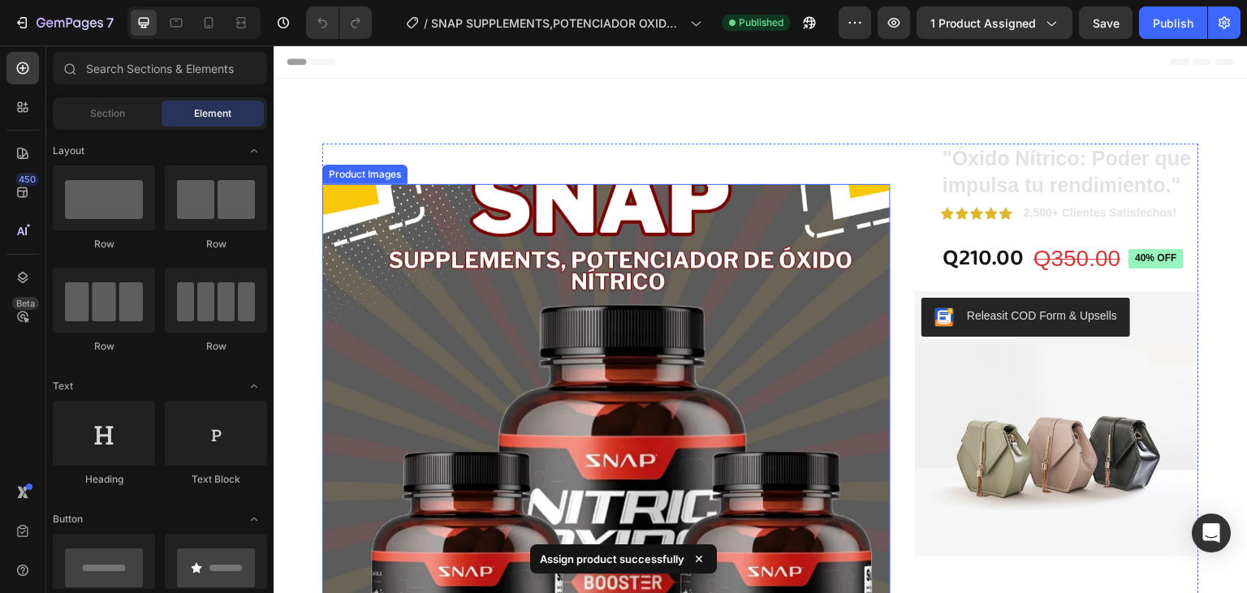
click at [388, 325] on img at bounding box center [606, 468] width 568 height 568
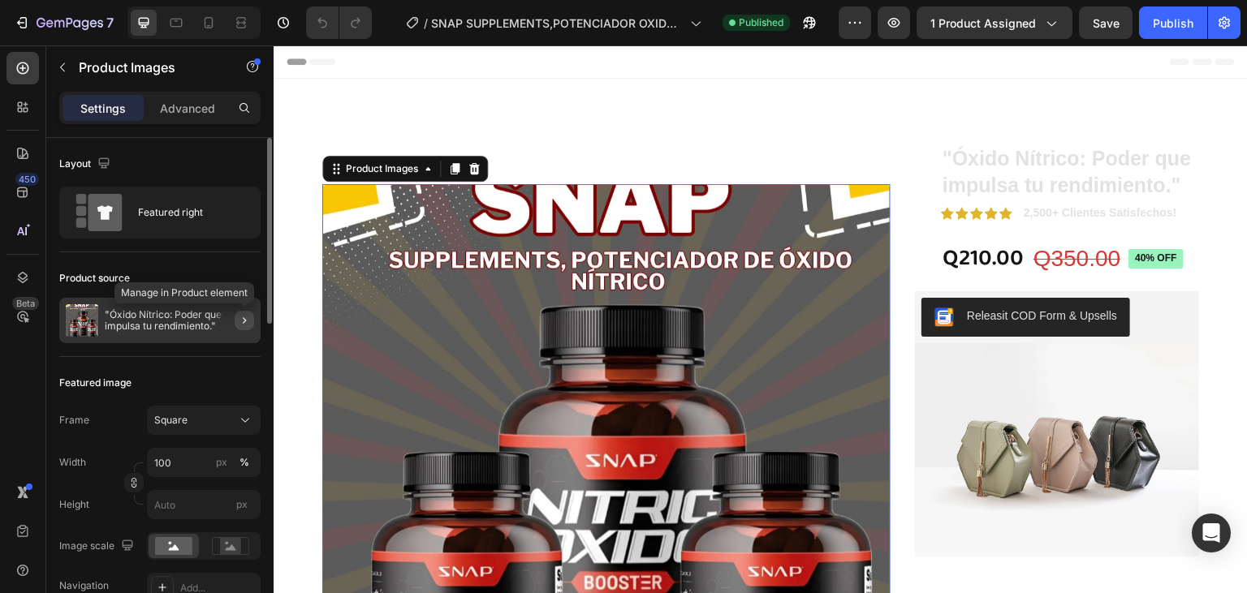
click at [246, 324] on icon "button" at bounding box center [244, 320] width 13 height 13
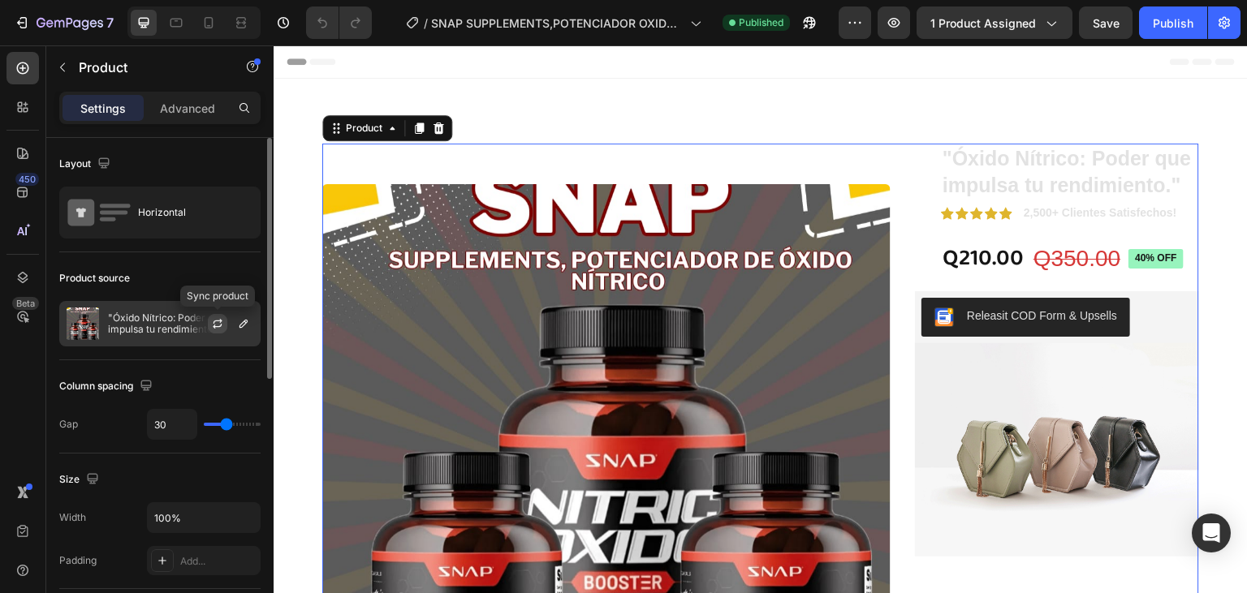
click at [222, 320] on icon "button" at bounding box center [217, 323] width 13 height 13
click at [245, 324] on icon "button" at bounding box center [243, 324] width 8 height 8
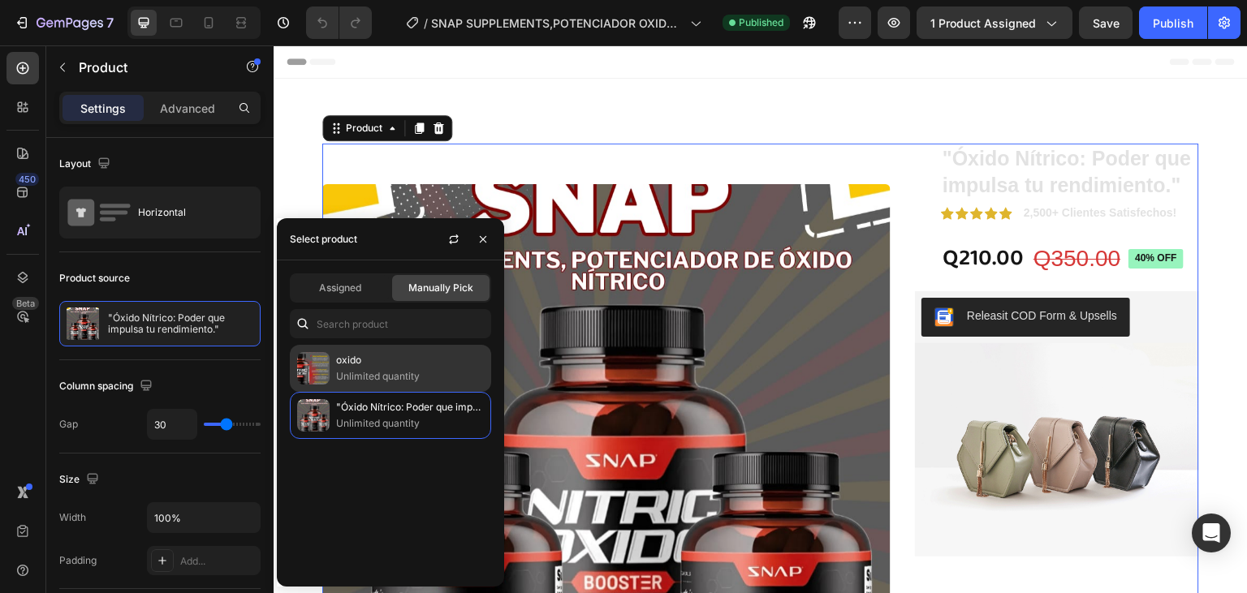
click at [370, 368] on p "oxido" at bounding box center [410, 360] width 148 height 16
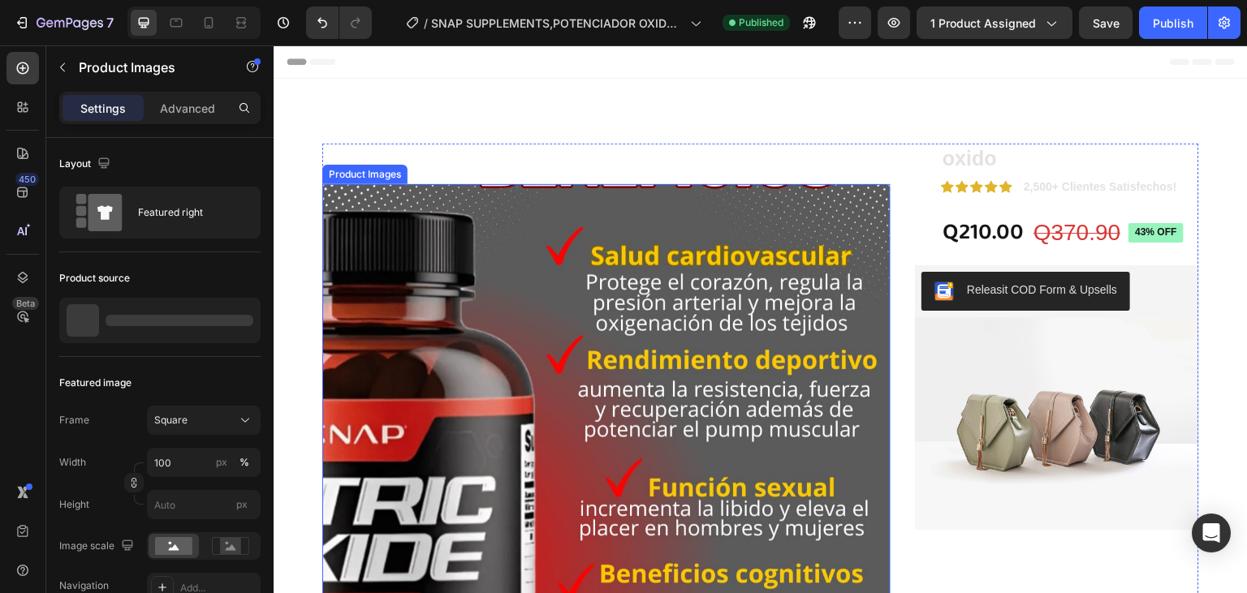
click at [519, 208] on img at bounding box center [606, 468] width 568 height 568
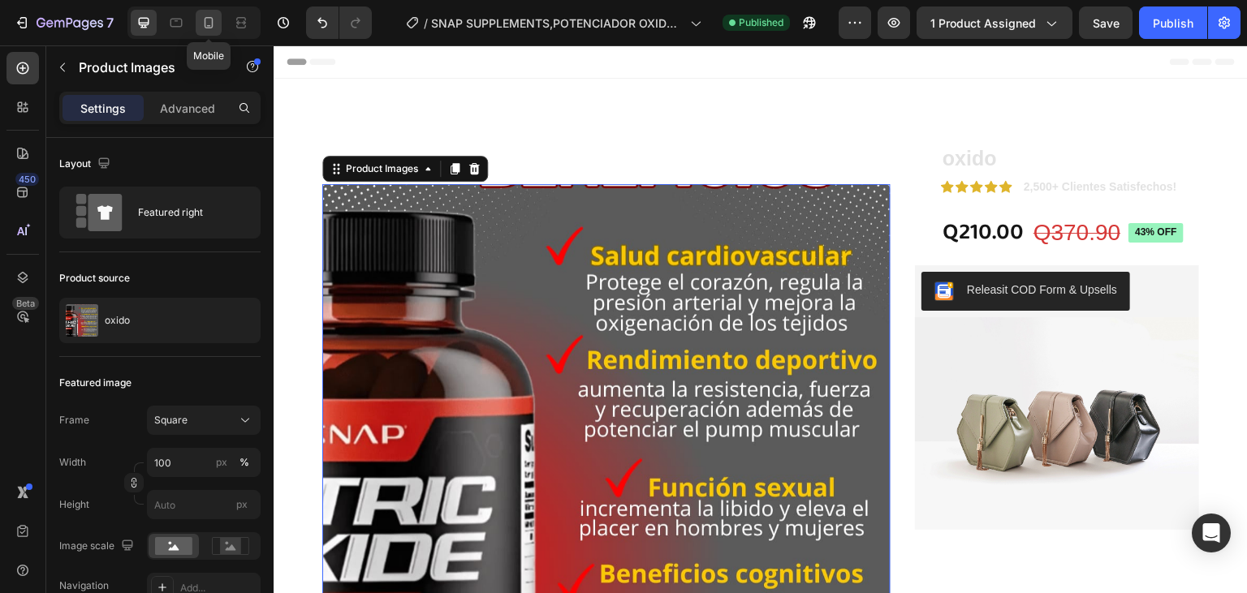
click at [211, 30] on icon at bounding box center [208, 23] width 16 height 16
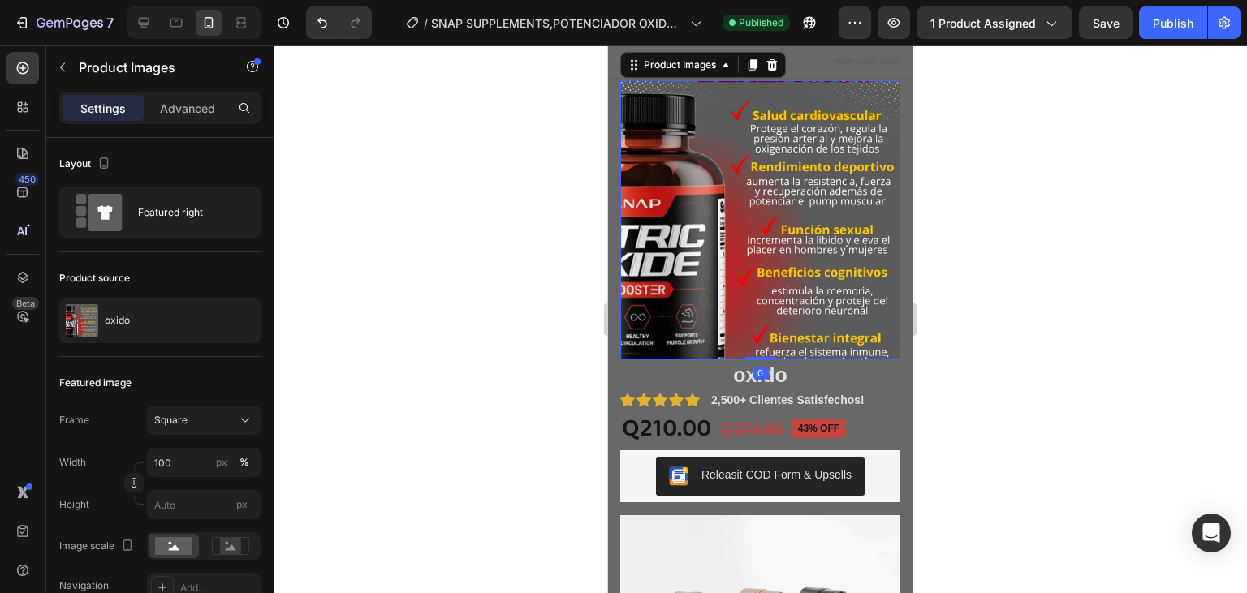
type input "8"
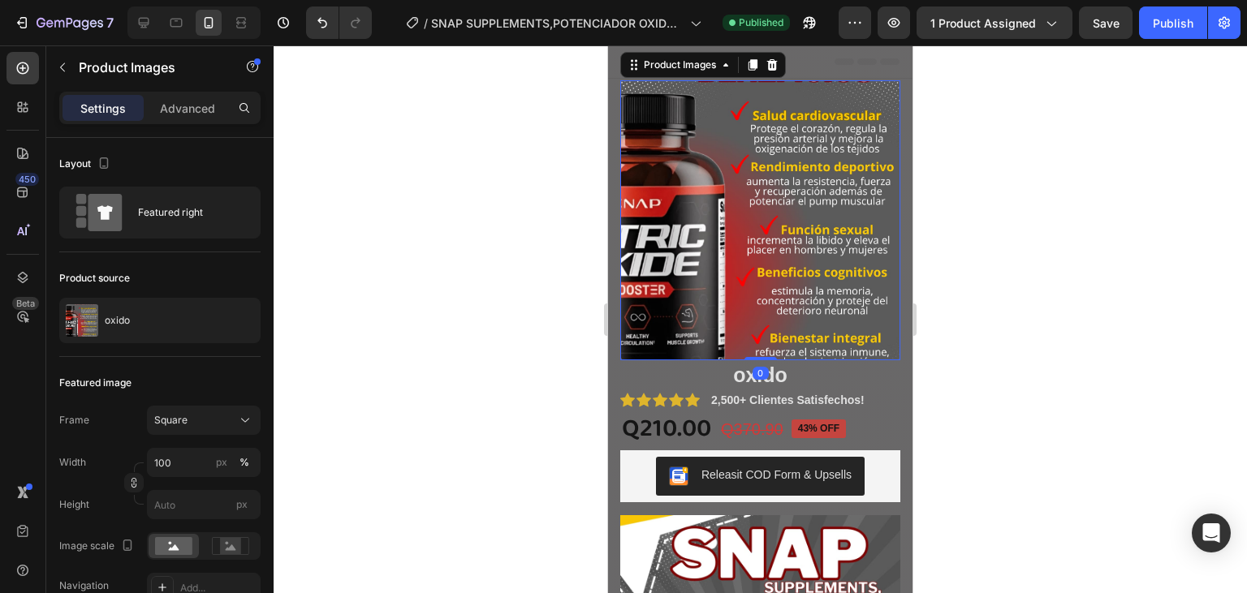
type input "8"
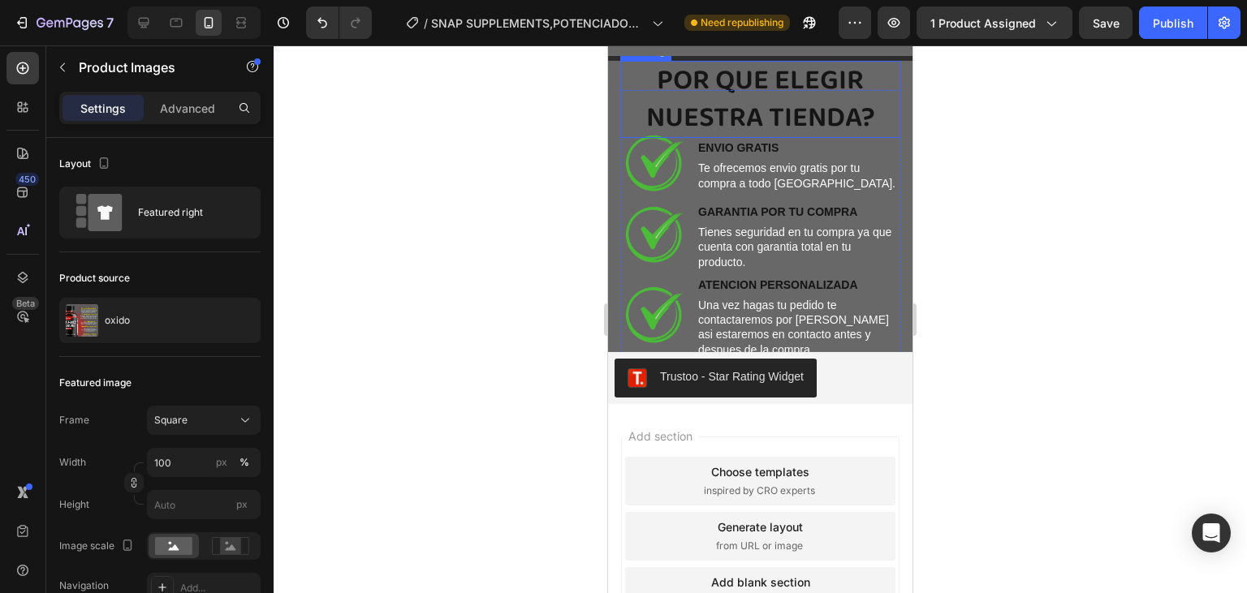
scroll to position [4055, 0]
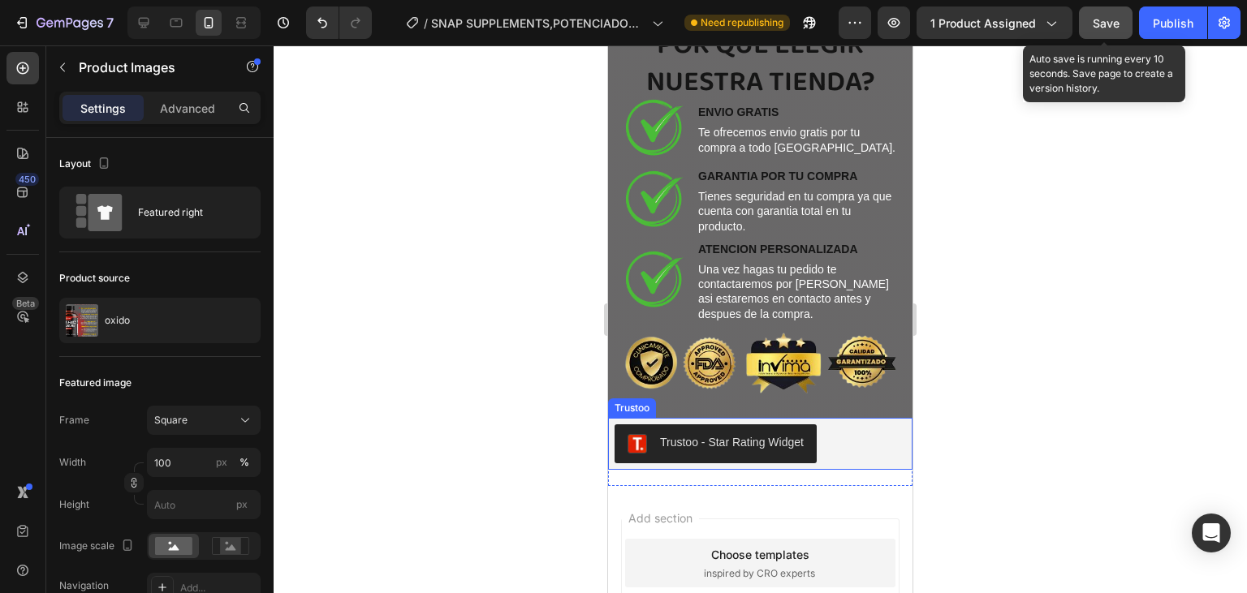
click at [1112, 29] on span "Save" at bounding box center [1106, 23] width 27 height 14
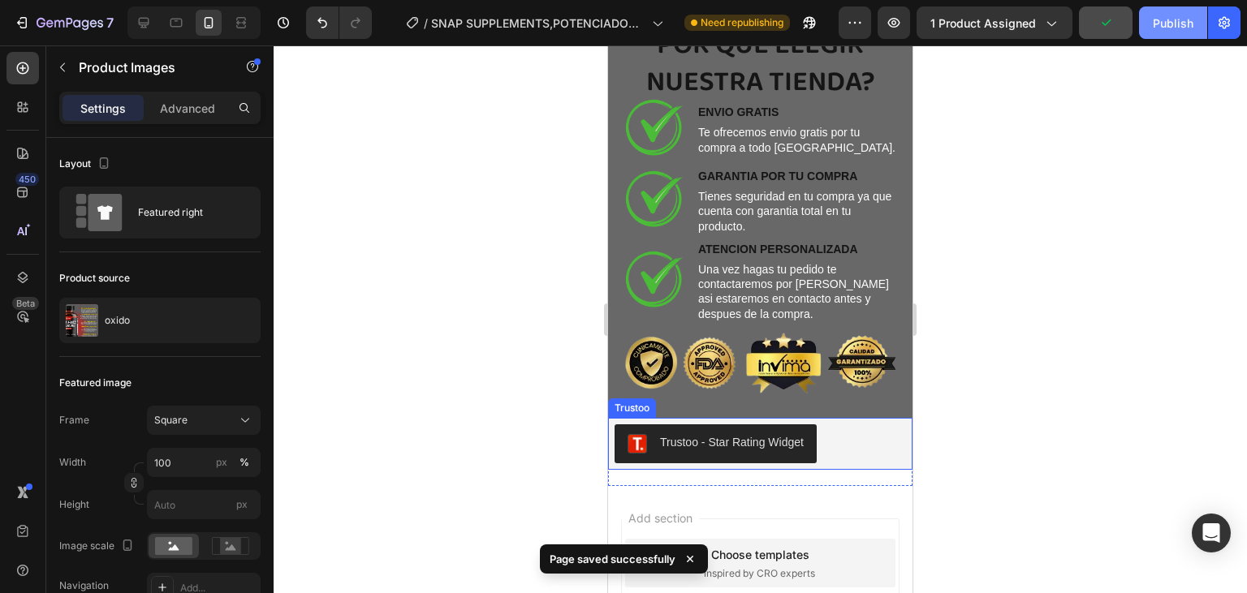
click at [1170, 27] on div "Publish" at bounding box center [1173, 23] width 41 height 17
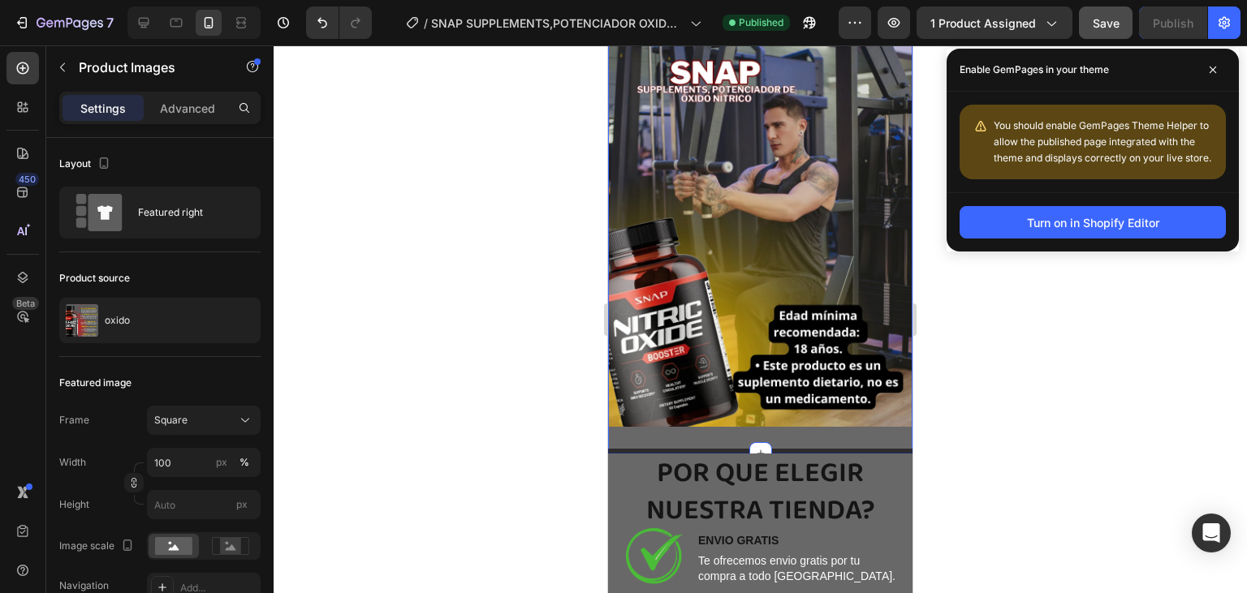
scroll to position [2668, 0]
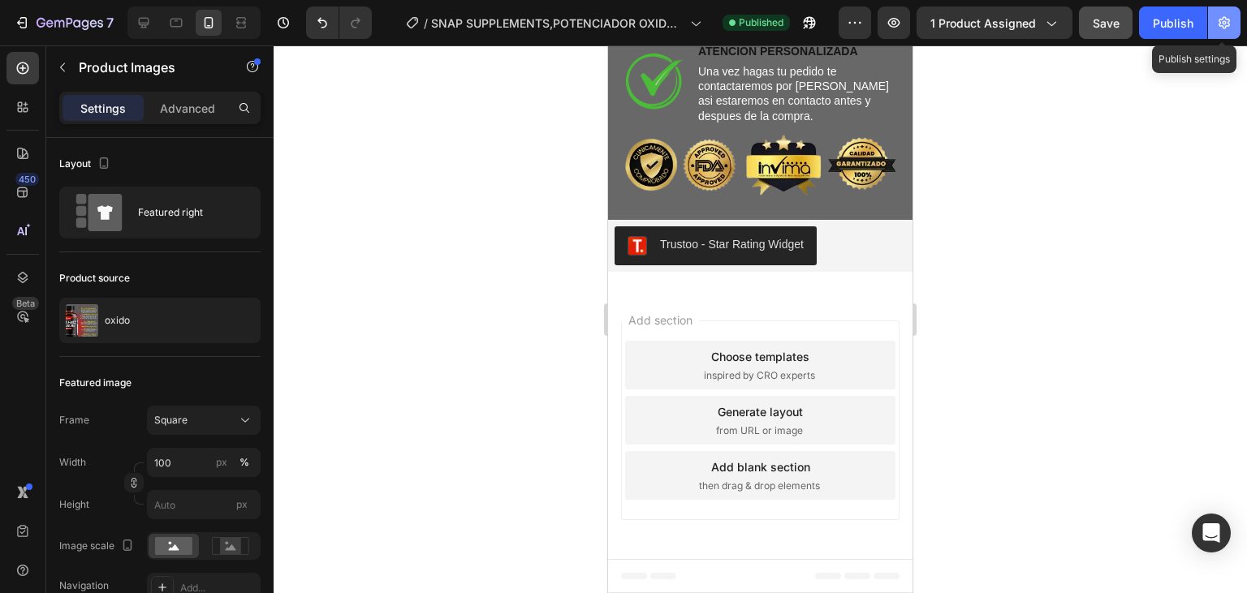
click at [1231, 23] on icon "button" at bounding box center [1224, 23] width 16 height 16
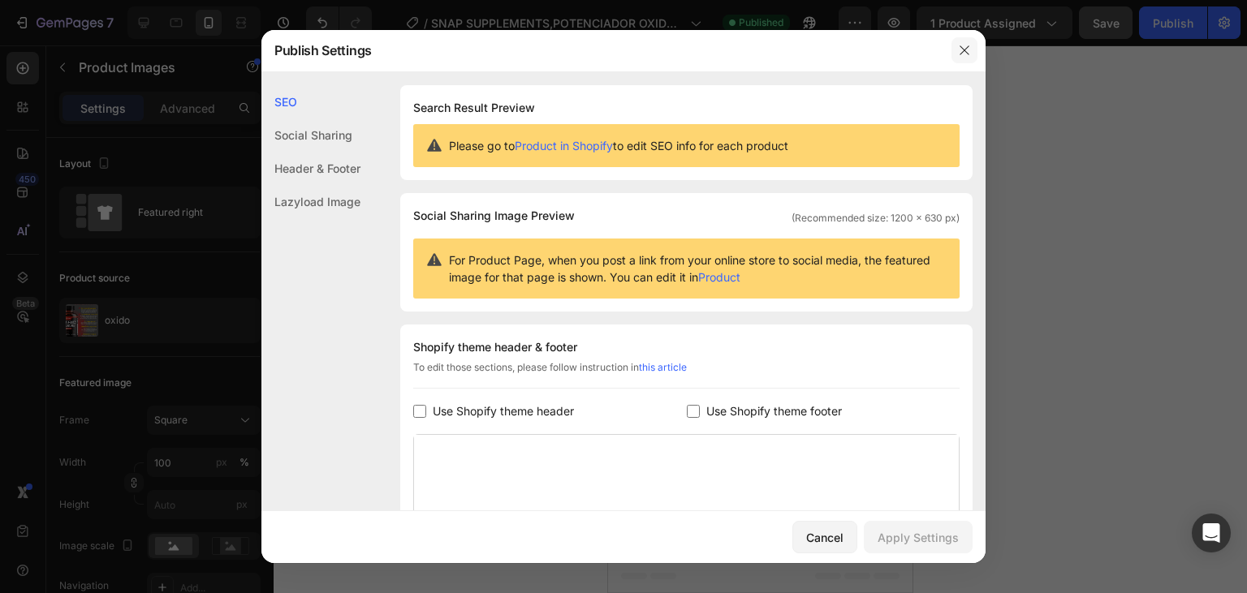
click at [967, 61] on button "button" at bounding box center [964, 50] width 26 height 26
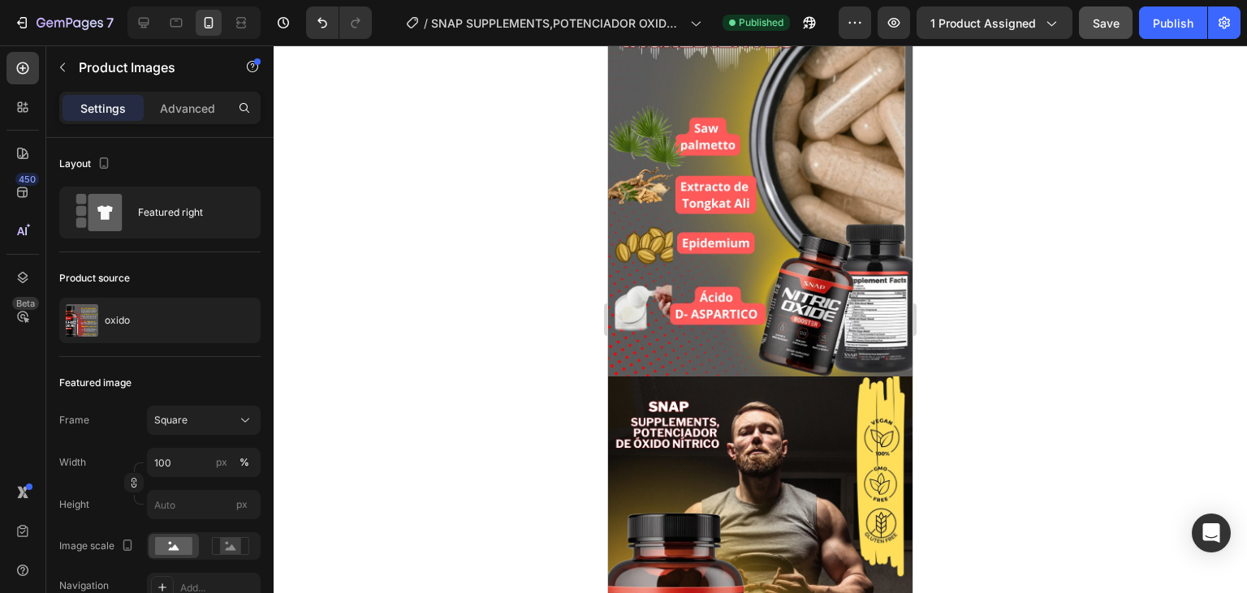
scroll to position [696, 0]
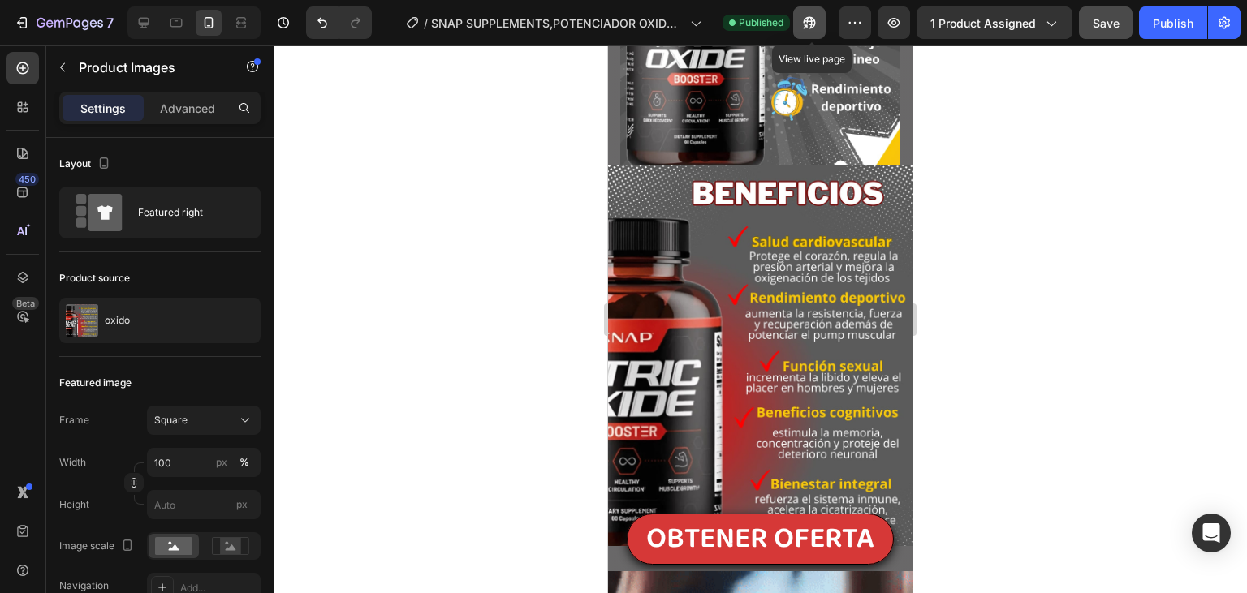
click at [808, 30] on icon "button" at bounding box center [809, 23] width 16 height 16
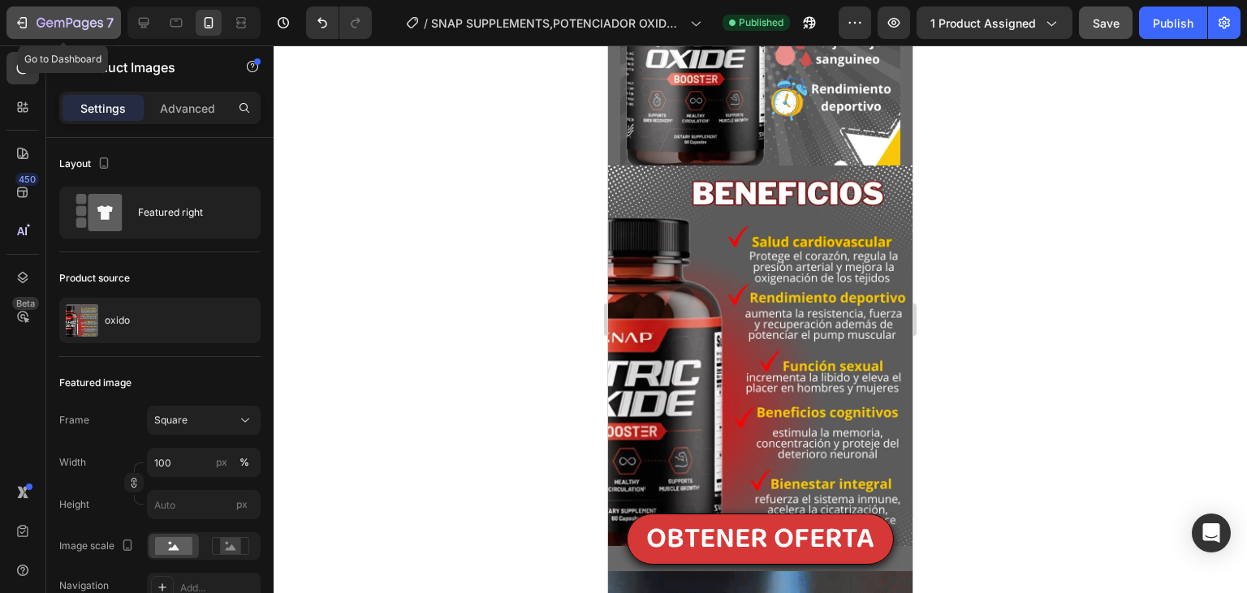
click at [32, 22] on div "7" at bounding box center [64, 22] width 100 height 19
